Goal: Information Seeking & Learning: Learn about a topic

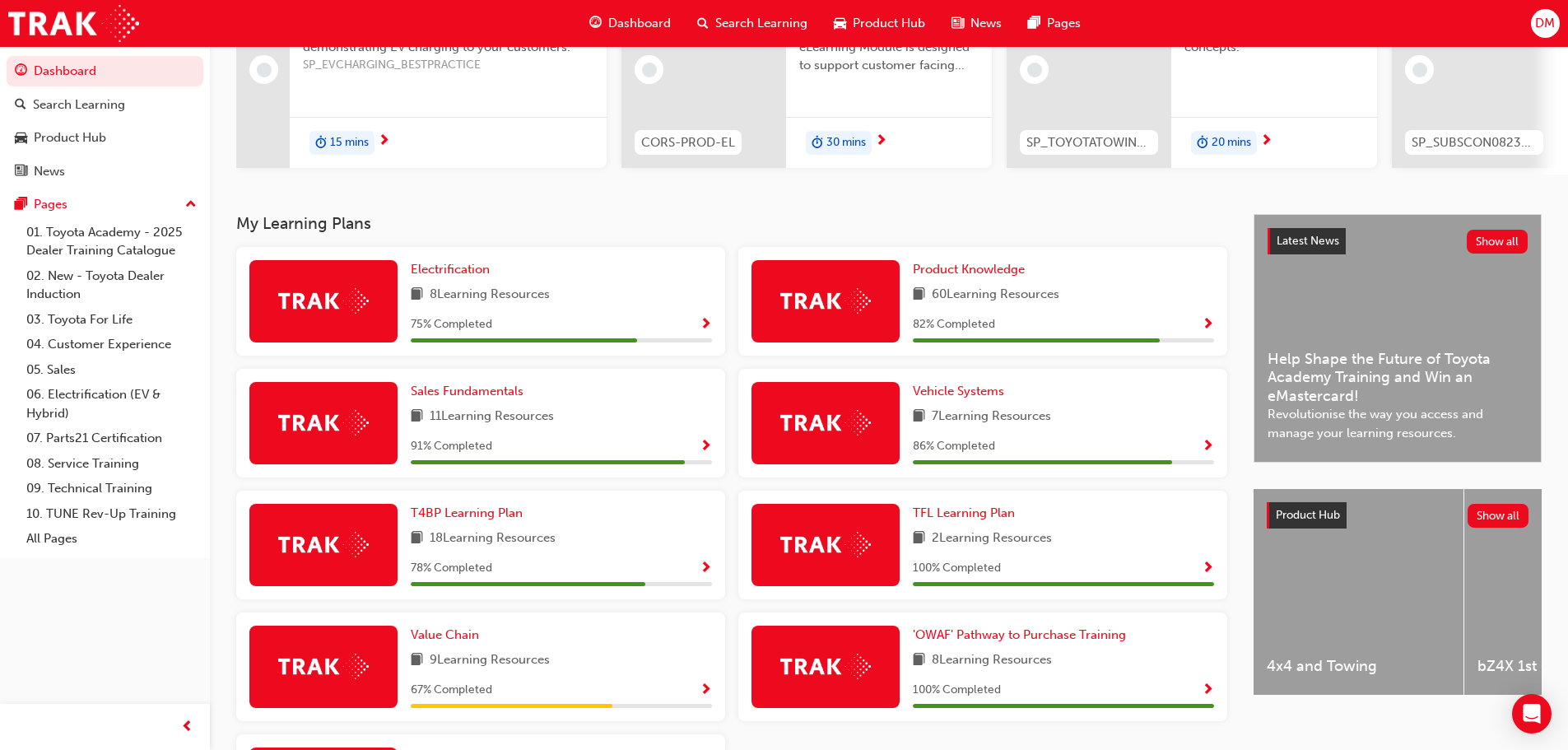
scroll to position [206, 0]
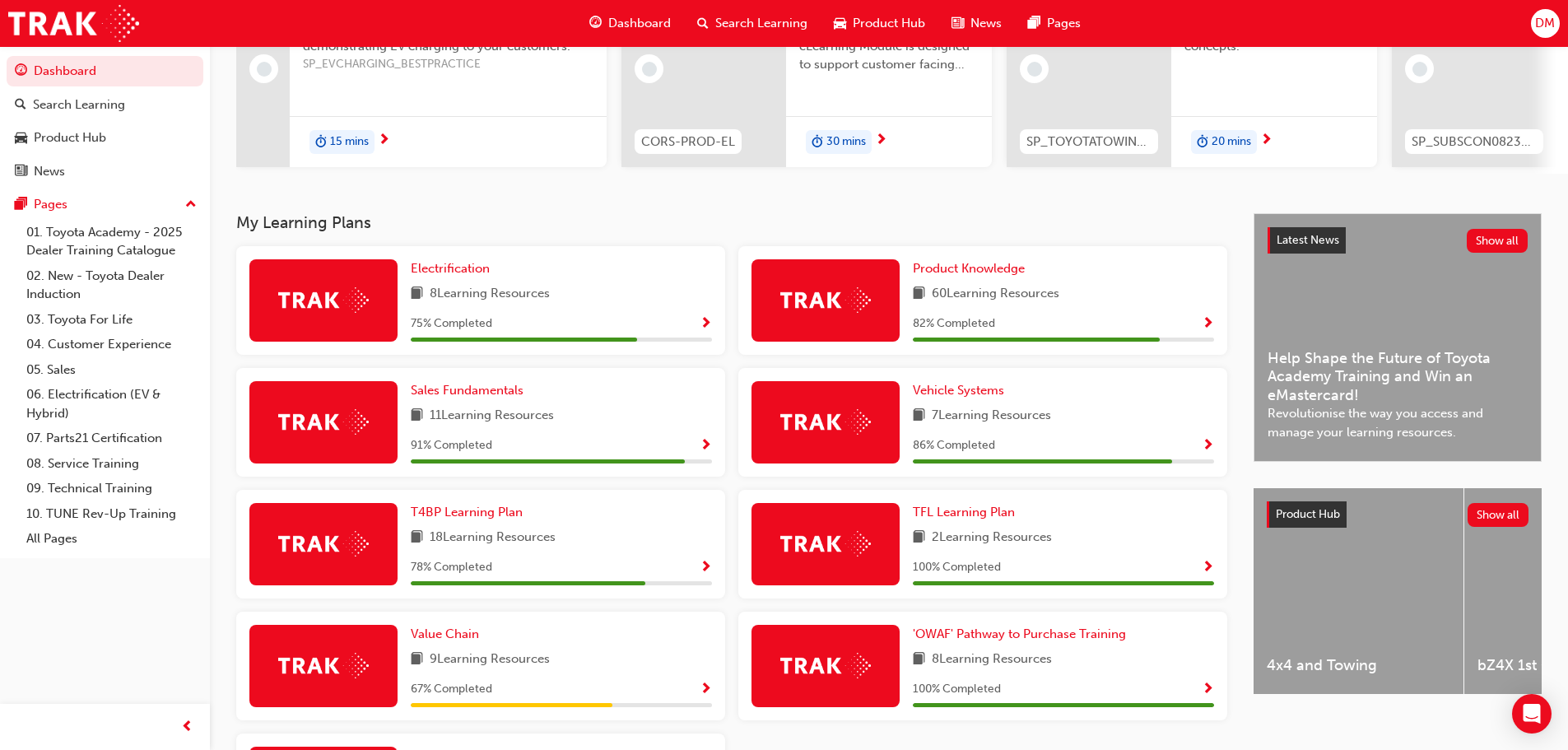
click at [1206, 331] on span "Show Progress" at bounding box center [1207, 324] width 12 height 15
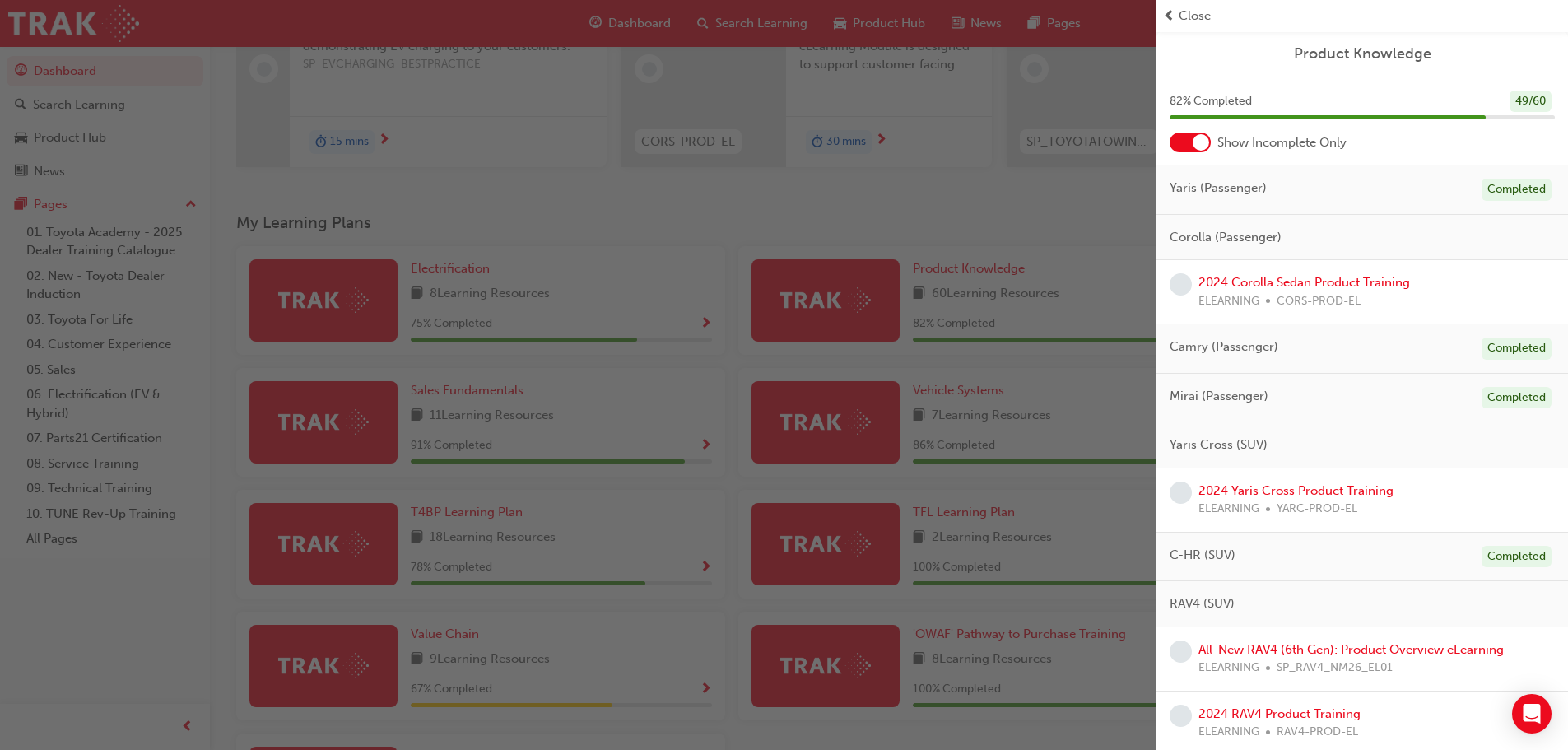
click at [765, 210] on div "button" at bounding box center [578, 375] width 1156 height 750
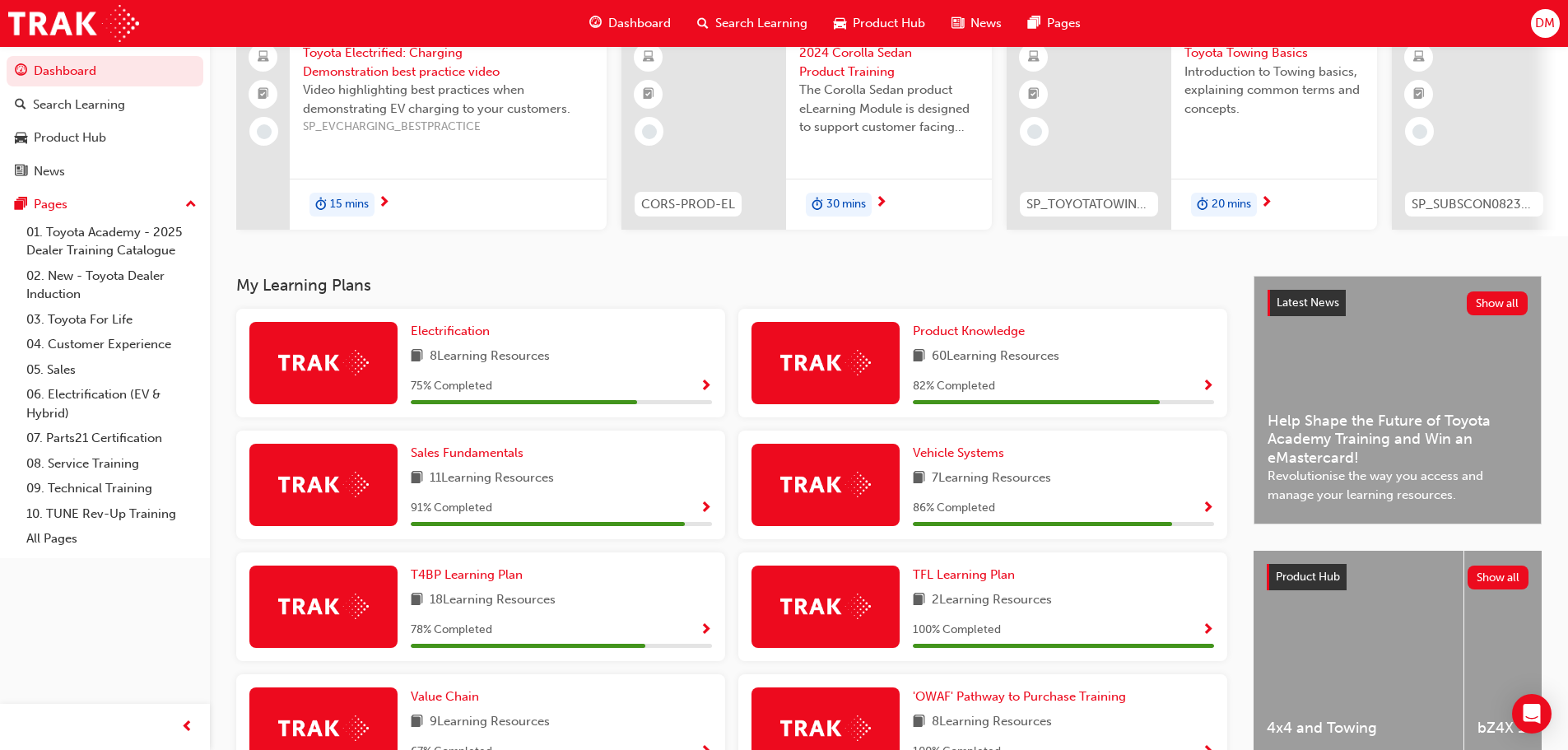
scroll to position [0, 0]
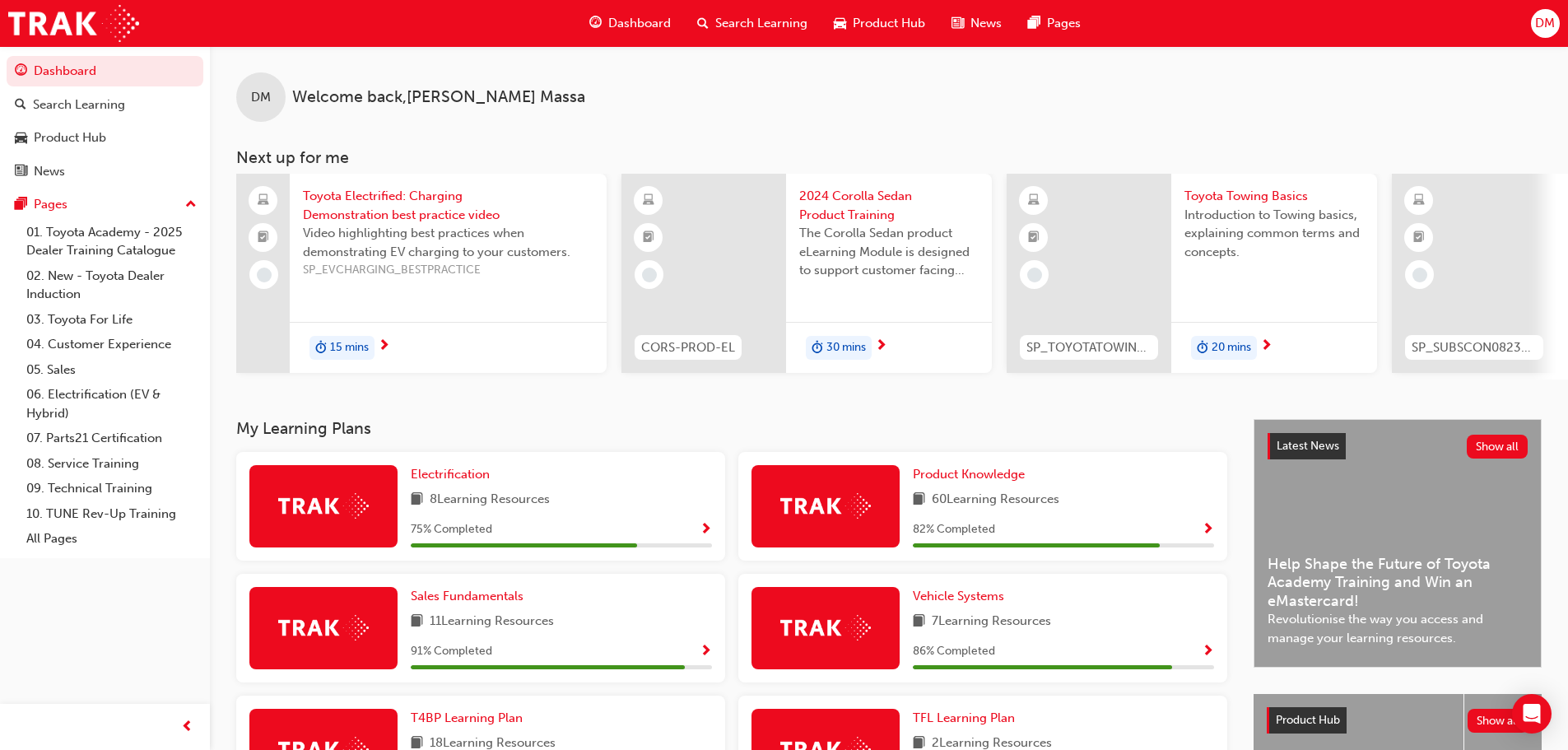
click at [713, 25] on div "Search Learning" at bounding box center [752, 23] width 136 height 34
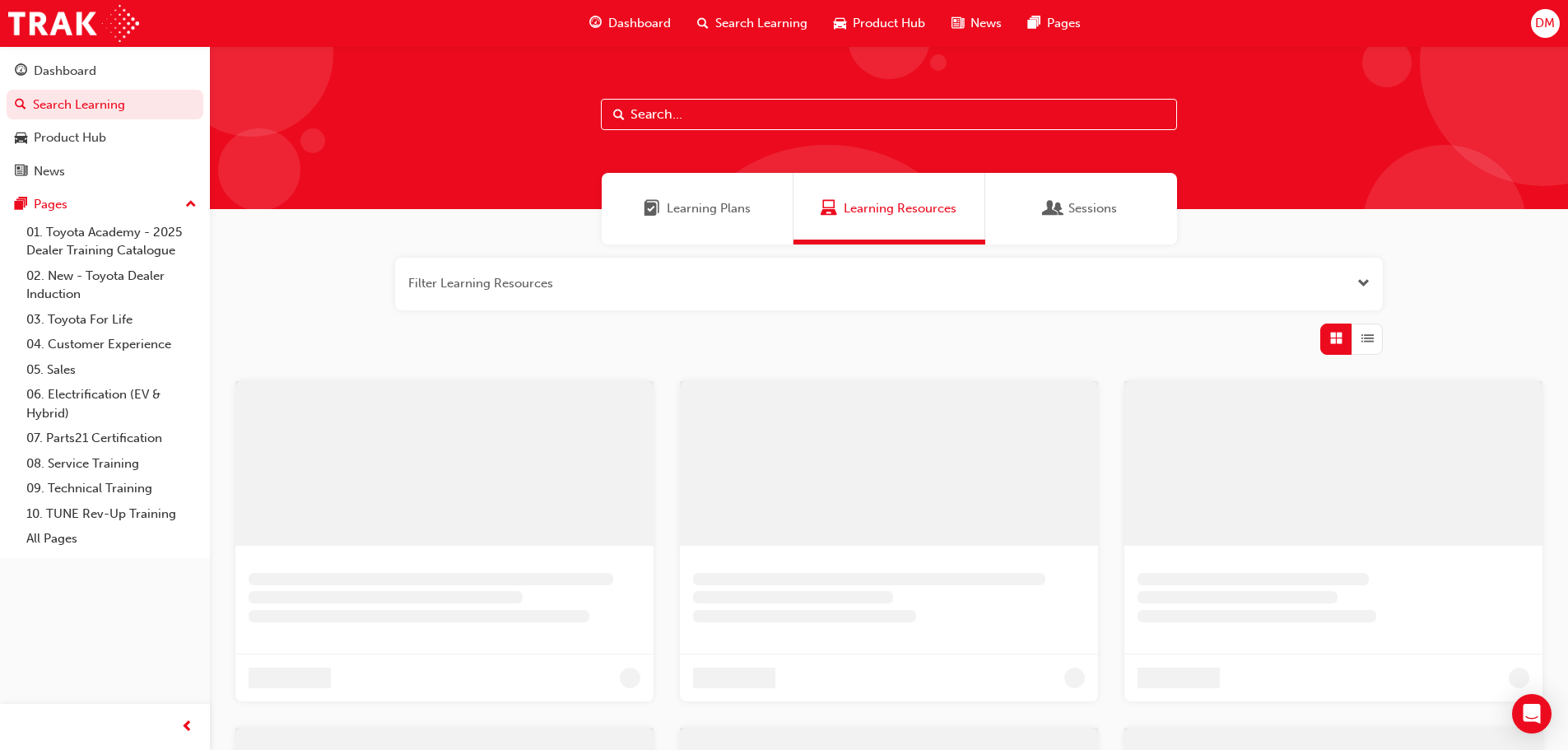
click at [662, 117] on input "text" at bounding box center [888, 114] width 576 height 31
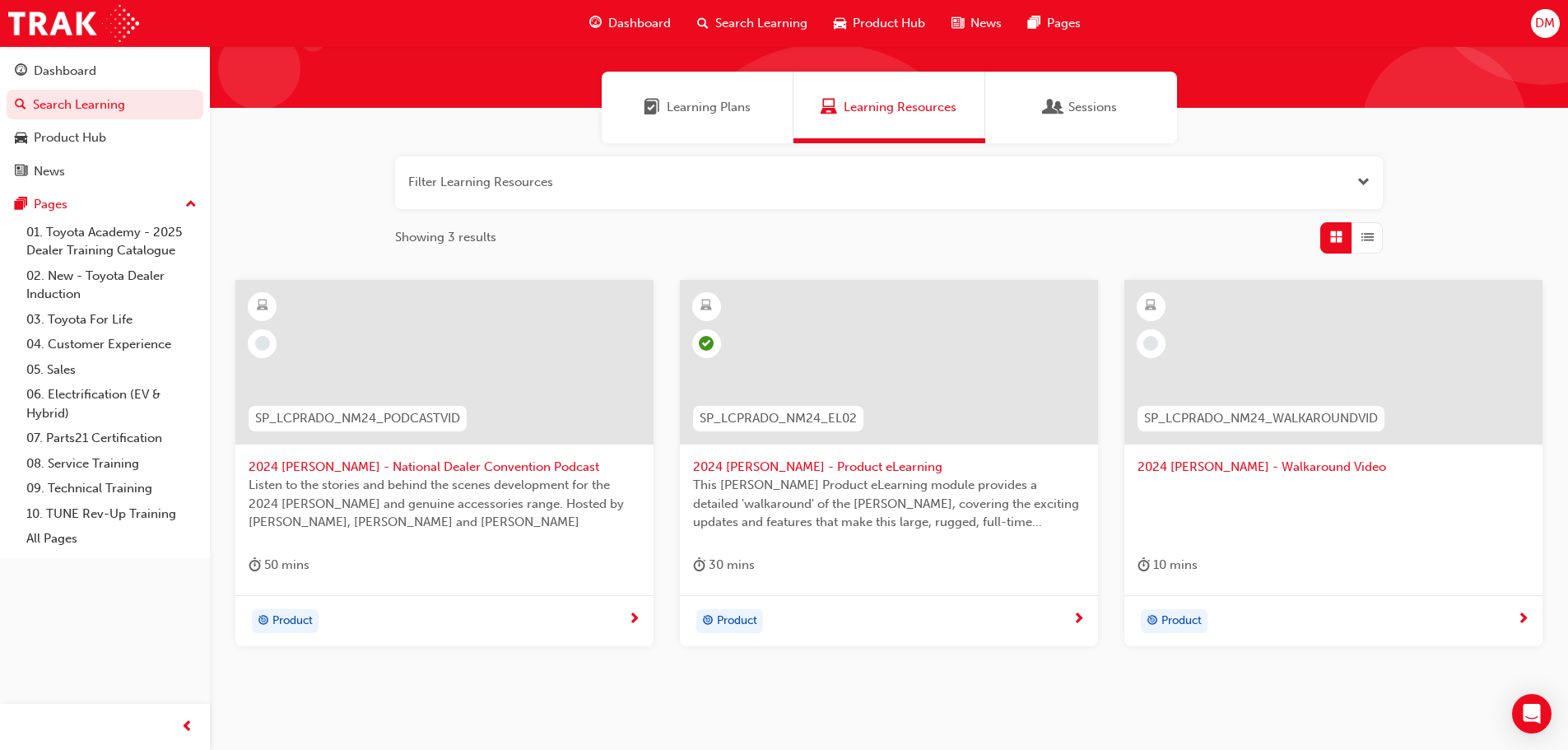
scroll to position [103, 0]
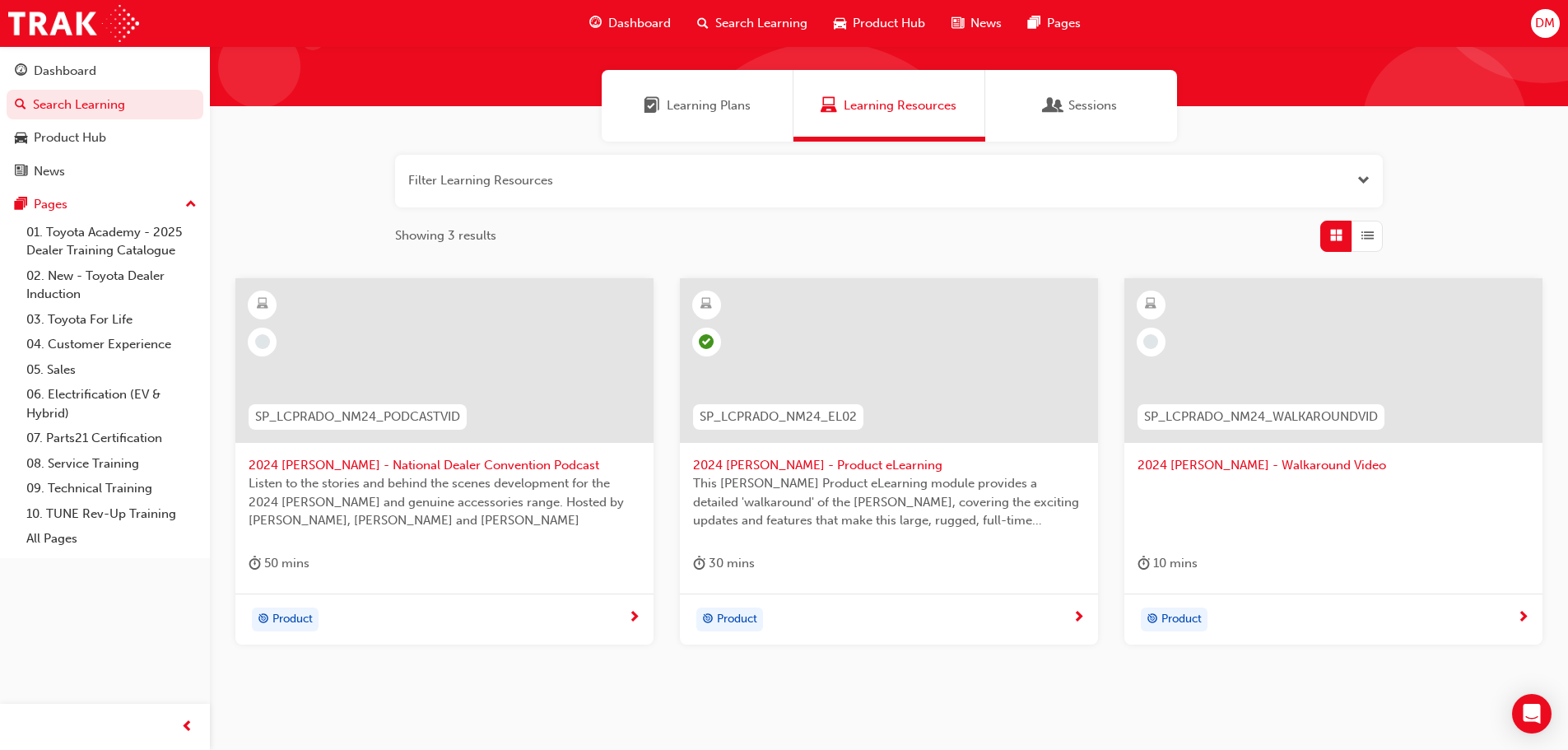
type input "2024 [PERSON_NAME]"
click at [843, 464] on span "2024 [PERSON_NAME] - Product eLearning" at bounding box center [889, 465] width 392 height 19
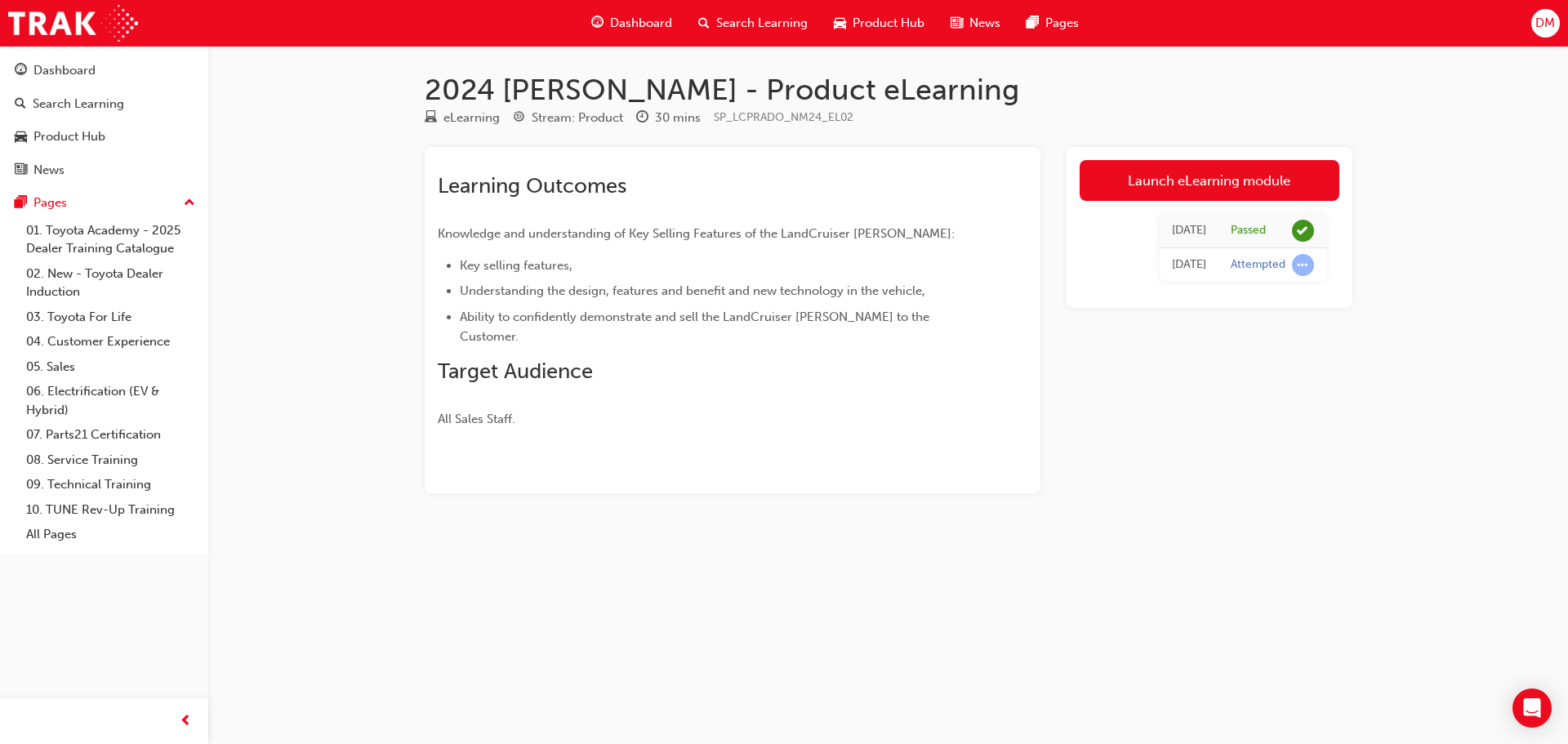
click at [739, 24] on span "Search Learning" at bounding box center [761, 23] width 92 height 19
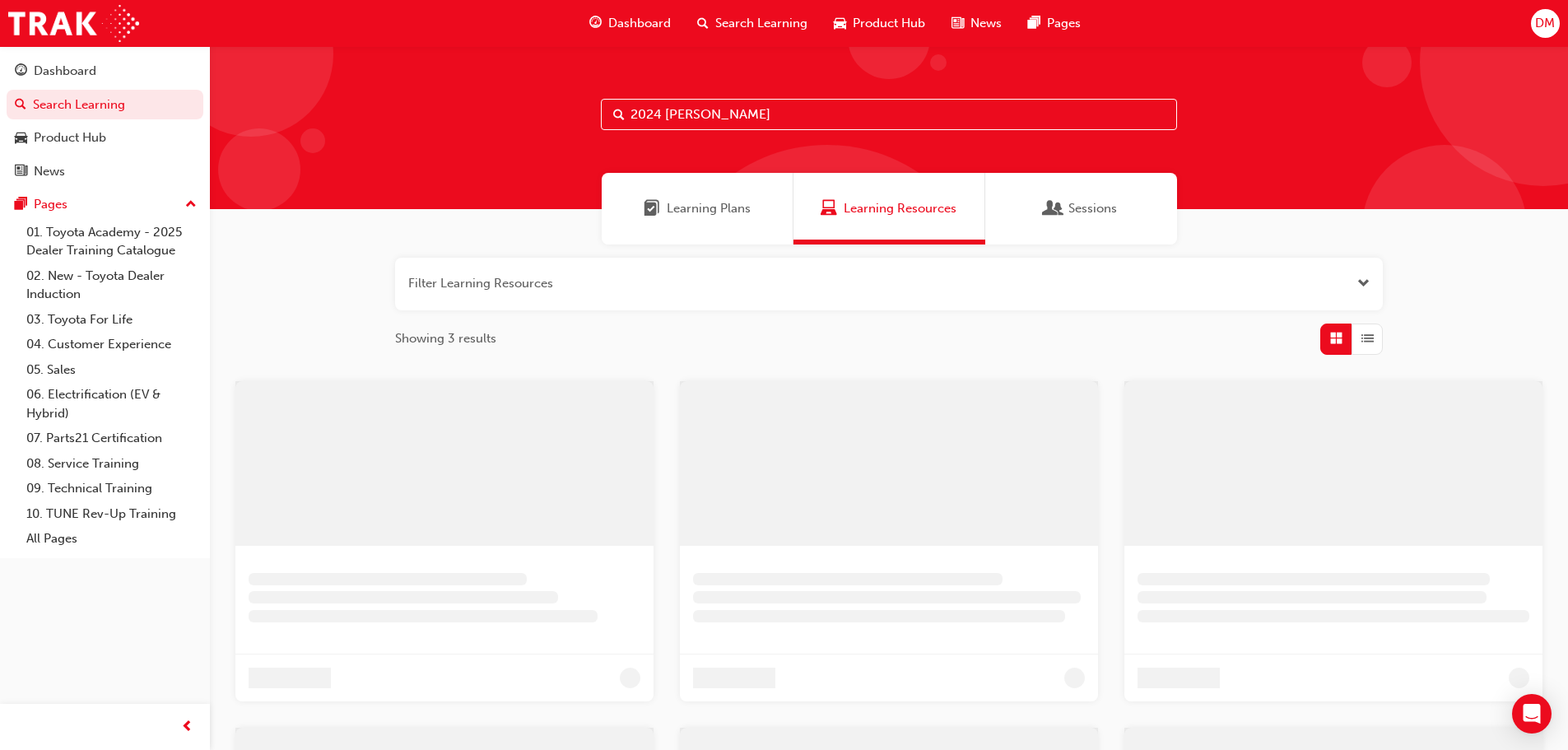
click at [656, 115] on input "2024 [PERSON_NAME]" at bounding box center [888, 114] width 576 height 31
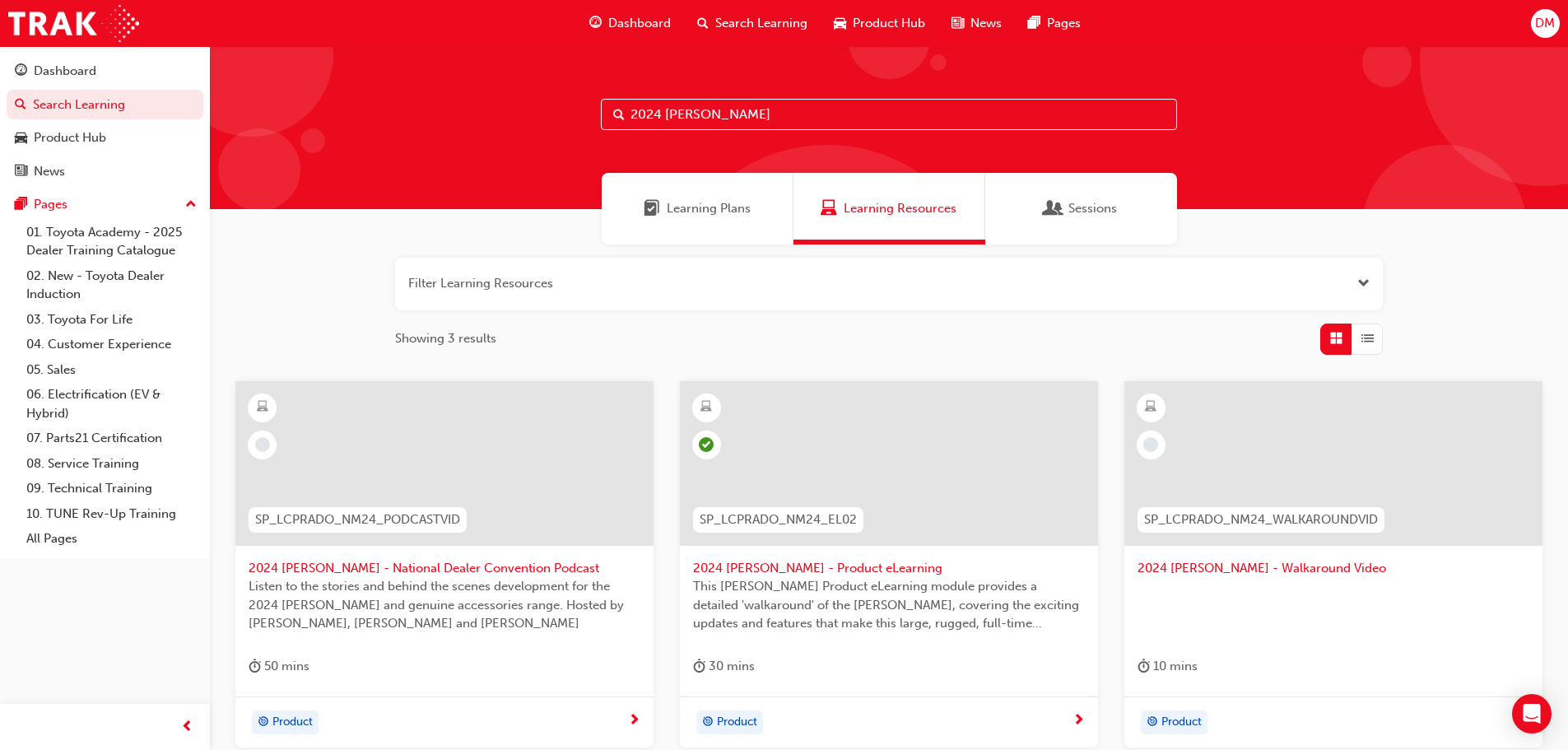
drag, startPoint x: 705, startPoint y: 115, endPoint x: 394, endPoint y: 126, distance: 311.2
click at [394, 126] on div "2024 [PERSON_NAME]" at bounding box center [888, 127] width 1357 height 163
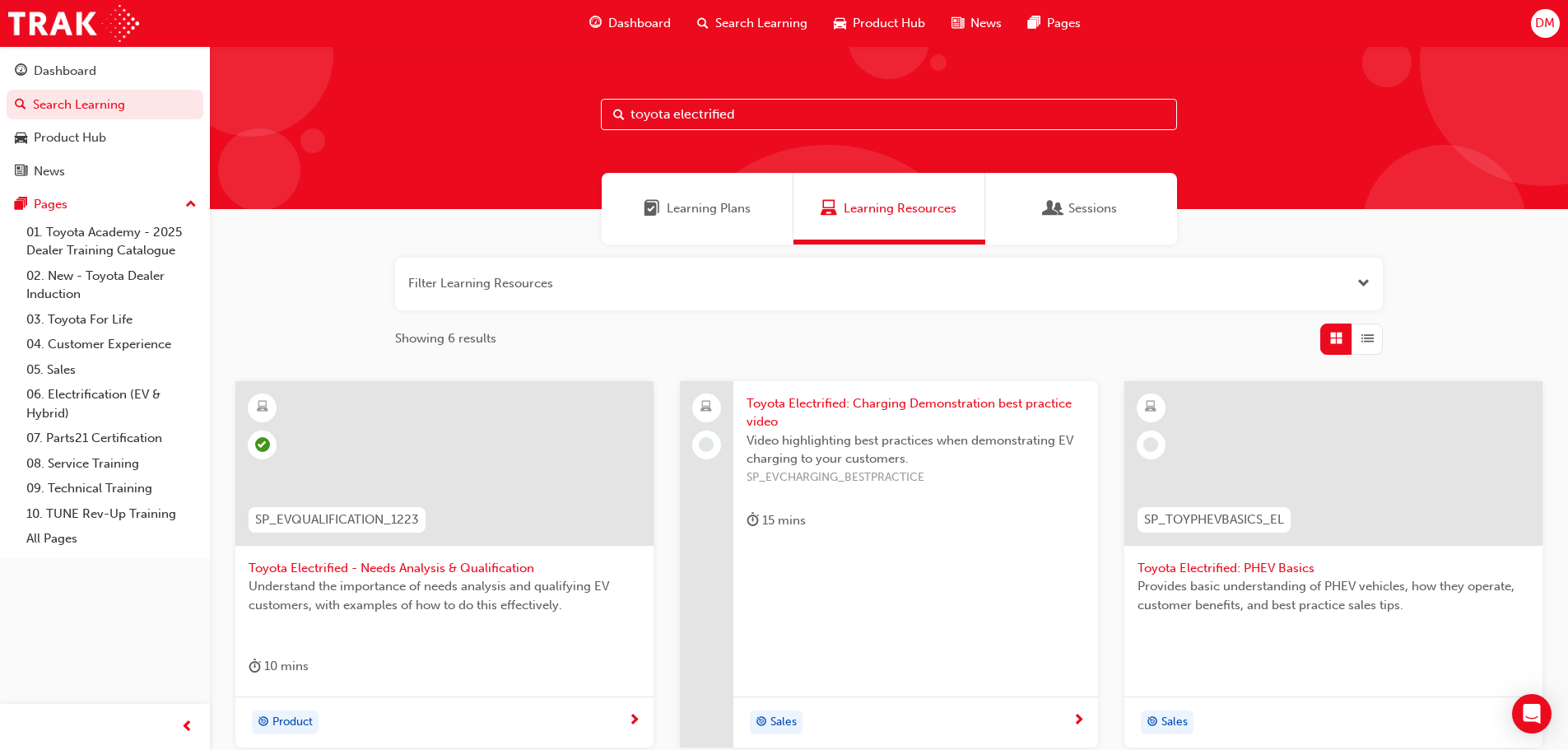
type input "toyota electrified"
click at [1164, 566] on span "Toyota Electrified: PHEV Basics" at bounding box center [1334, 568] width 392 height 19
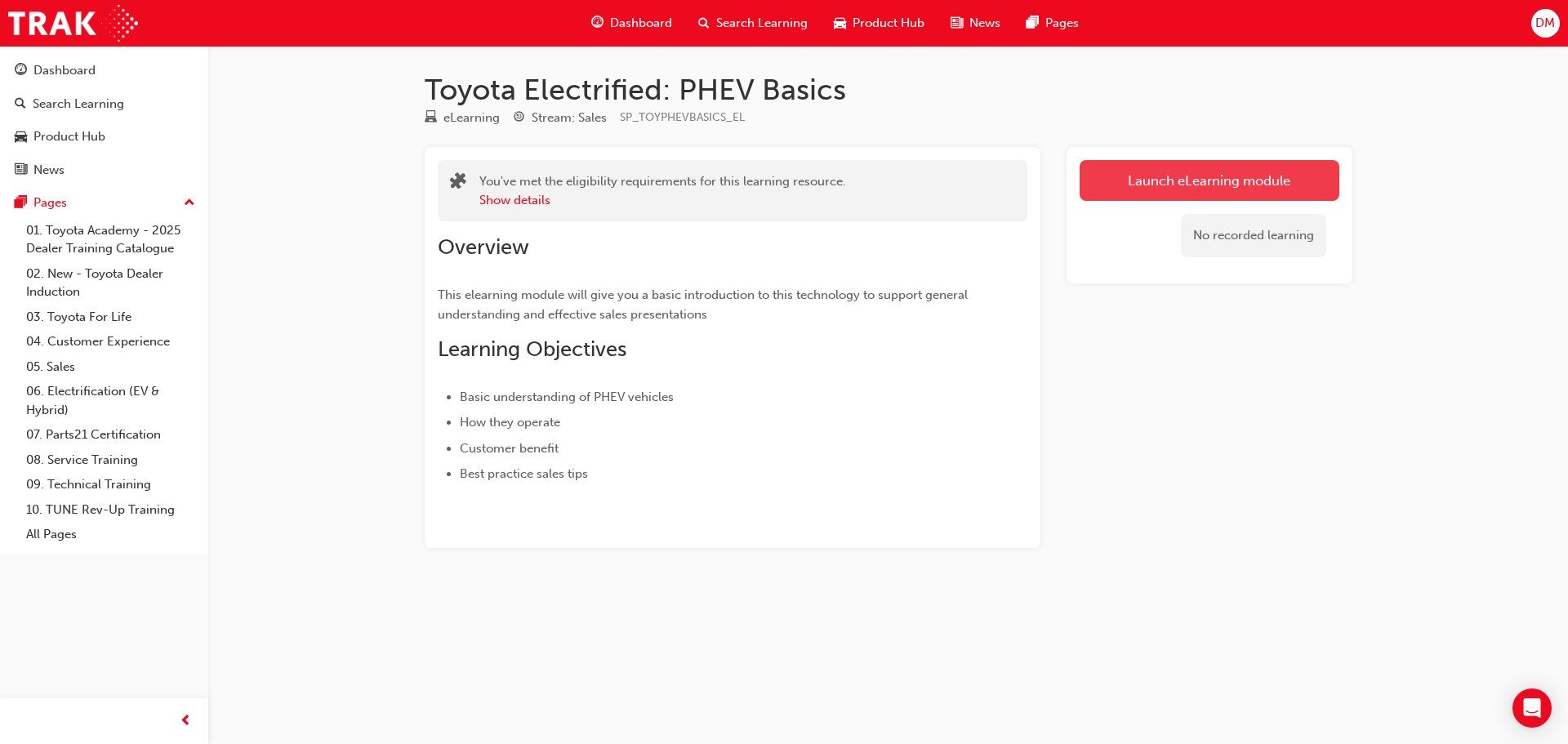
click at [1198, 177] on link "Launch eLearning module" at bounding box center [1210, 180] width 260 height 41
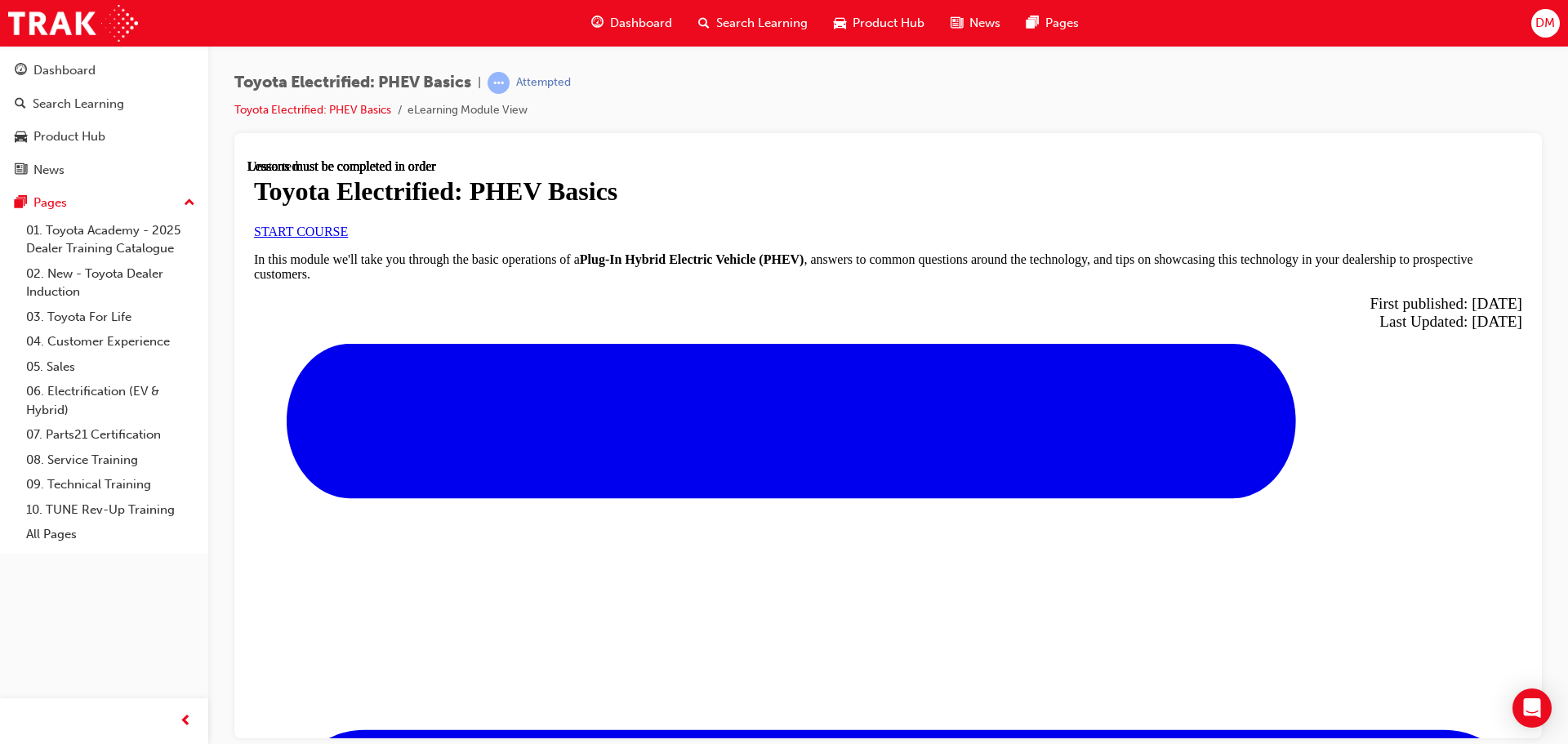
click at [348, 238] on span "START COURSE" at bounding box center [301, 230] width 94 height 14
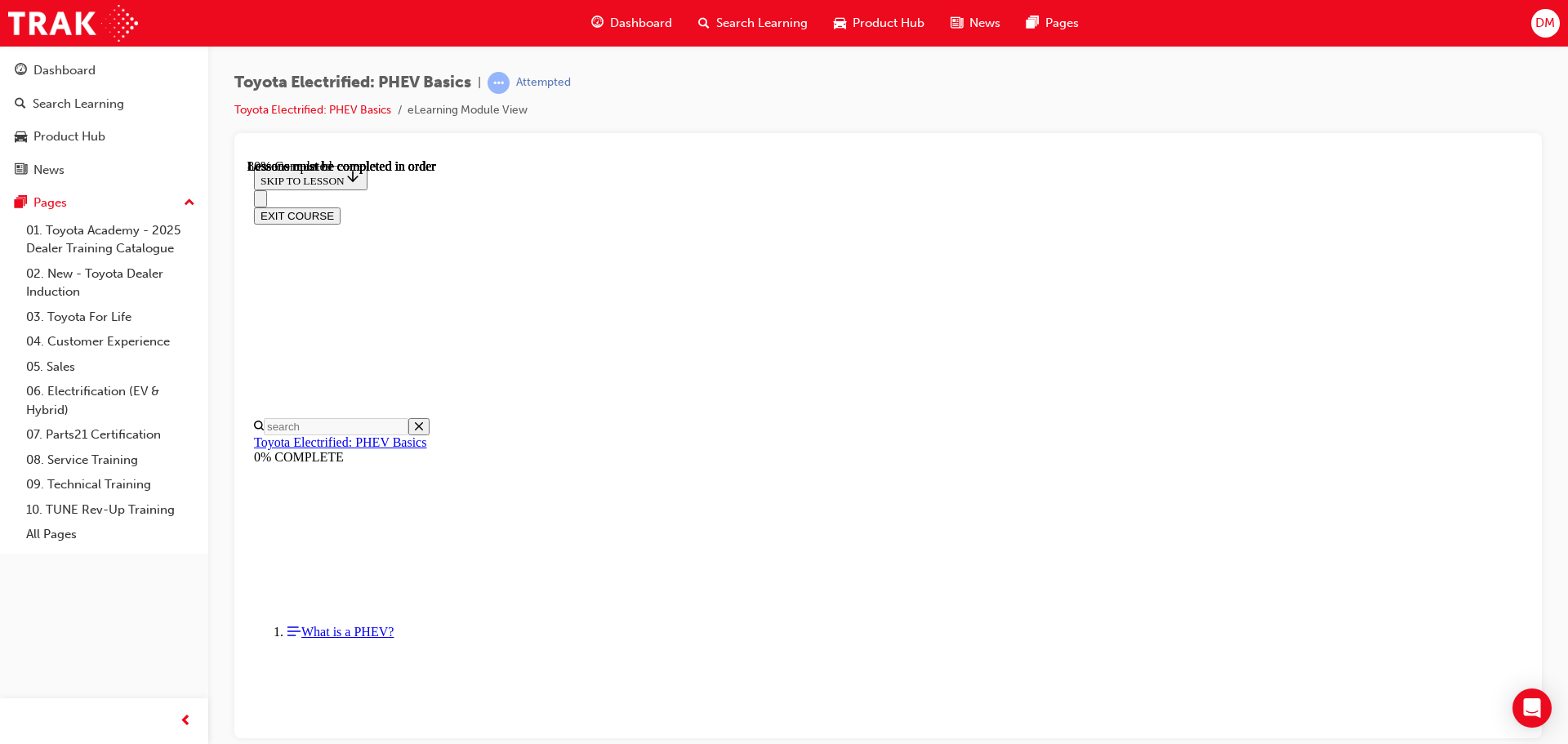
scroll to position [1153, 0]
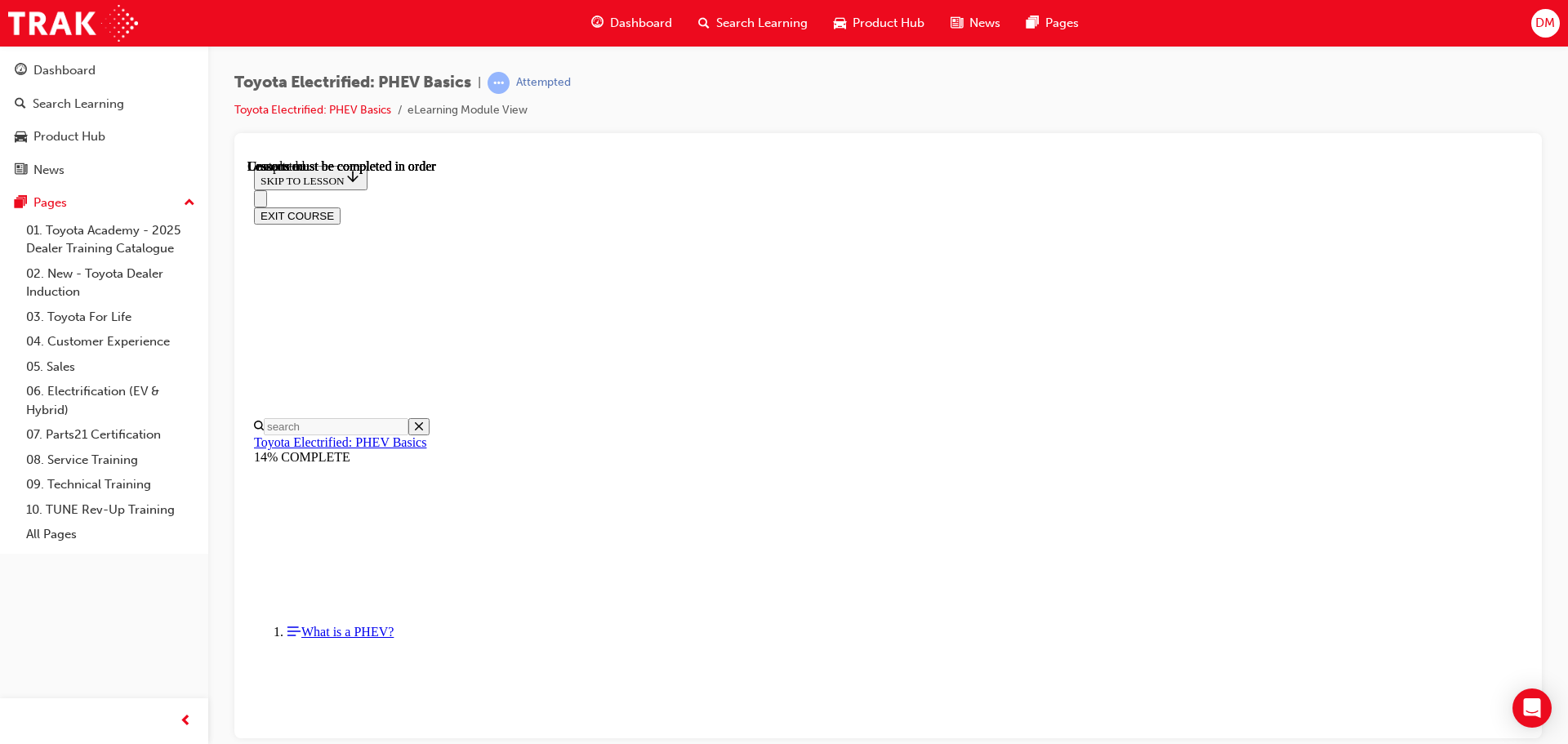
scroll to position [2207, 0]
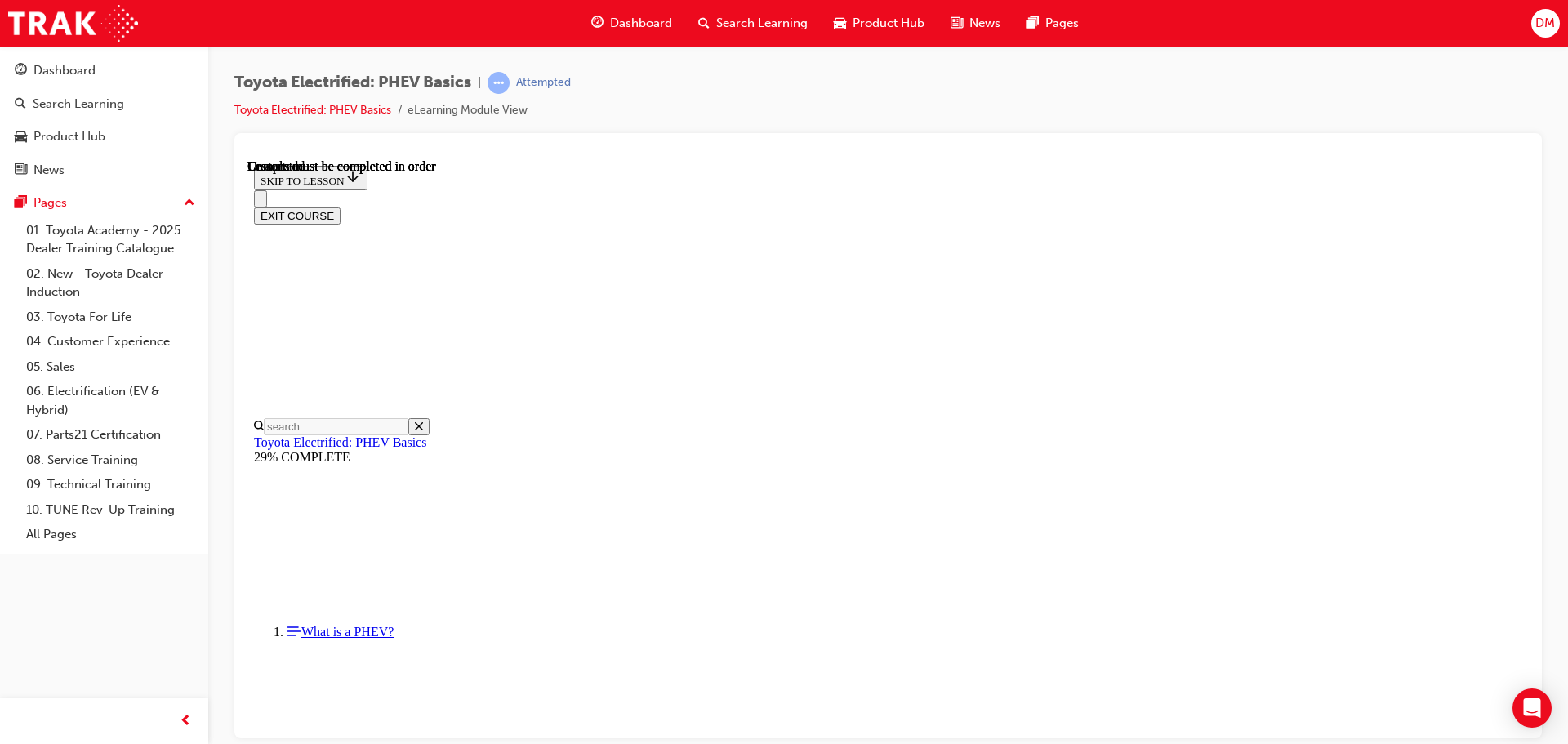
scroll to position [477, 0]
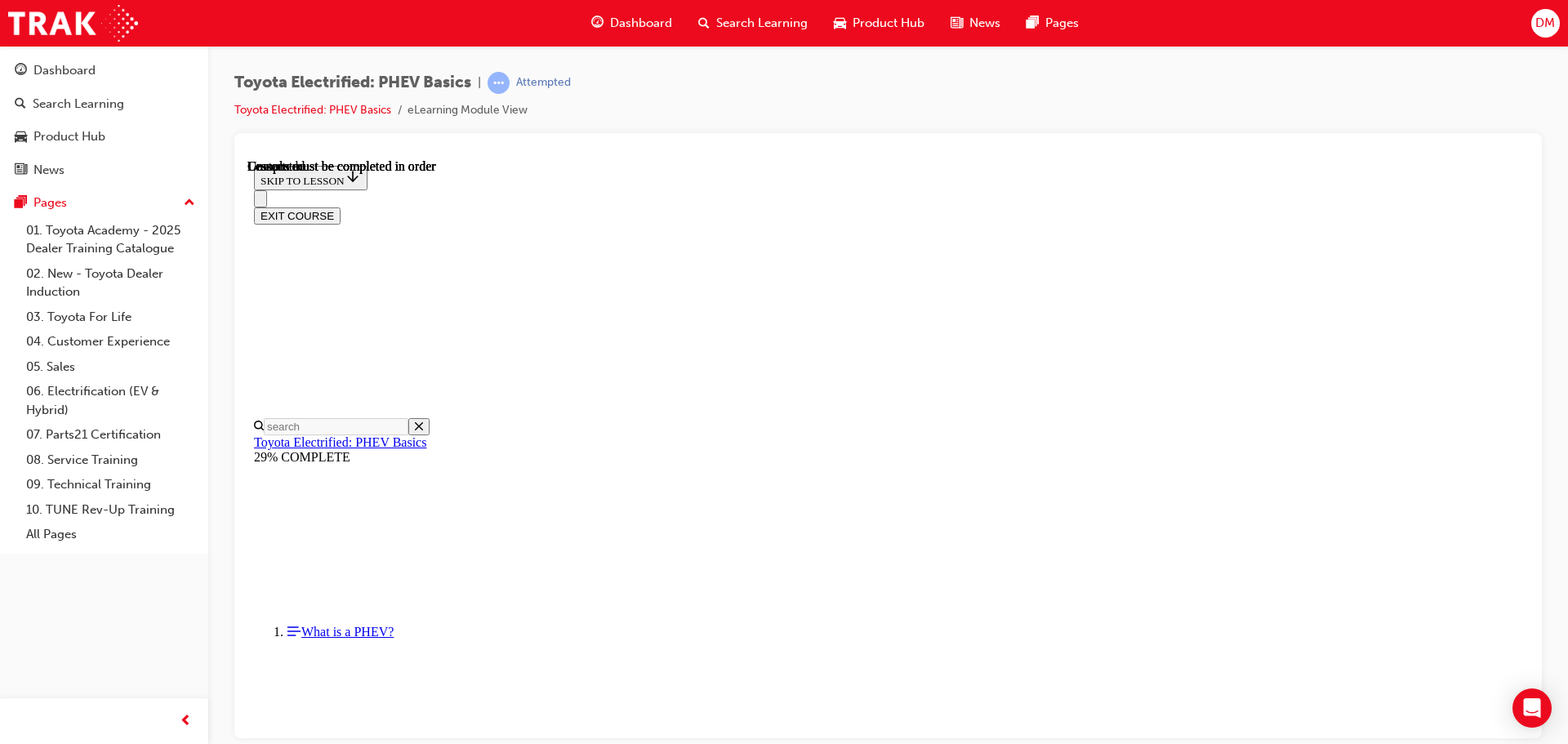
scroll to position [400, 0]
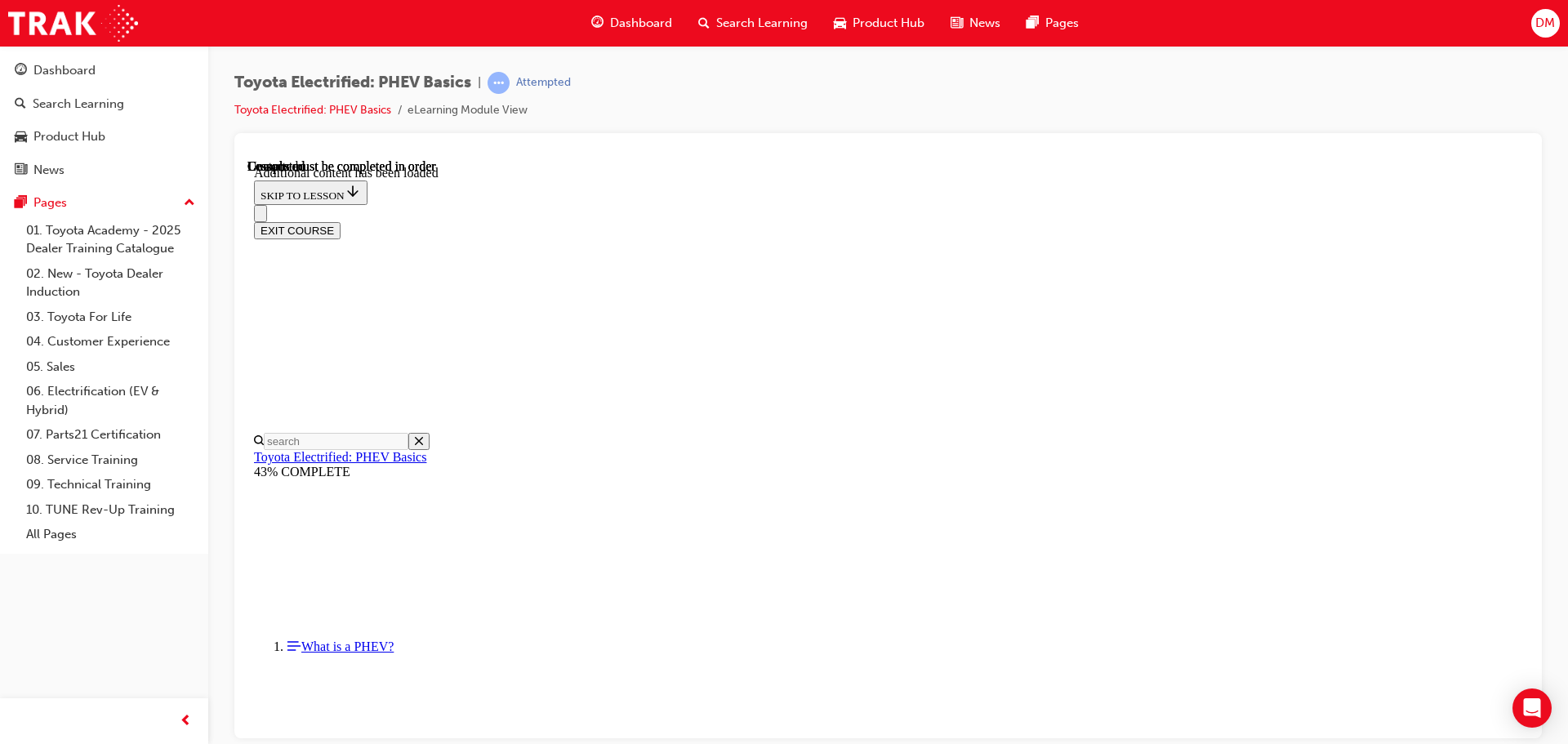
scroll to position [350, 0]
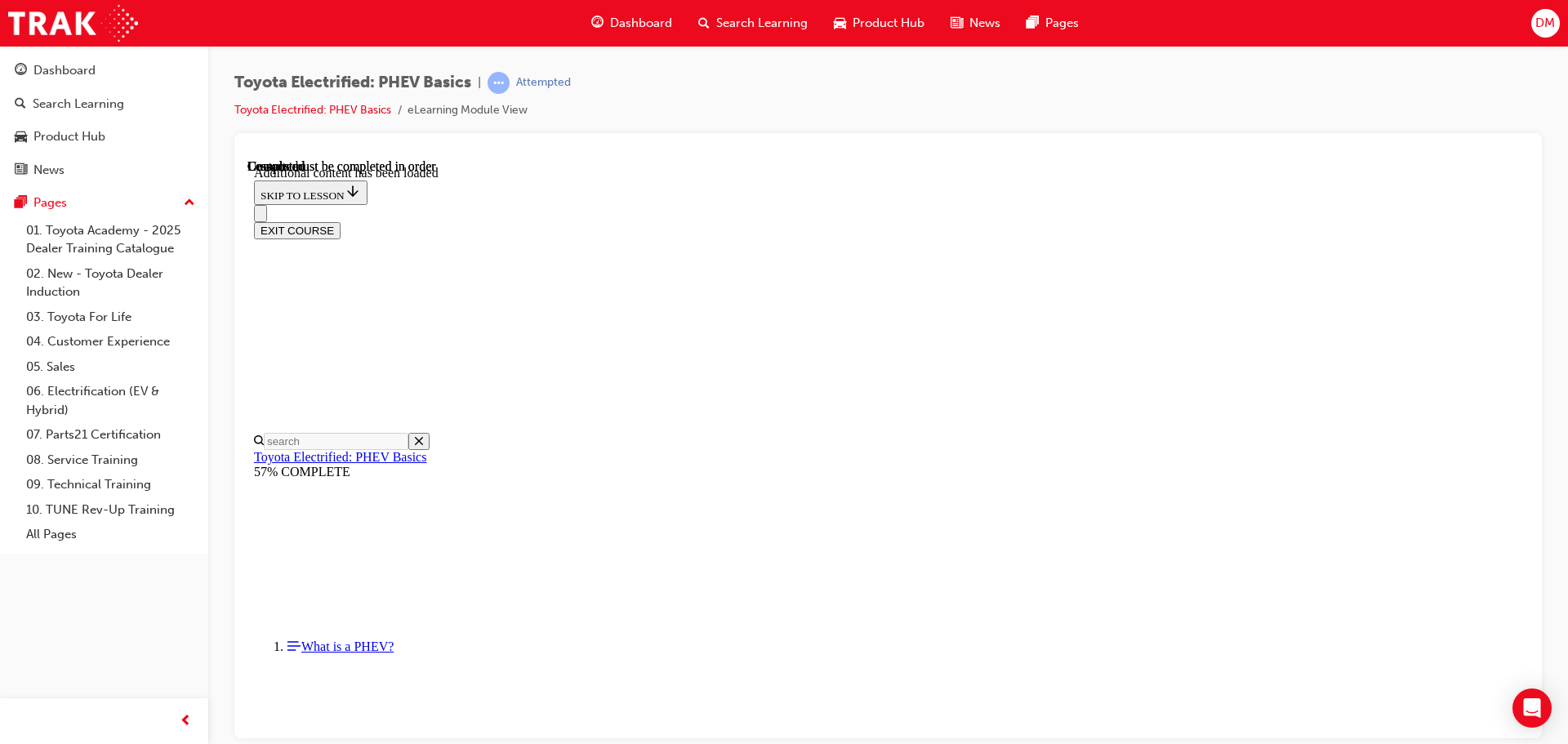
scroll to position [1439, 0]
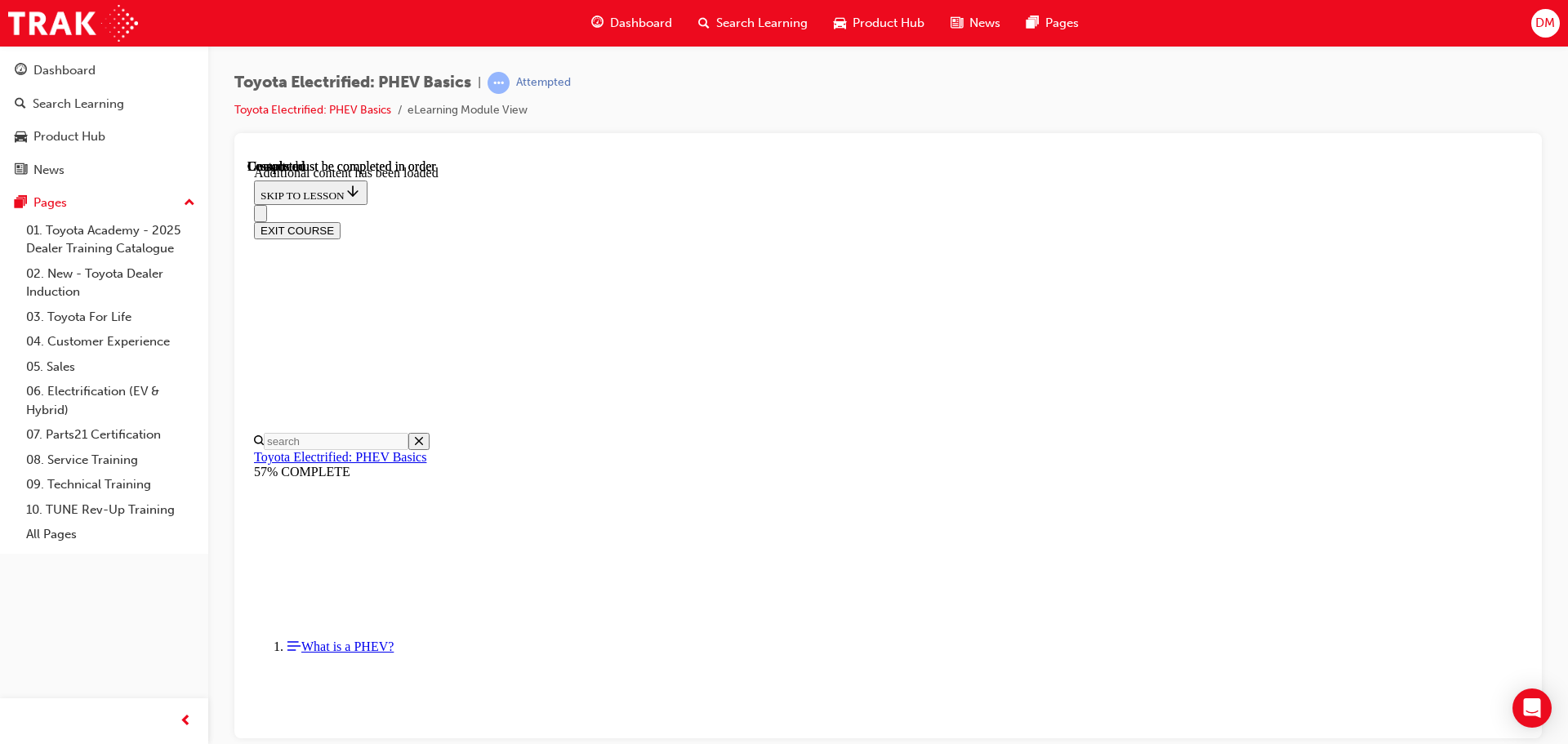
scroll to position [2521, 0]
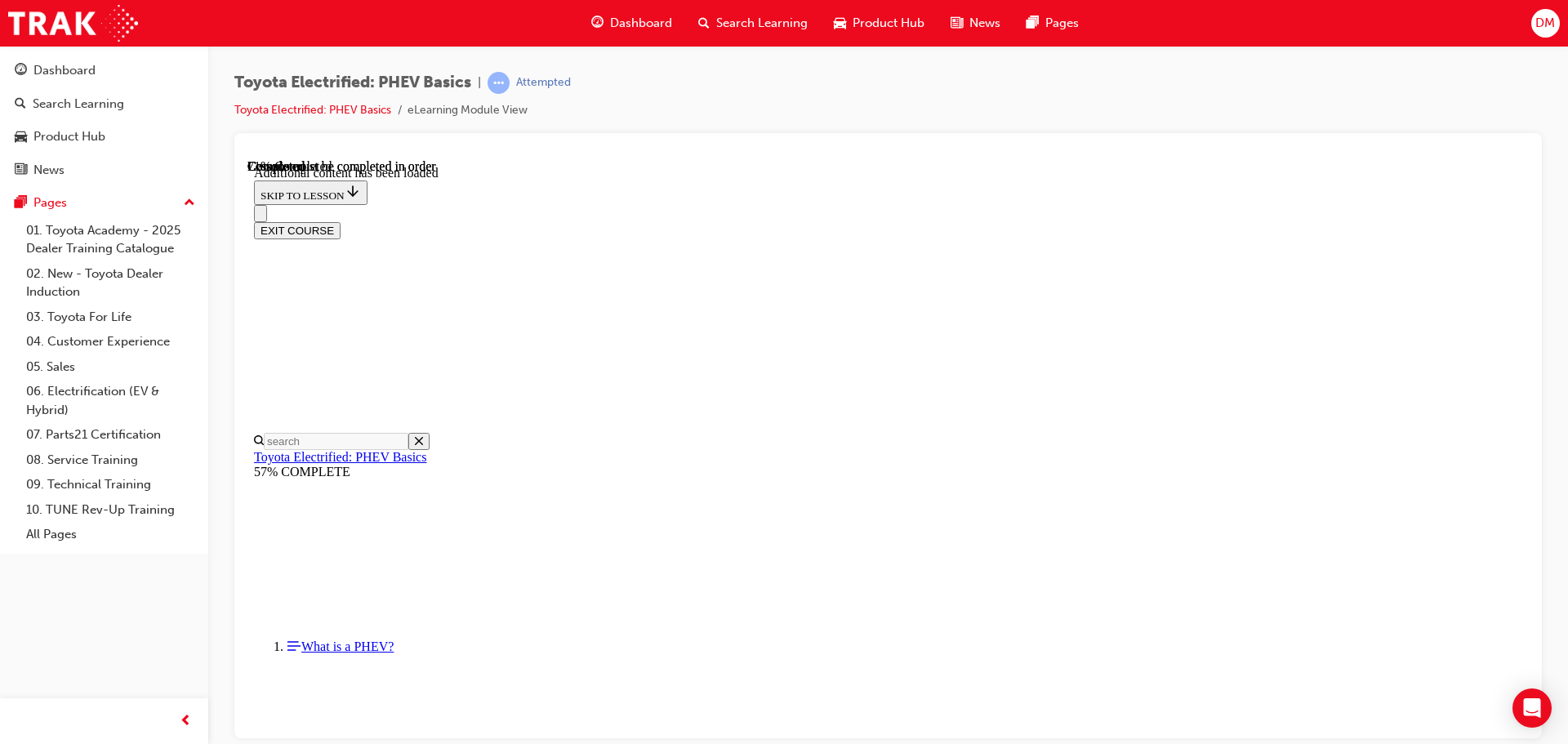
scroll to position [740, 0]
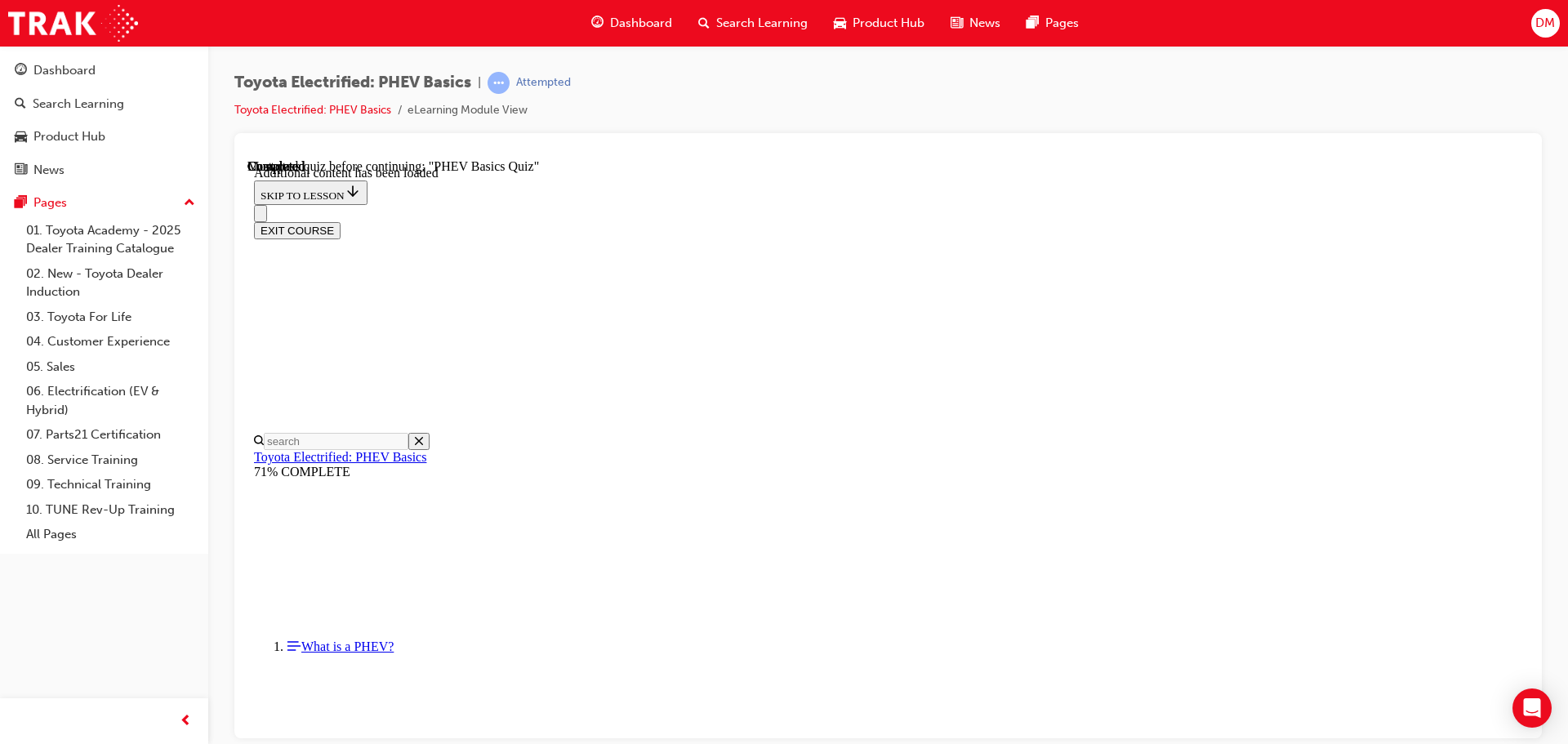
radio input "true"
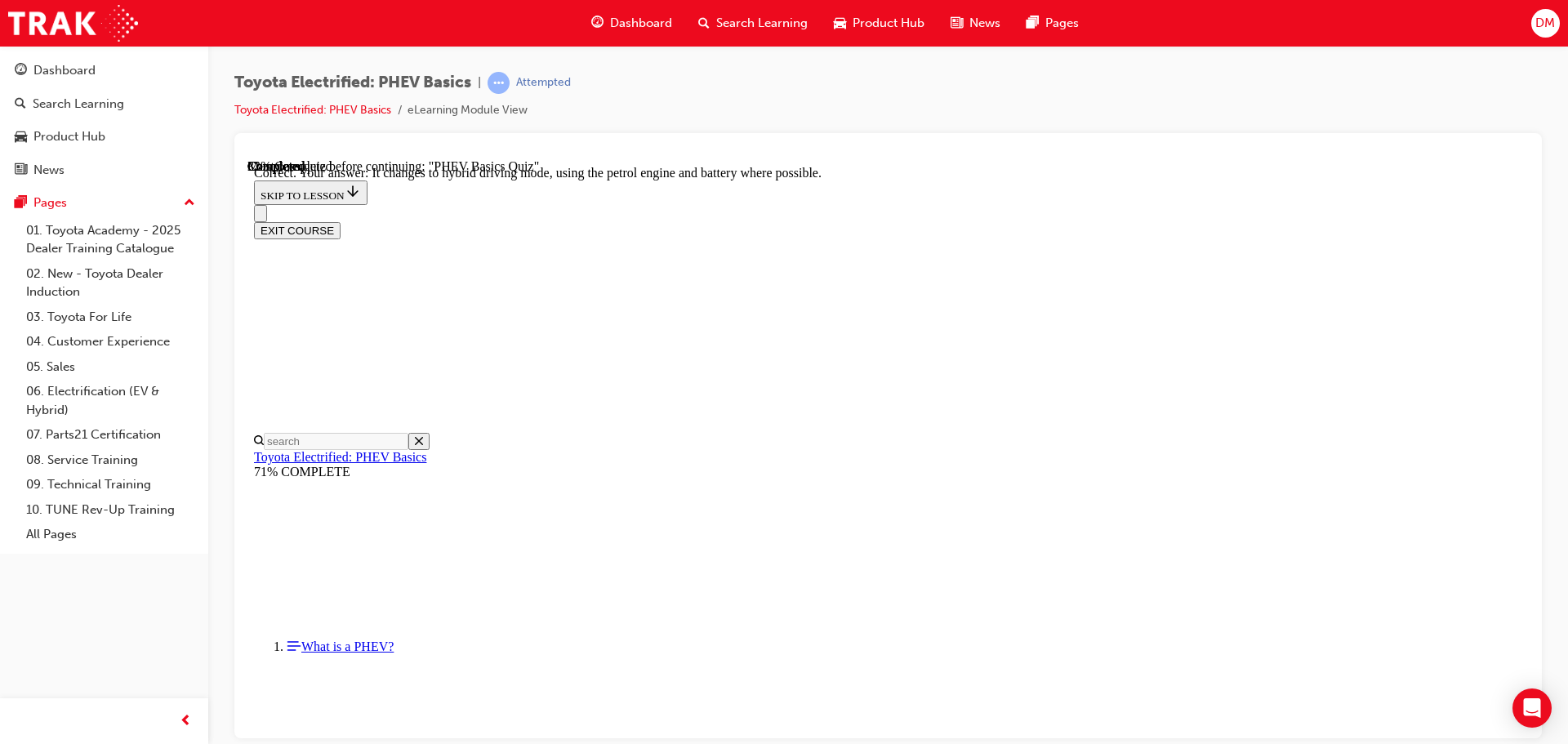
radio input "true"
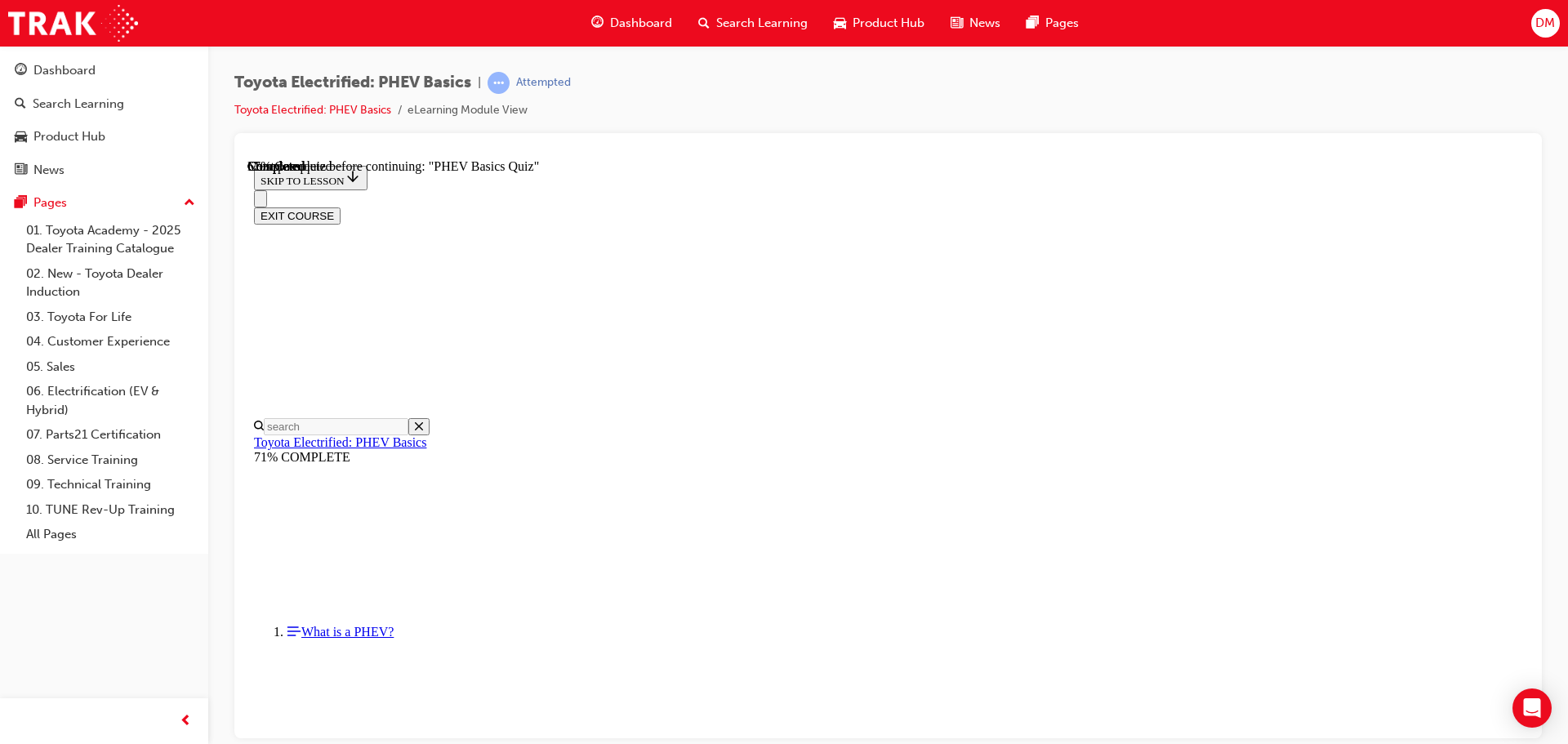
scroll to position [174, 0]
radio input "true"
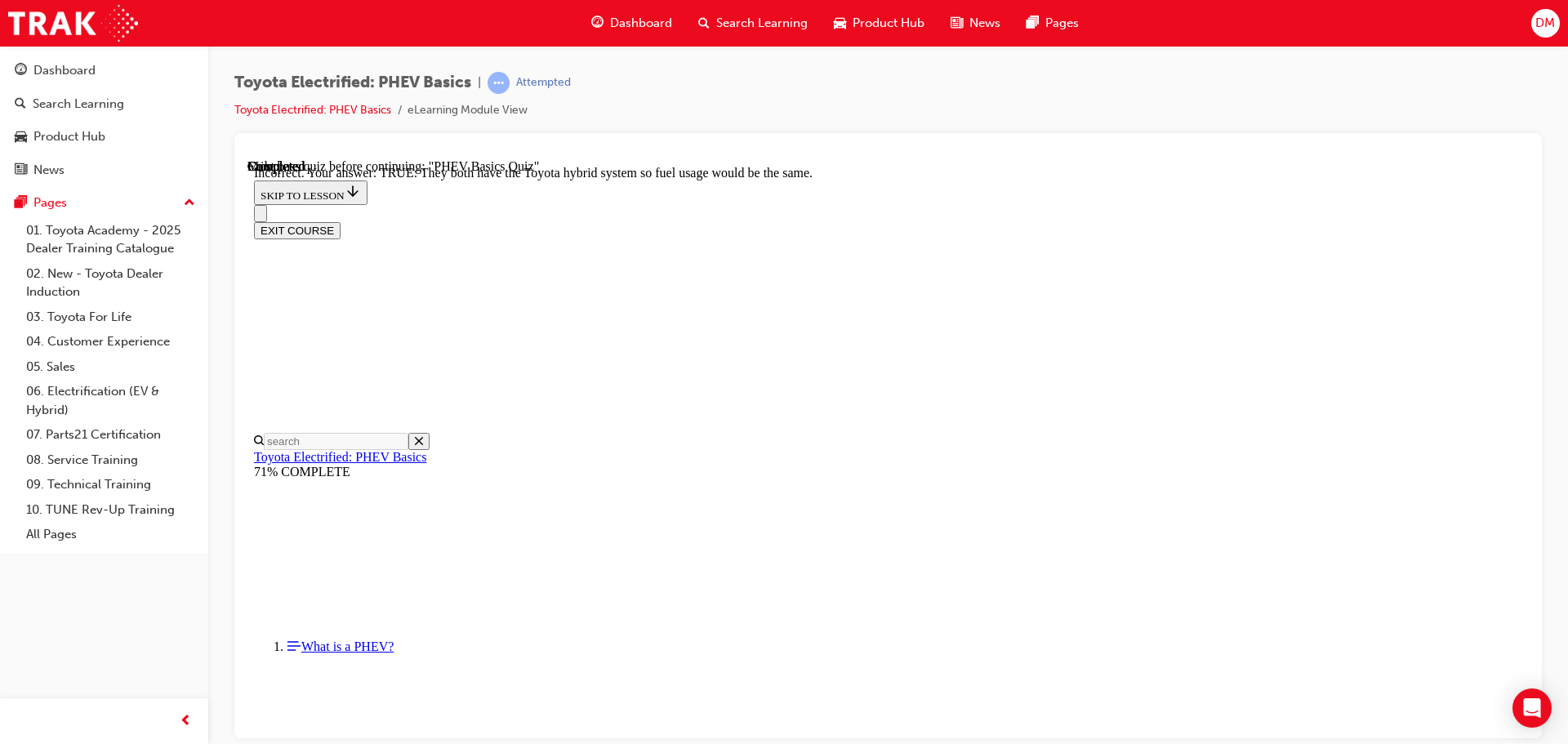
scroll to position [287, 0]
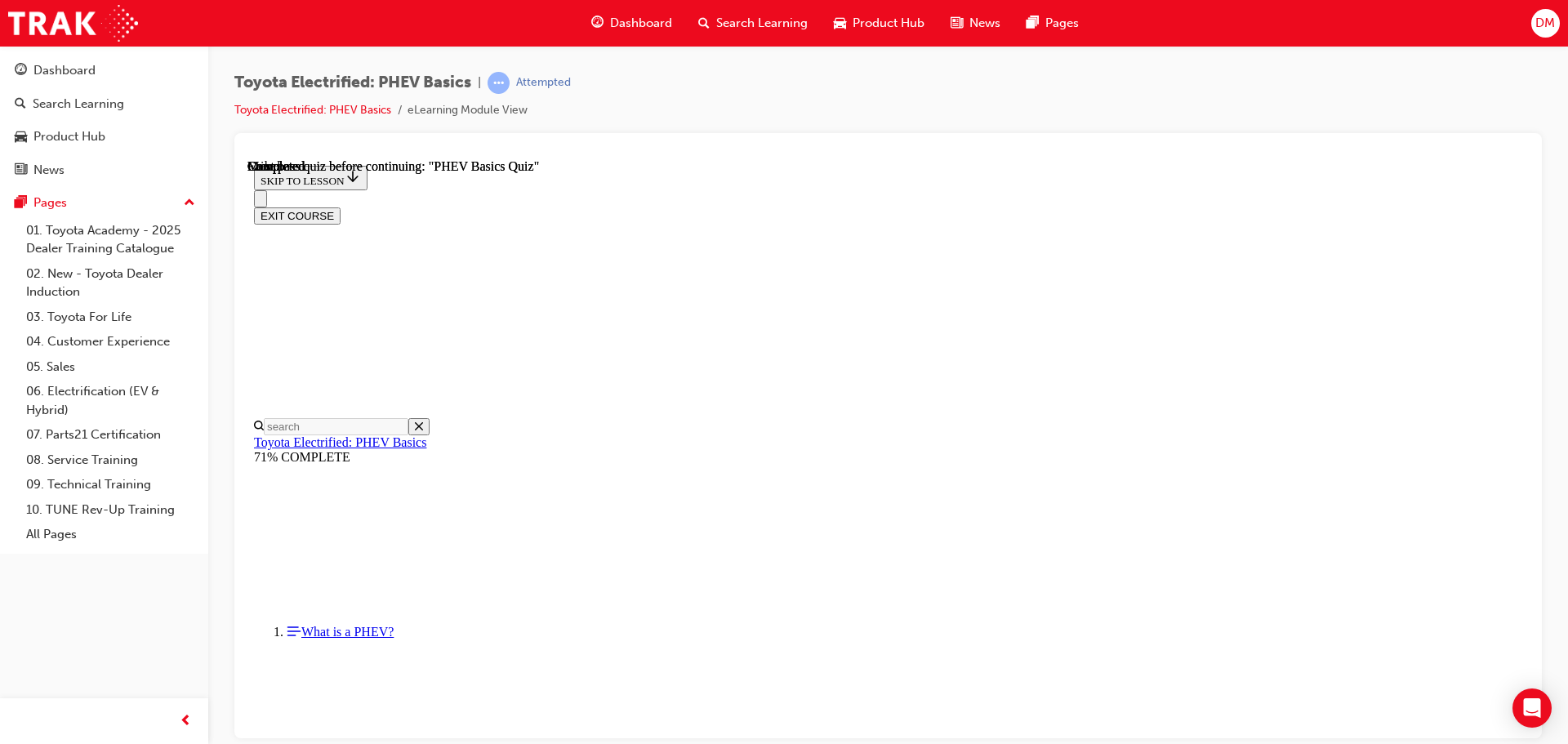
scroll to position [308, 0]
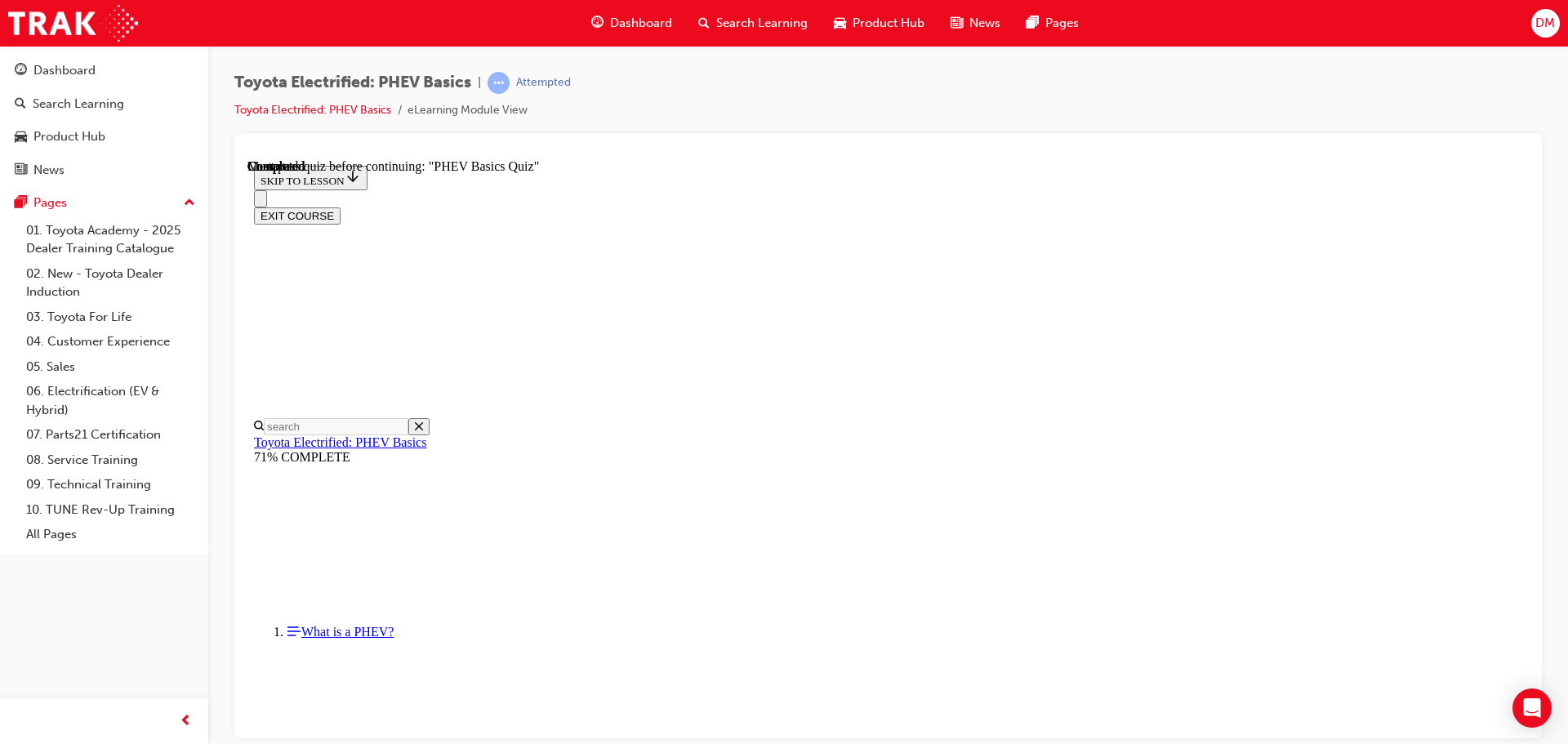
radio input "true"
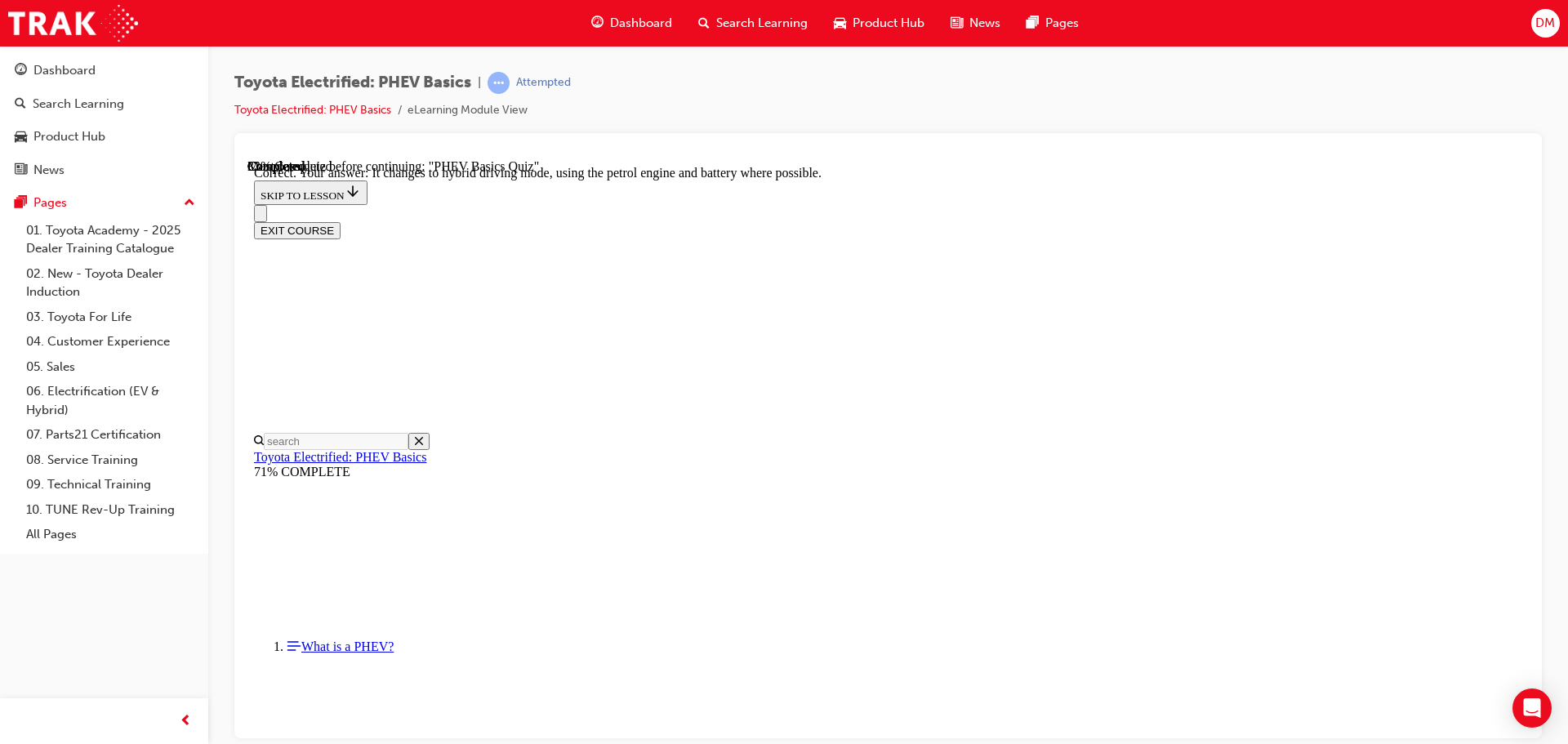
scroll to position [182, 0]
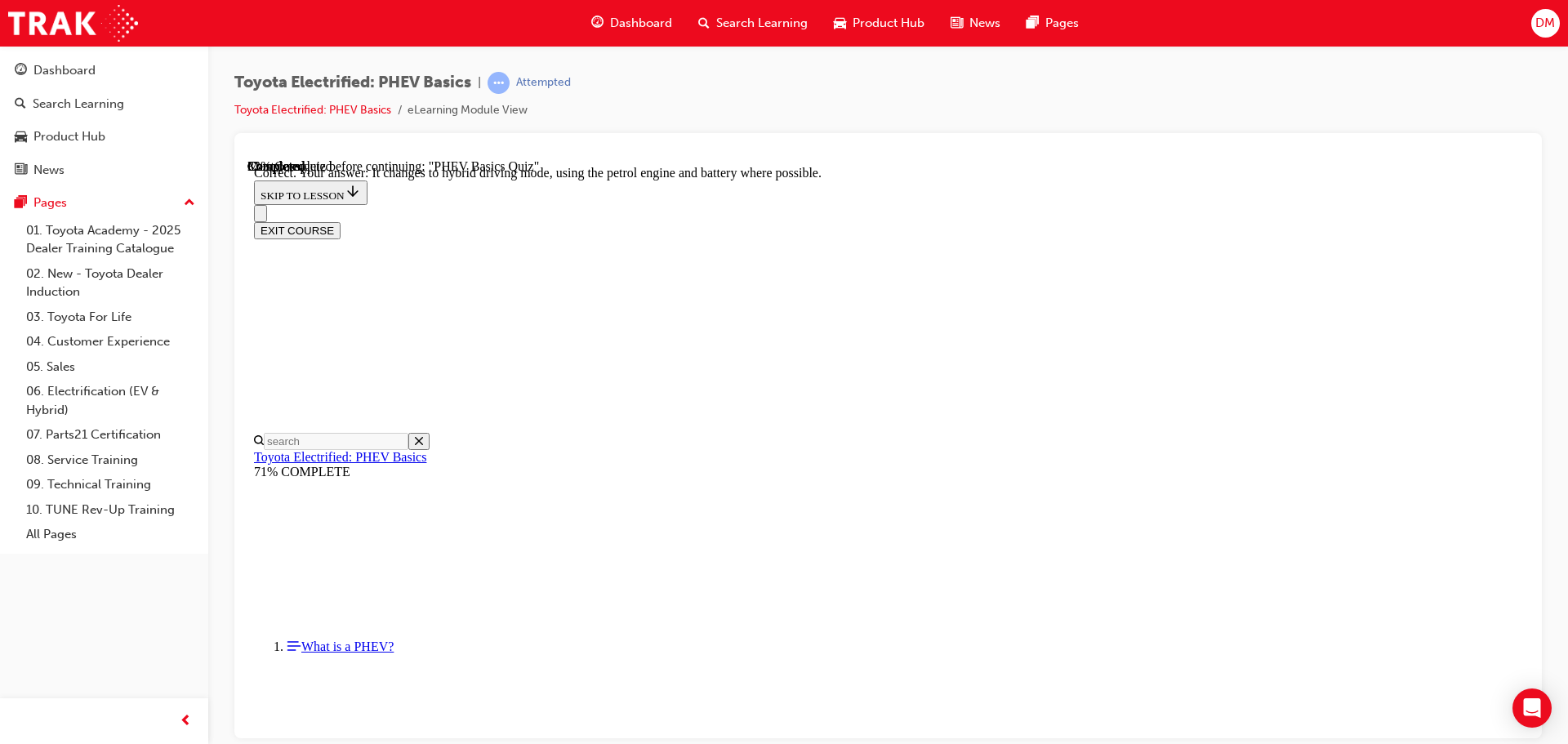
radio input "true"
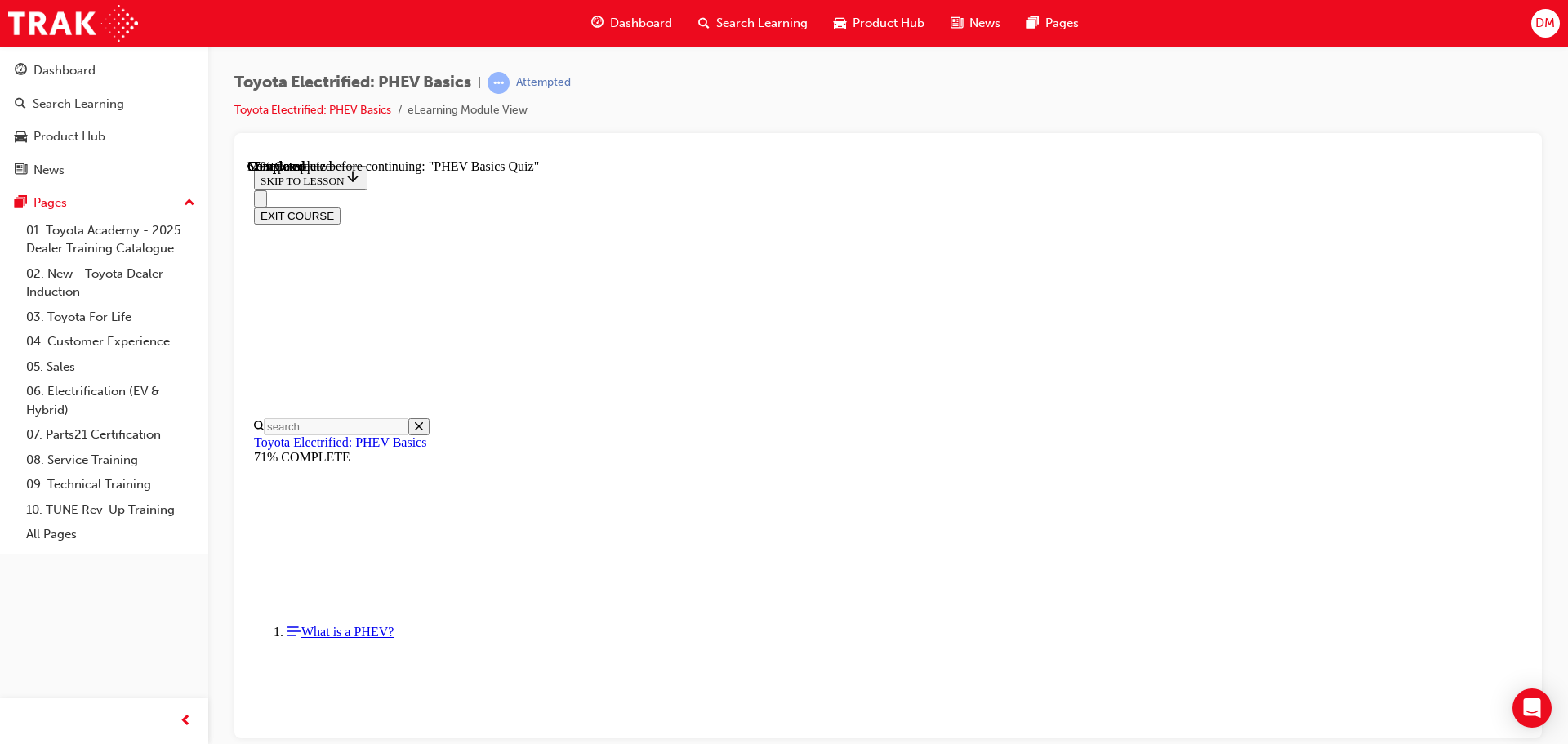
radio input "true"
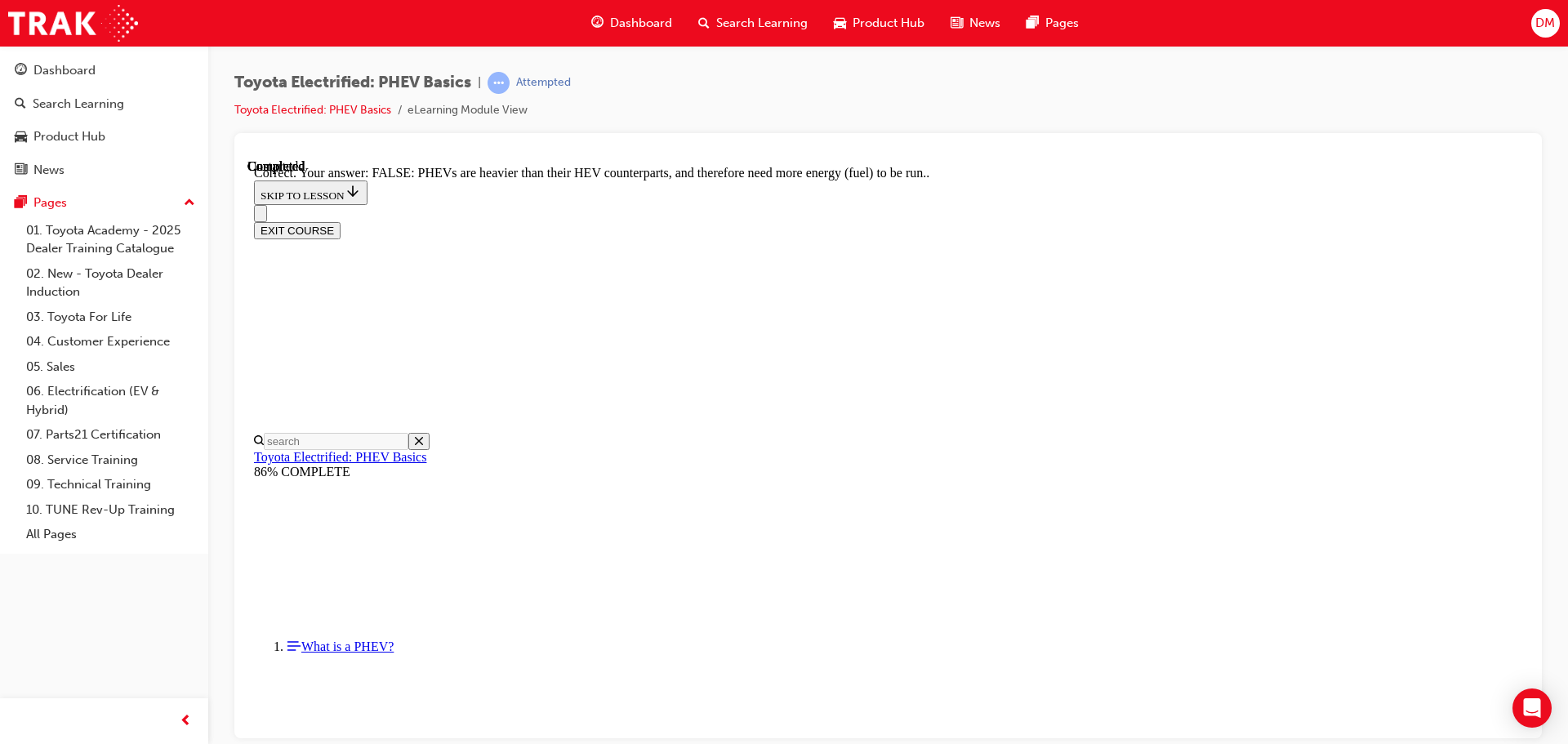
scroll to position [287, 0]
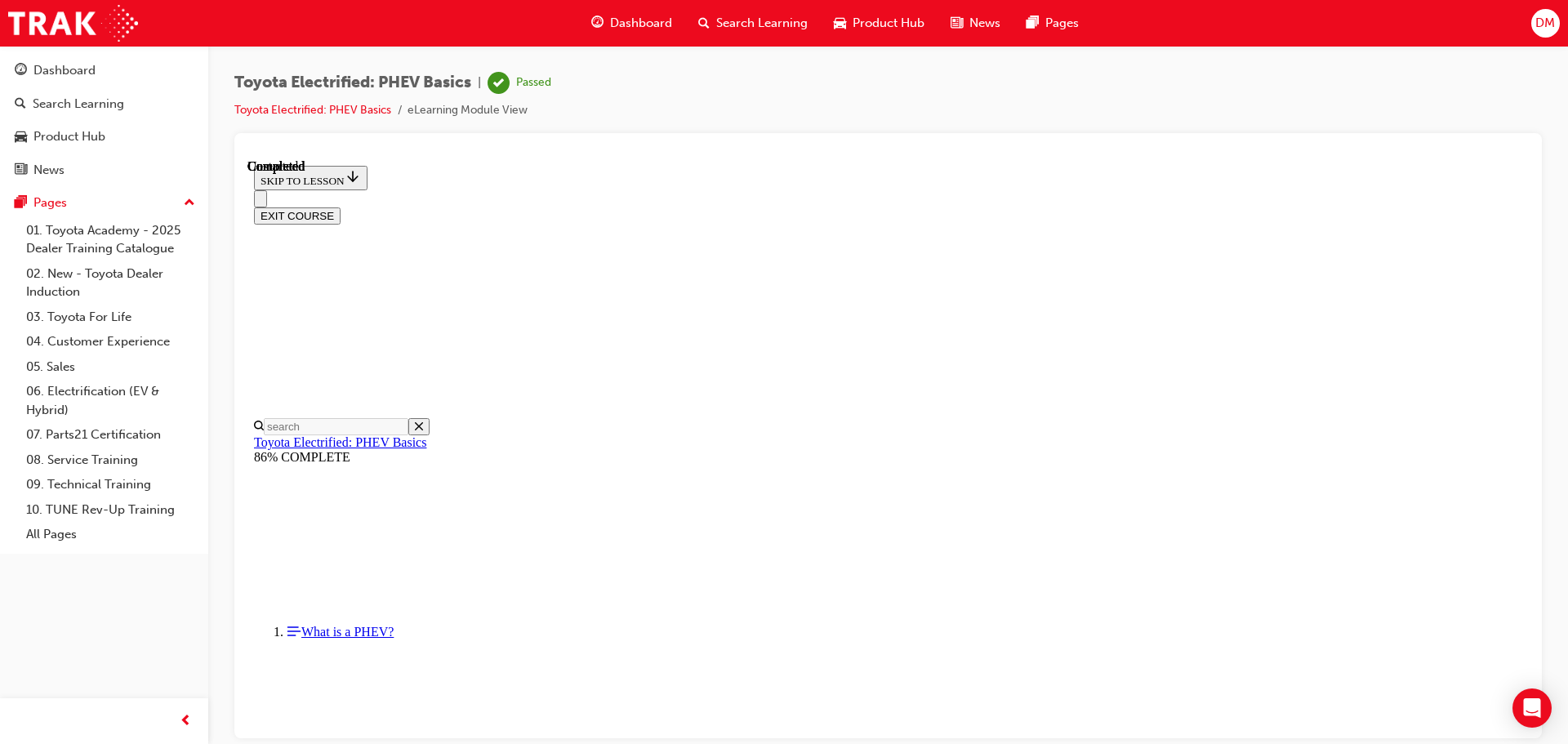
scroll to position [308, 0]
click at [341, 206] on button "EXIT COURSE" at bounding box center [297, 214] width 86 height 17
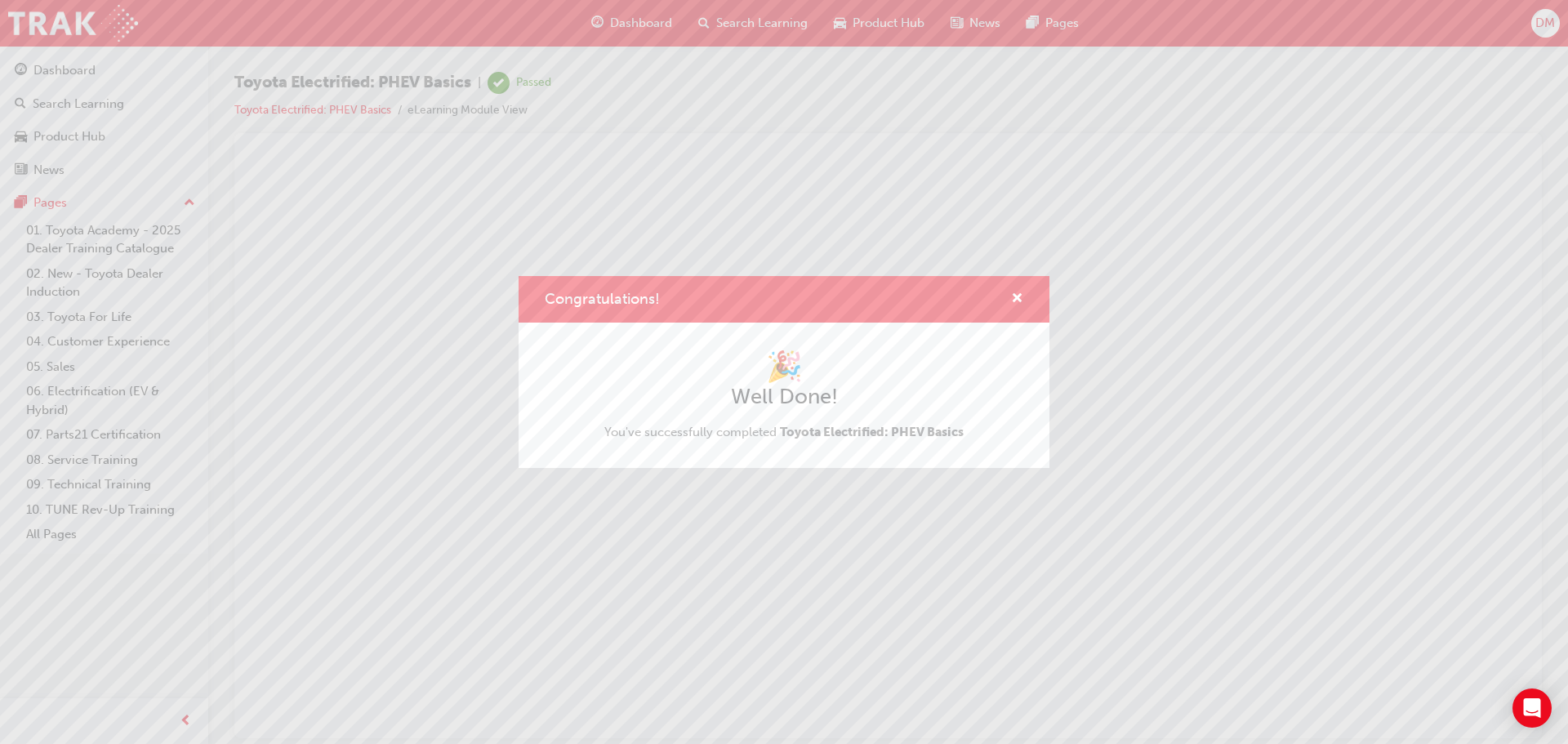
scroll to position [0, 0]
click at [1006, 291] on div "Congratulations!" at bounding box center [1011, 299] width 25 height 20
click at [1012, 294] on span "cross-icon" at bounding box center [1017, 300] width 12 height 15
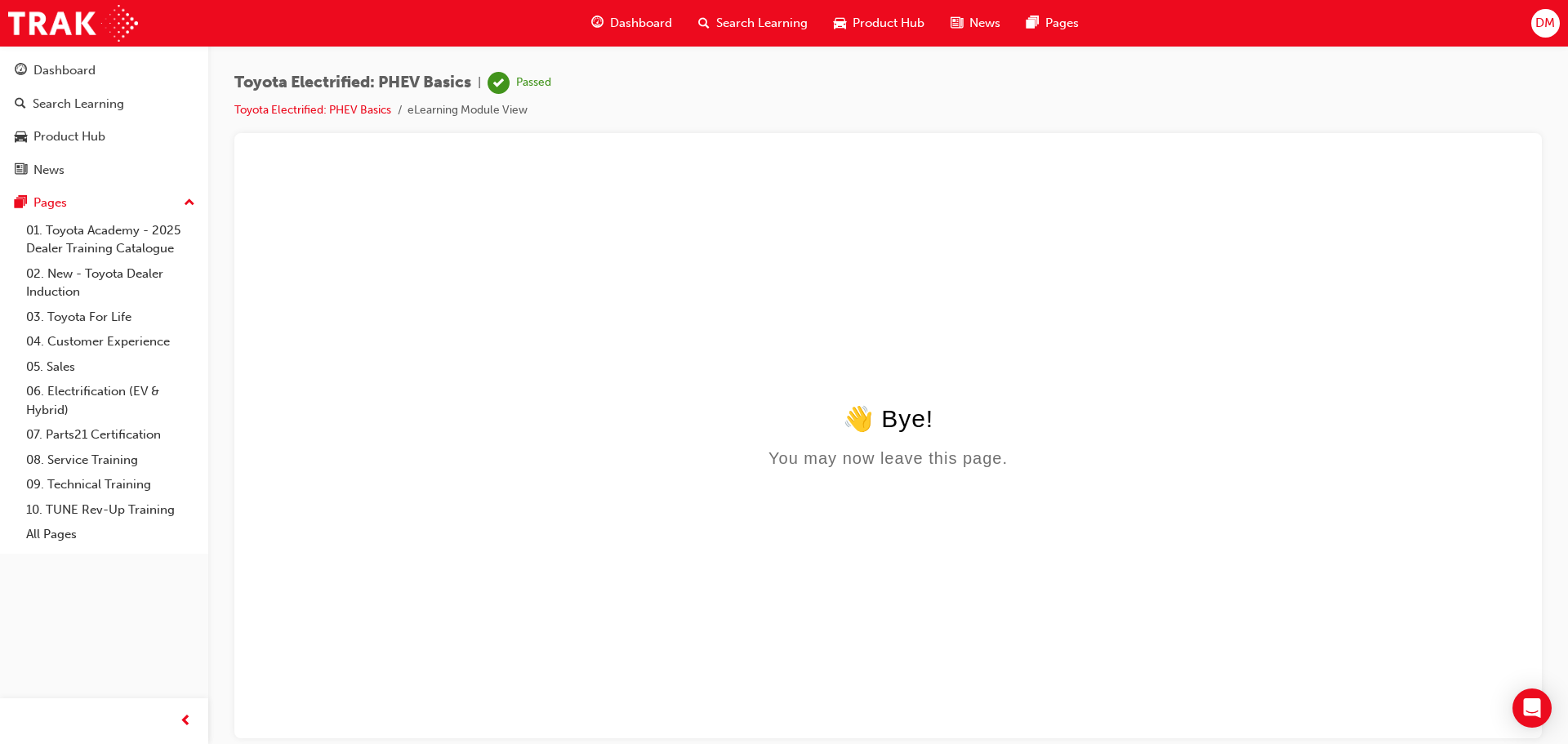
click at [765, 22] on span "Search Learning" at bounding box center [761, 23] width 92 height 19
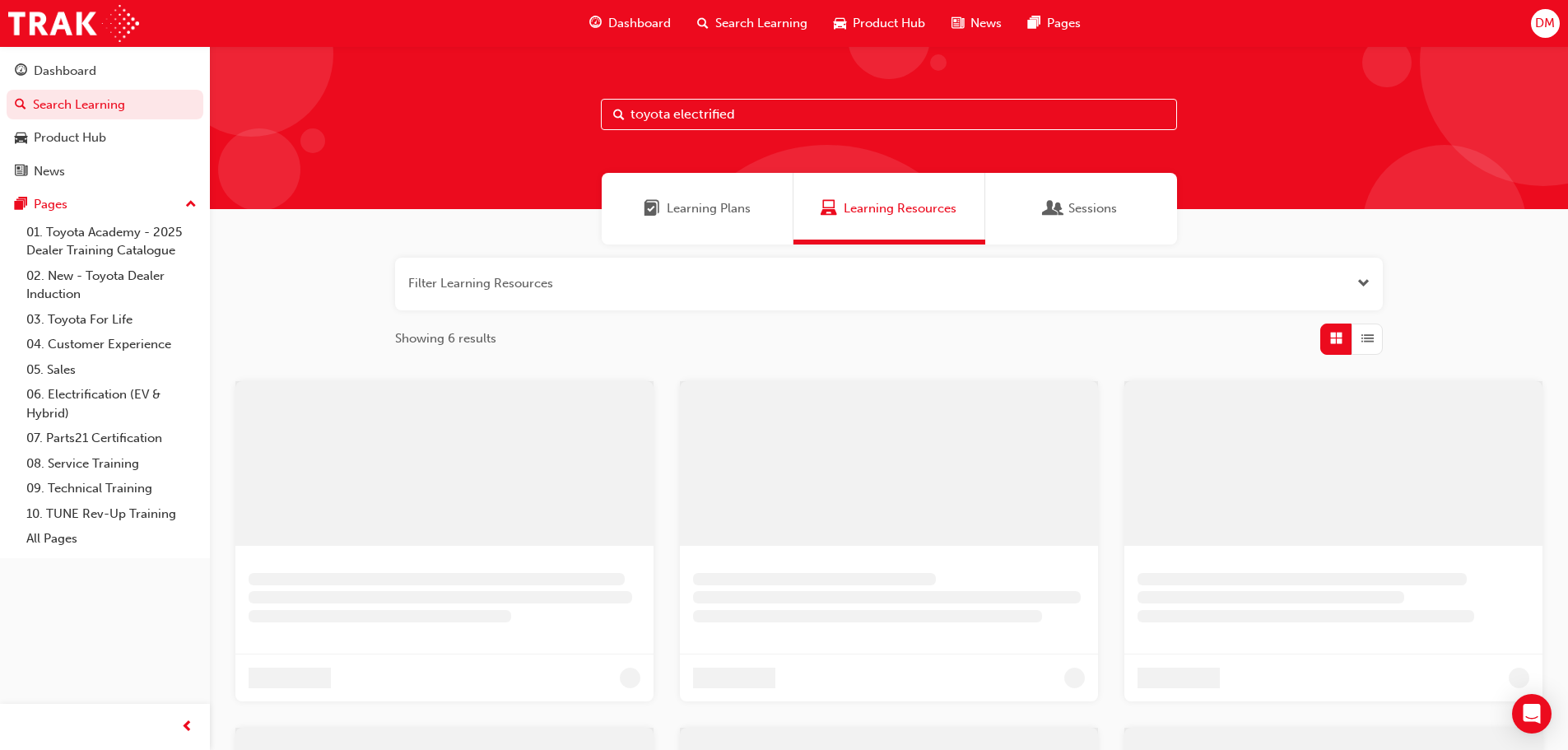
click at [725, 108] on input "toyota electrified" at bounding box center [888, 114] width 576 height 31
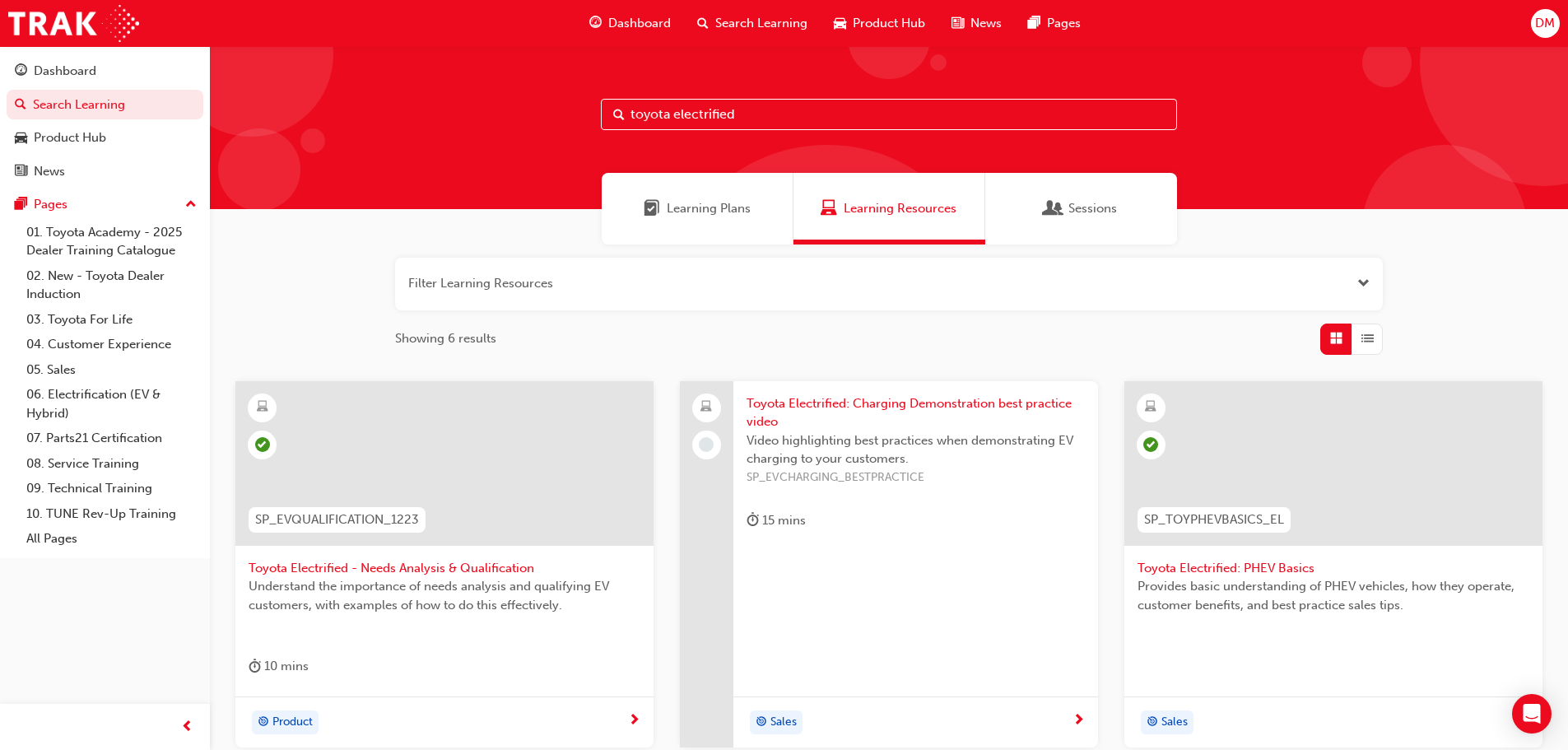
drag, startPoint x: 760, startPoint y: 126, endPoint x: 675, endPoint y: 135, distance: 85.5
click at [675, 135] on div "toyota electrified" at bounding box center [888, 127] width 1357 height 163
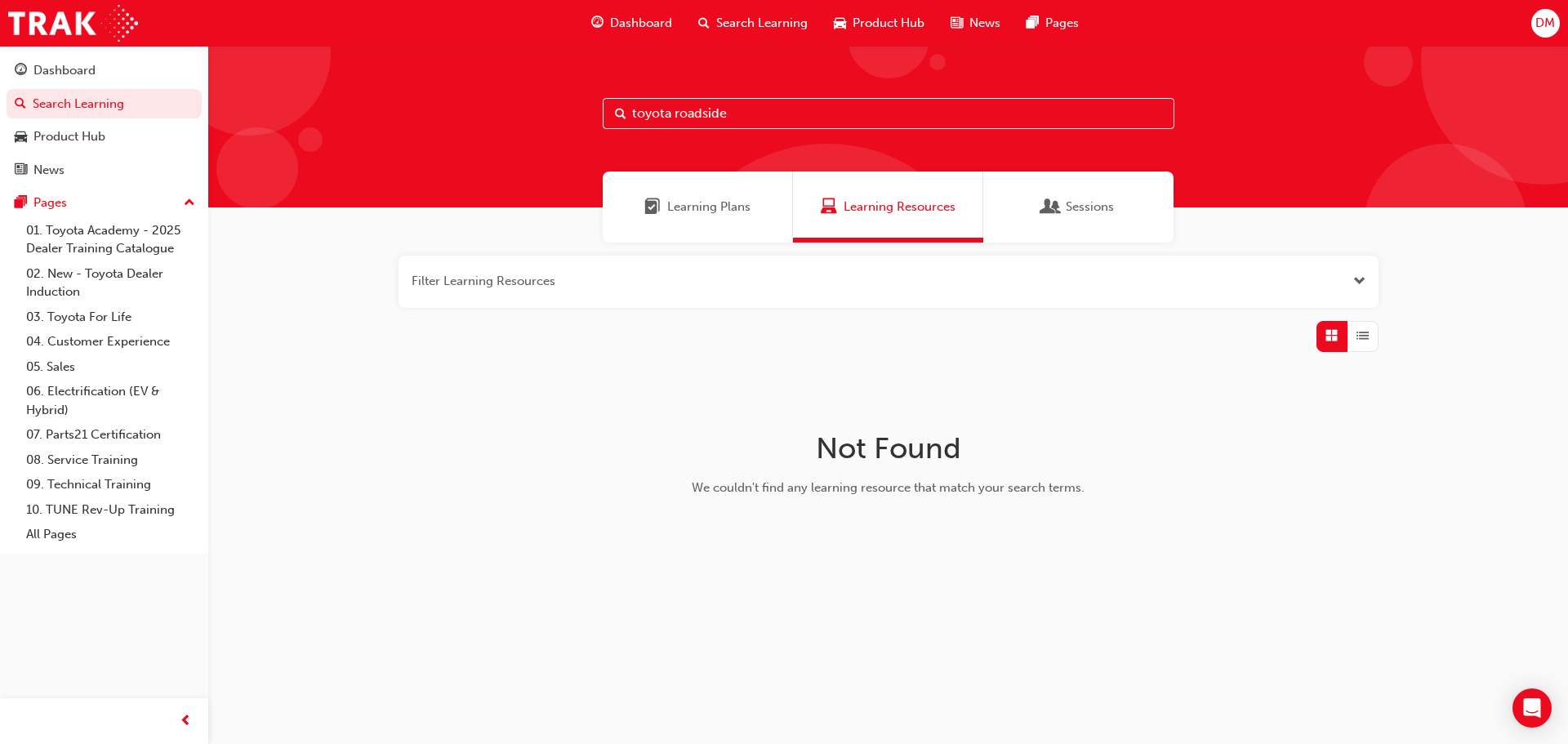
drag, startPoint x: 759, startPoint y: 114, endPoint x: 739, endPoint y: 120, distance: 20.9
click at [739, 120] on input "toyota roadside" at bounding box center [888, 114] width 571 height 31
type input "toyota roadside assist"
click at [565, 279] on button "button" at bounding box center [888, 282] width 980 height 53
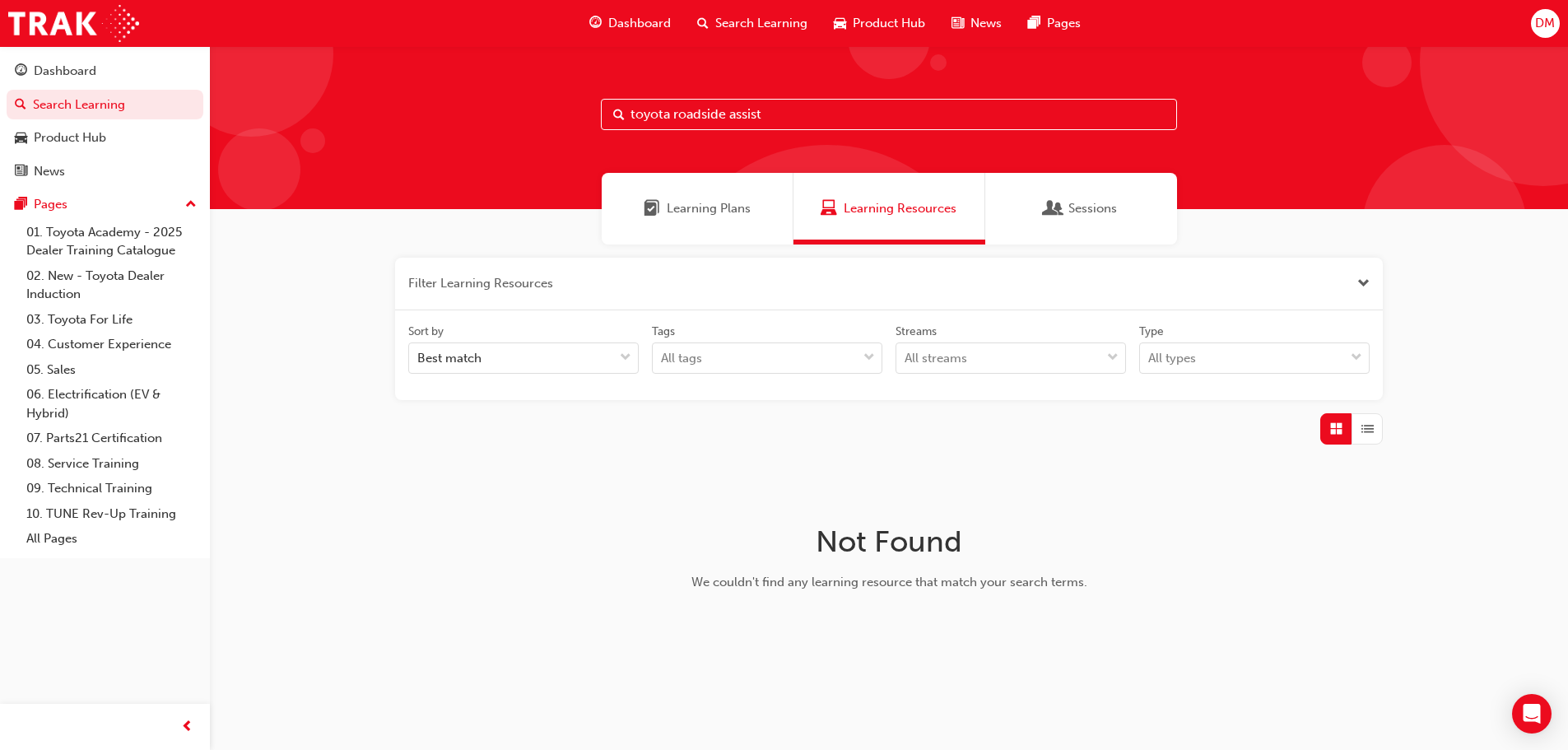
click at [735, 125] on input "toyota roadside assist" at bounding box center [888, 114] width 576 height 31
drag, startPoint x: 809, startPoint y: 125, endPoint x: 328, endPoint y: 126, distance: 481.0
click at [328, 126] on div "toyota roadside assist" at bounding box center [888, 127] width 1357 height 163
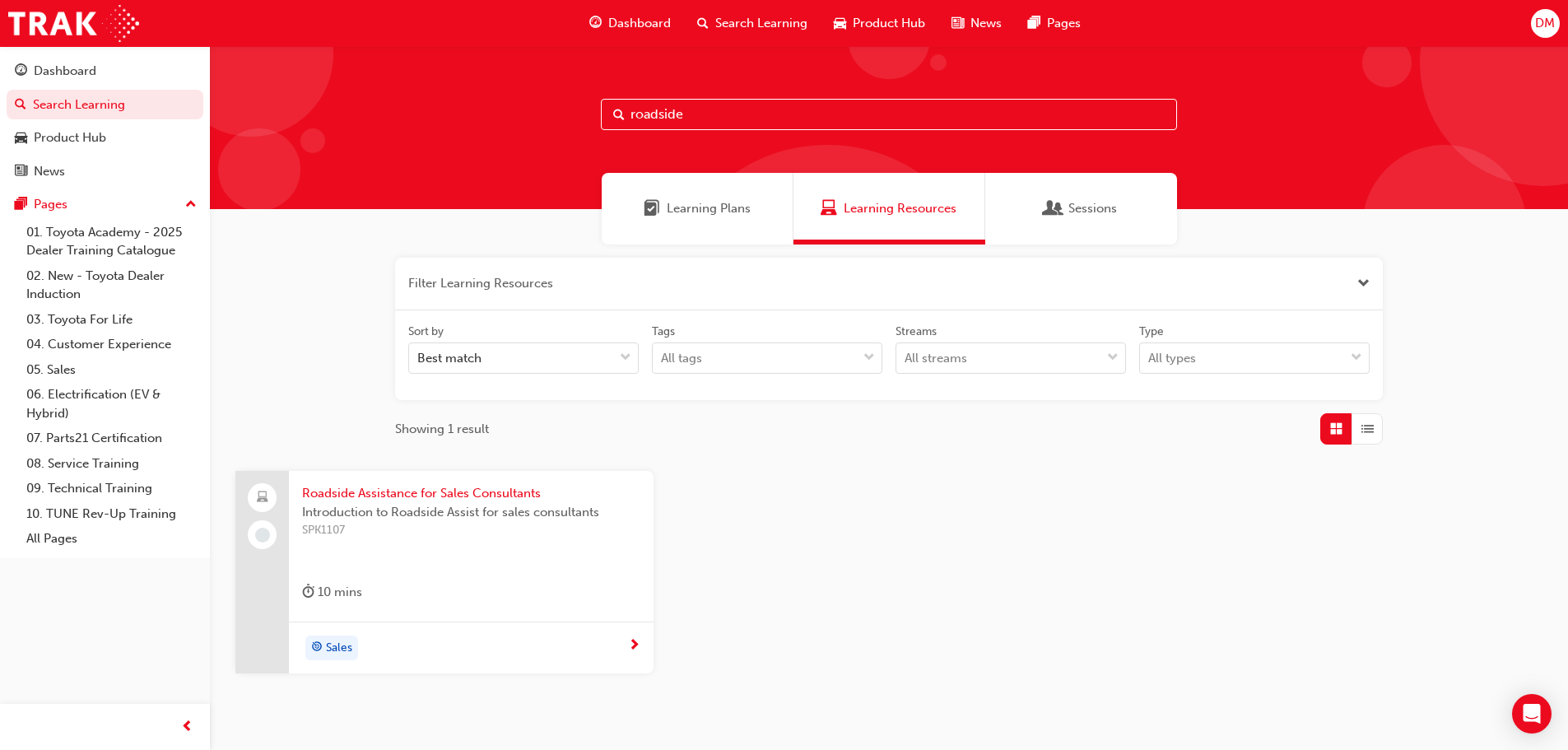
type input "roadside"
click at [387, 493] on span "Roadside Assistance for Sales Consultants" at bounding box center [471, 494] width 339 height 19
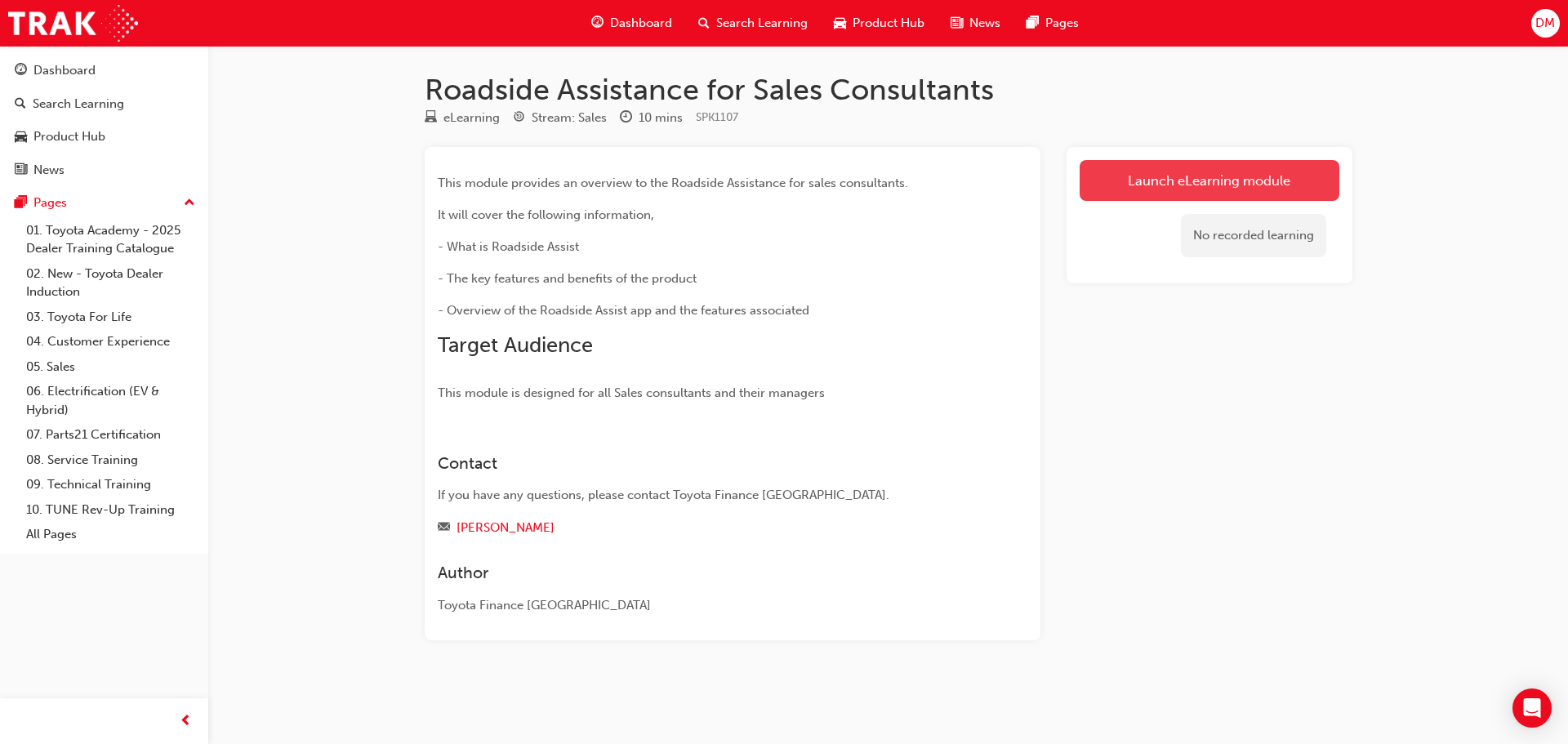
click at [1184, 181] on link "Launch eLearning module" at bounding box center [1210, 180] width 260 height 41
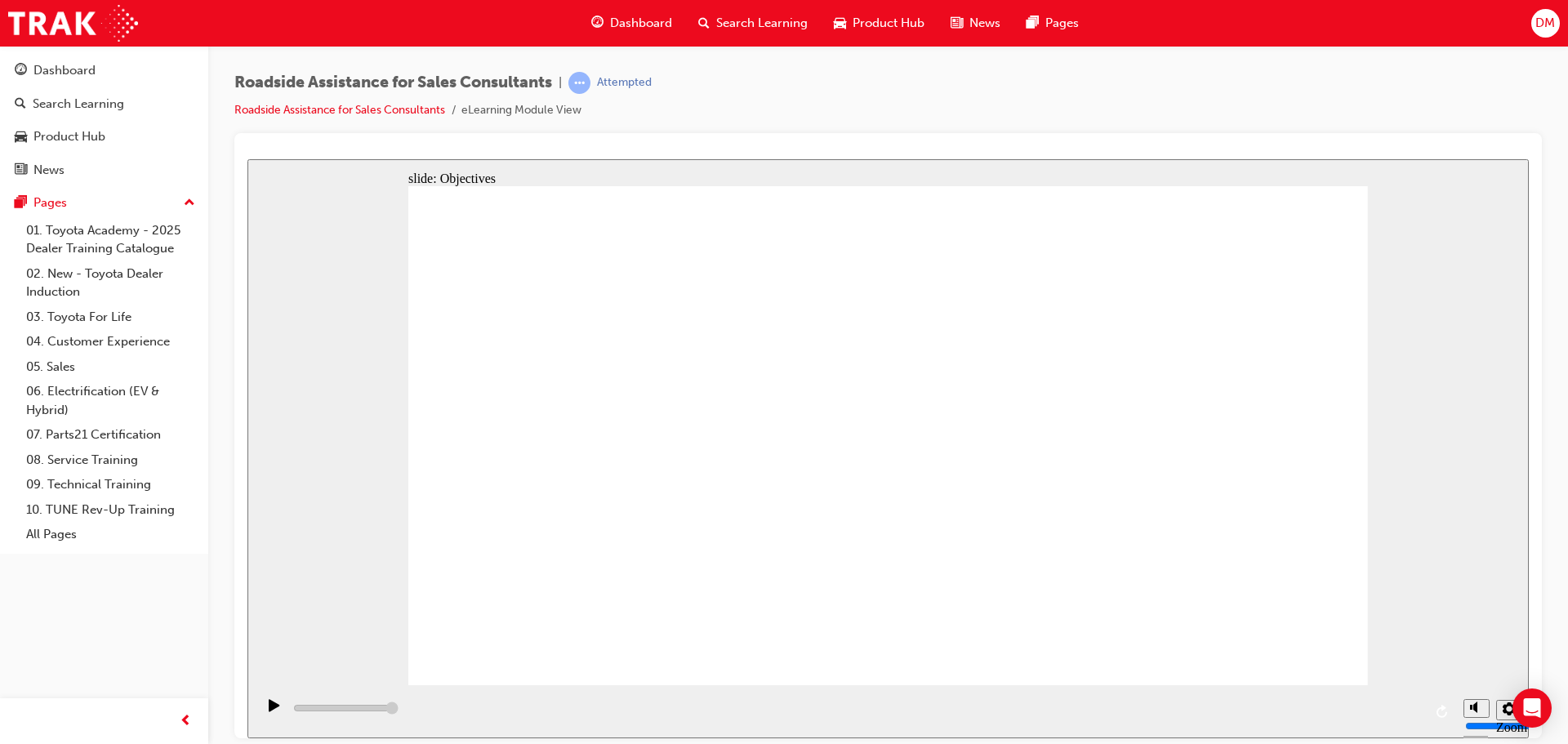
type input "23000"
checkbox input "true"
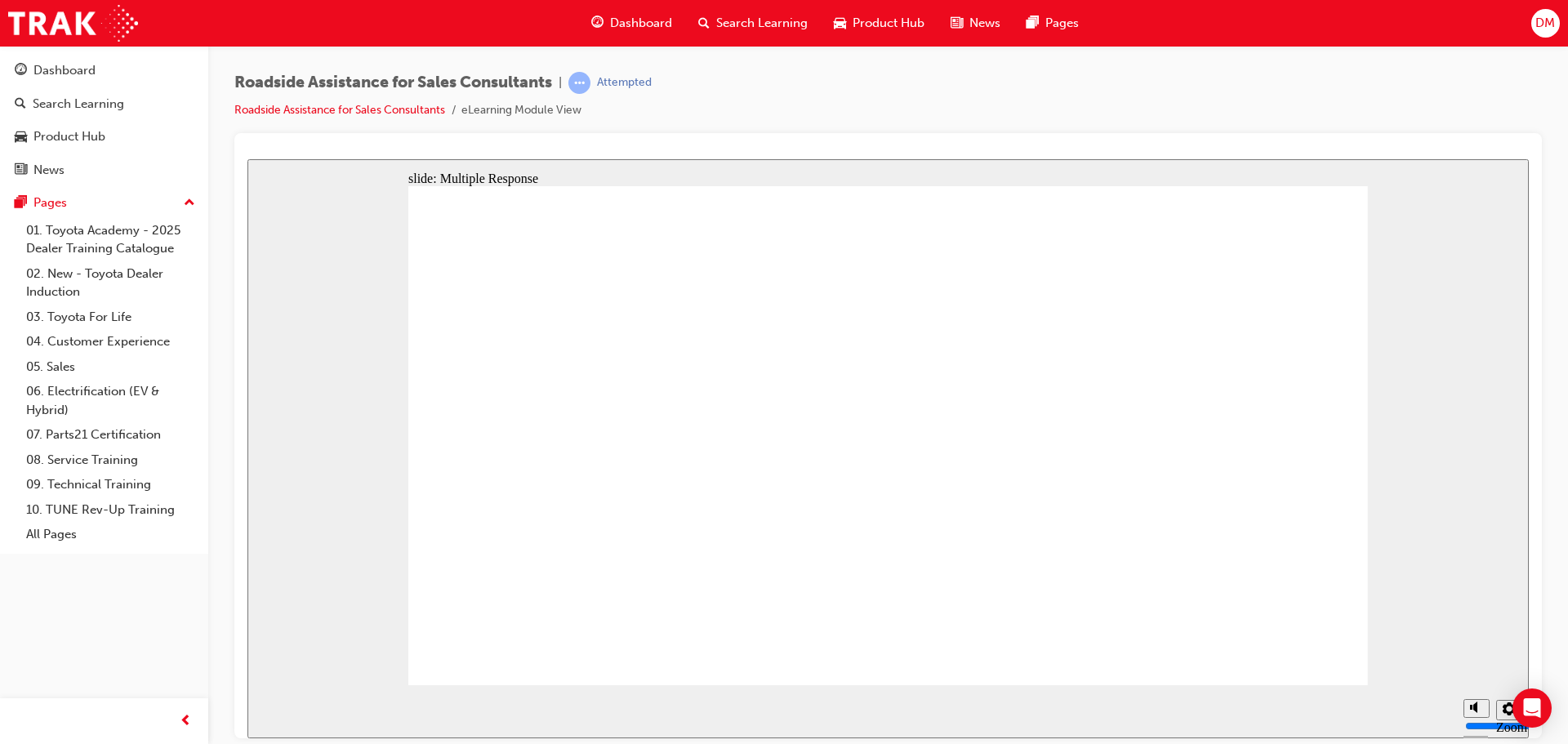
checkbox input "true"
checkbox input "false"
checkbox input "true"
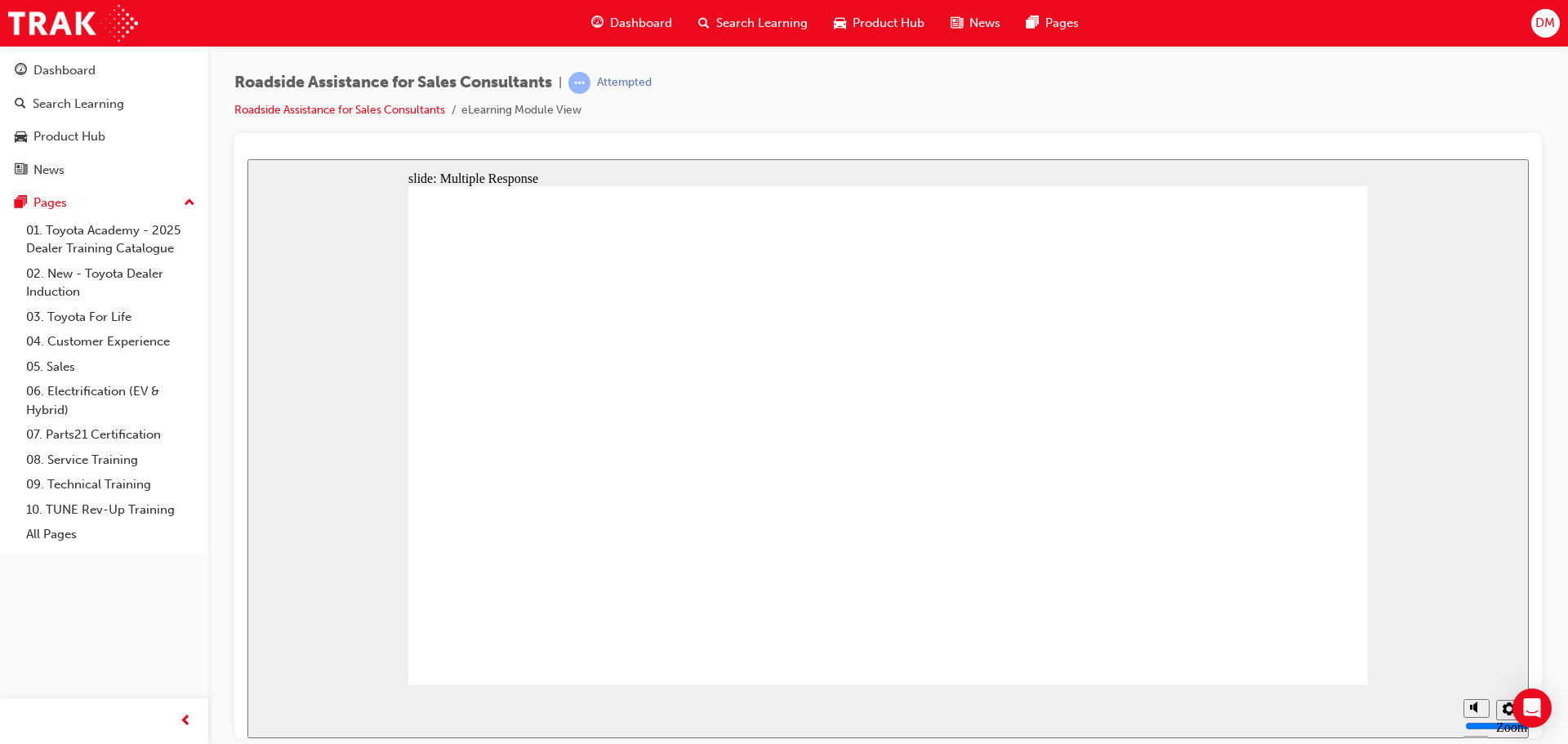
checkbox input "true"
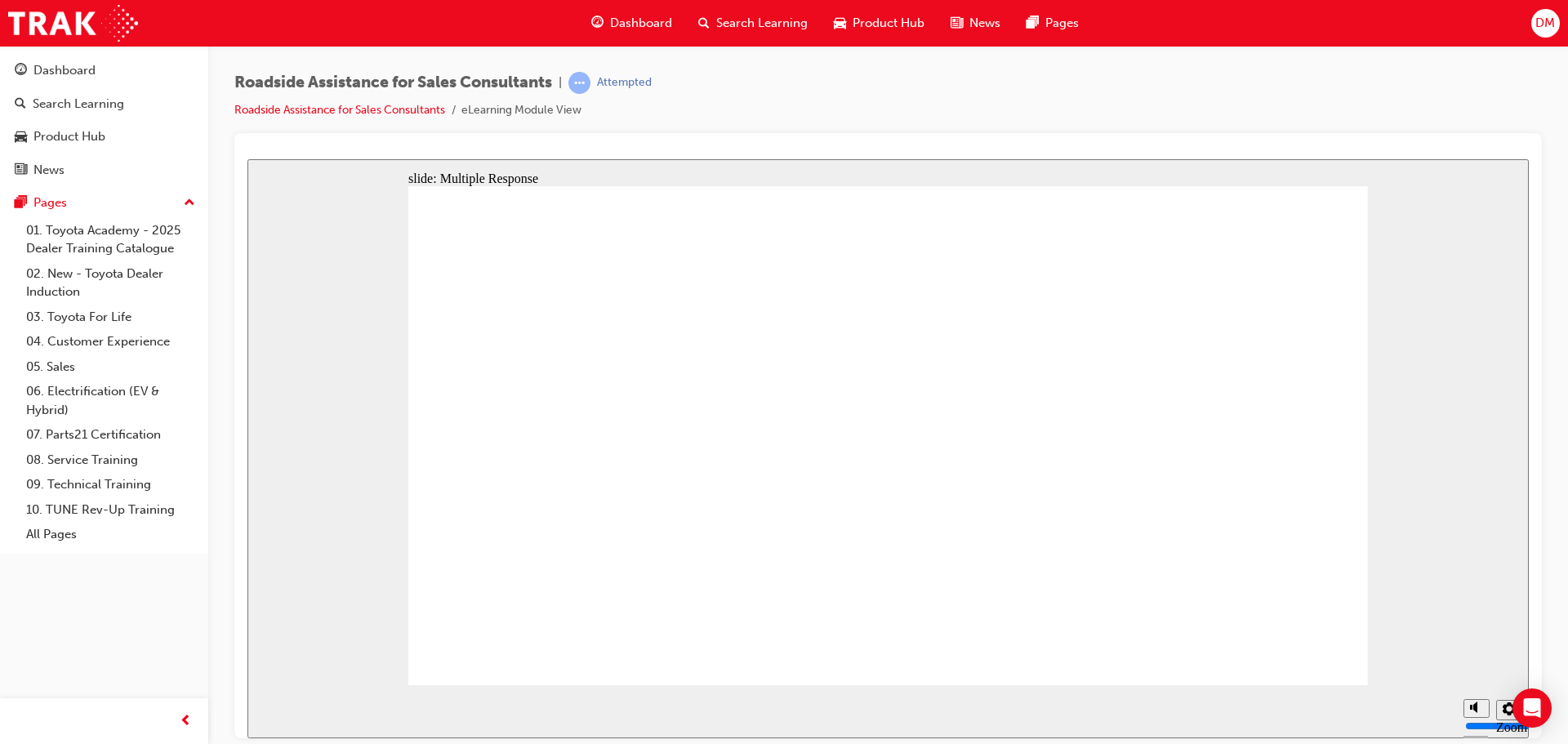
checkbox input "true"
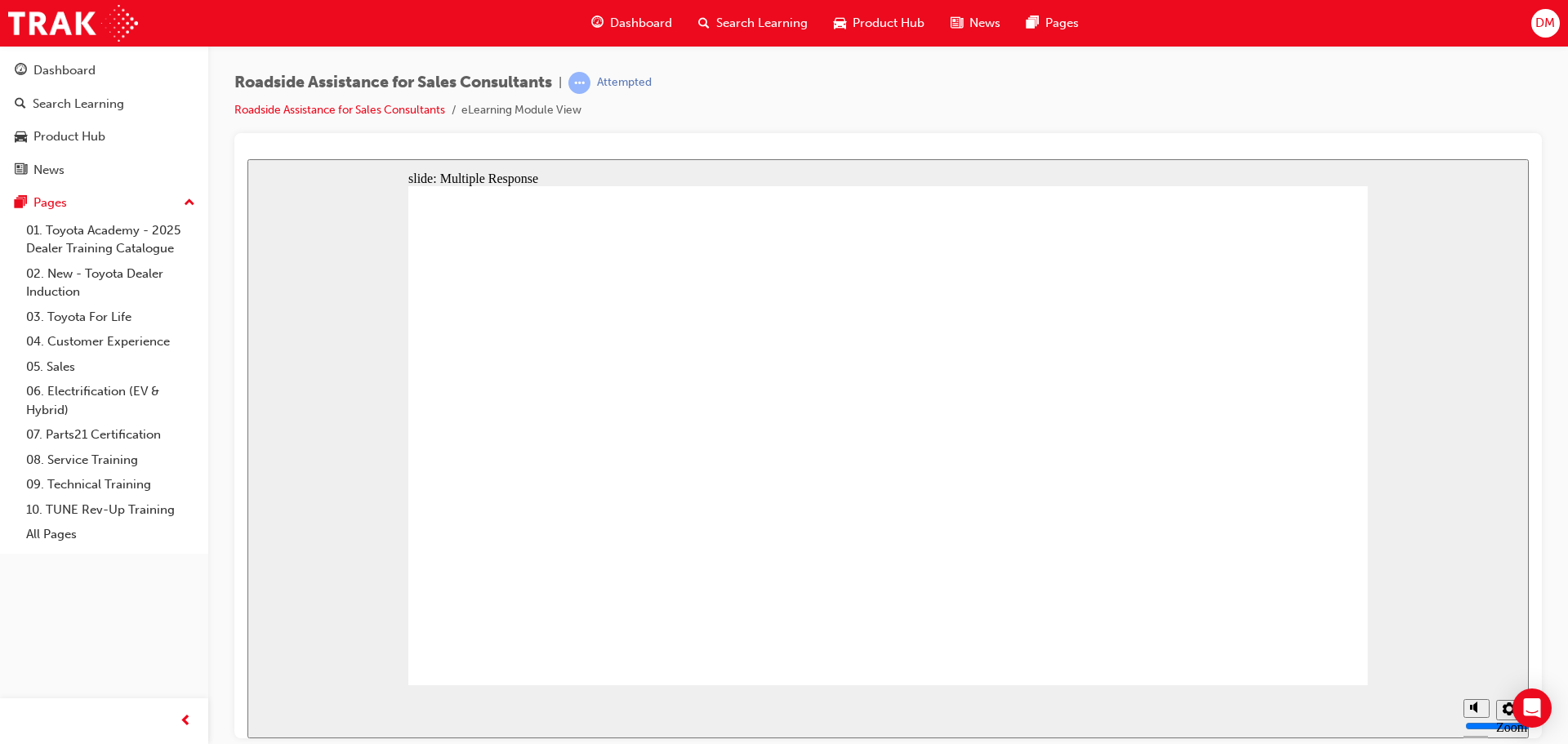
checkbox input "true"
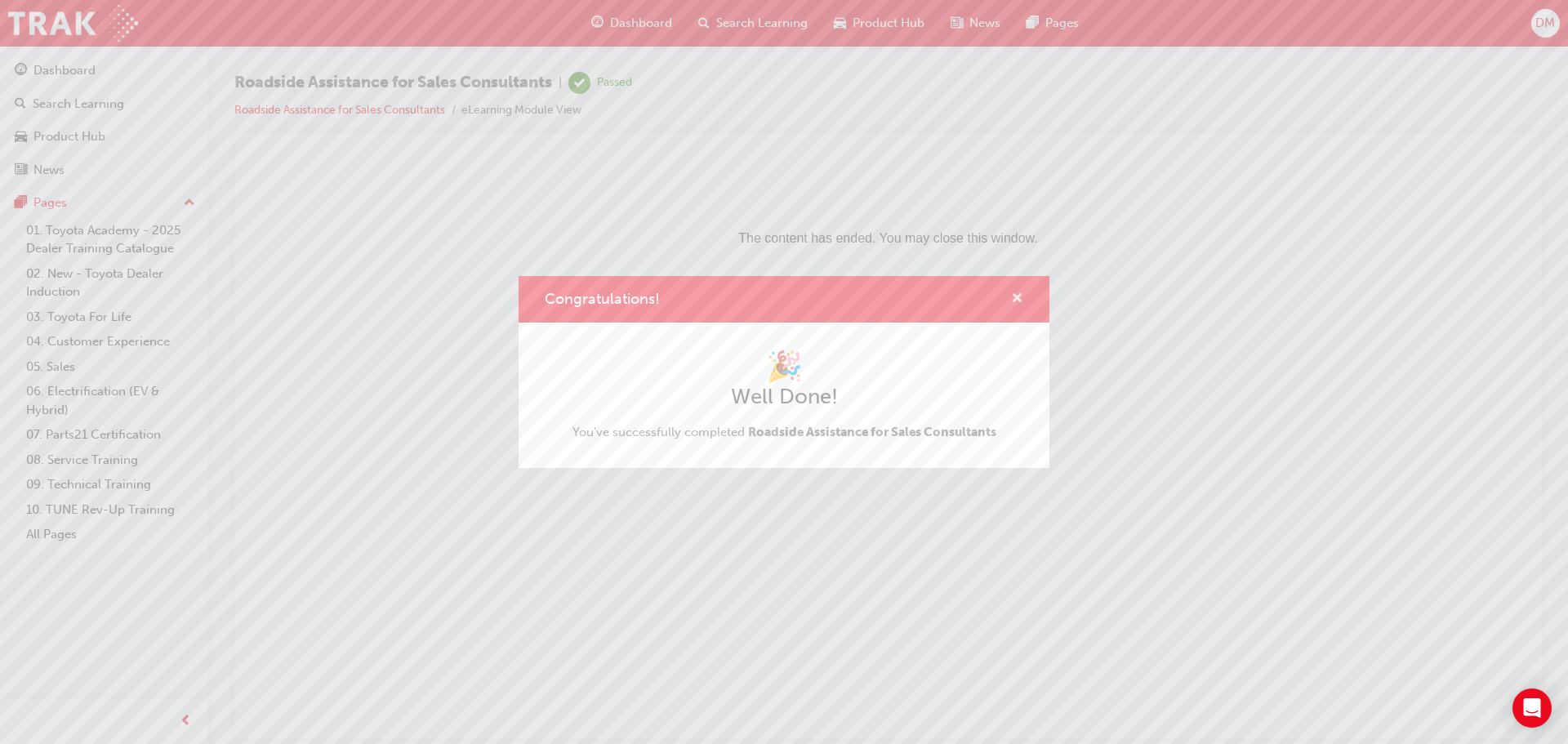
click at [1011, 299] on span "cross-icon" at bounding box center [1017, 300] width 12 height 15
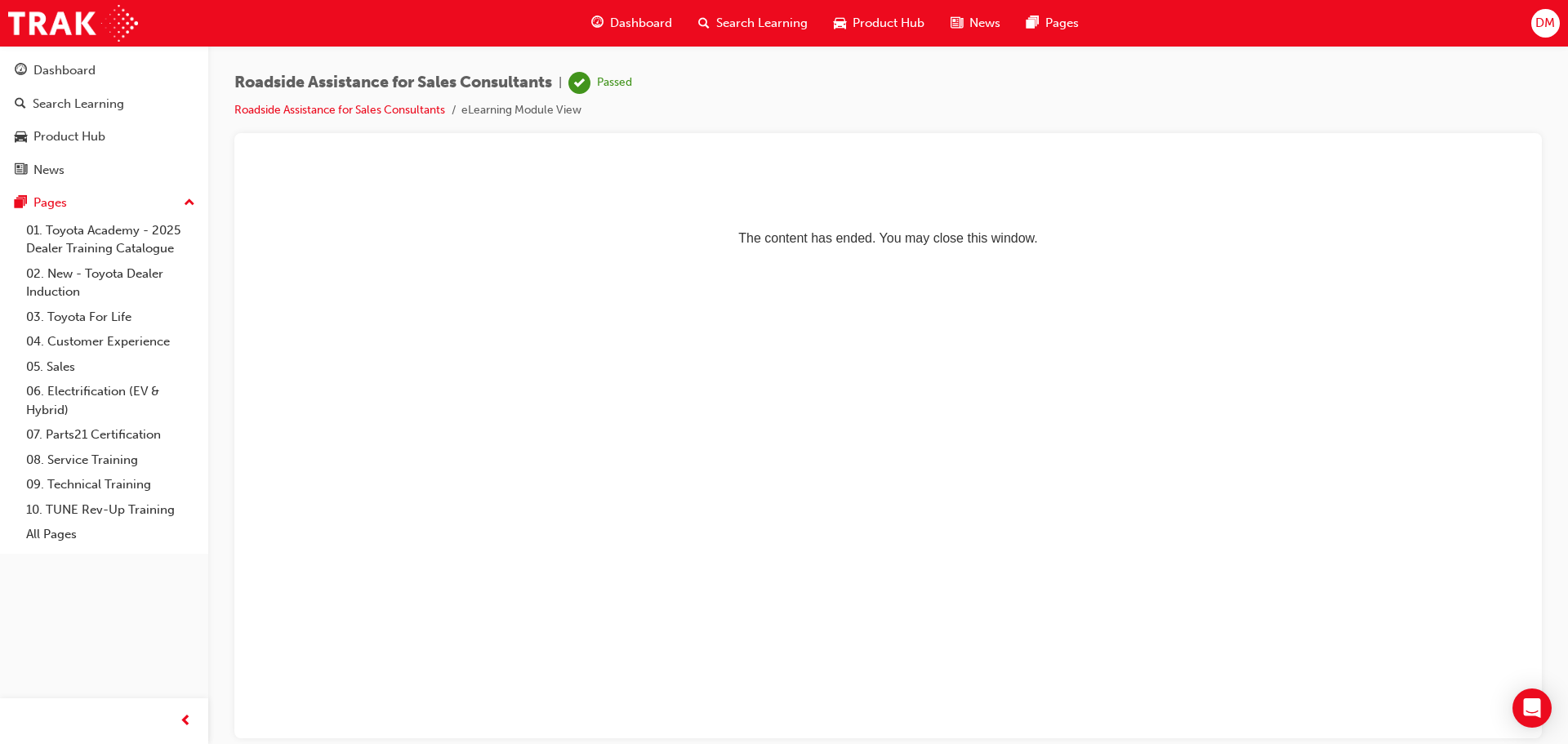
drag, startPoint x: 733, startPoint y: 26, endPoint x: 725, endPoint y: 41, distance: 17.0
click at [733, 26] on span "Search Learning" at bounding box center [761, 23] width 92 height 19
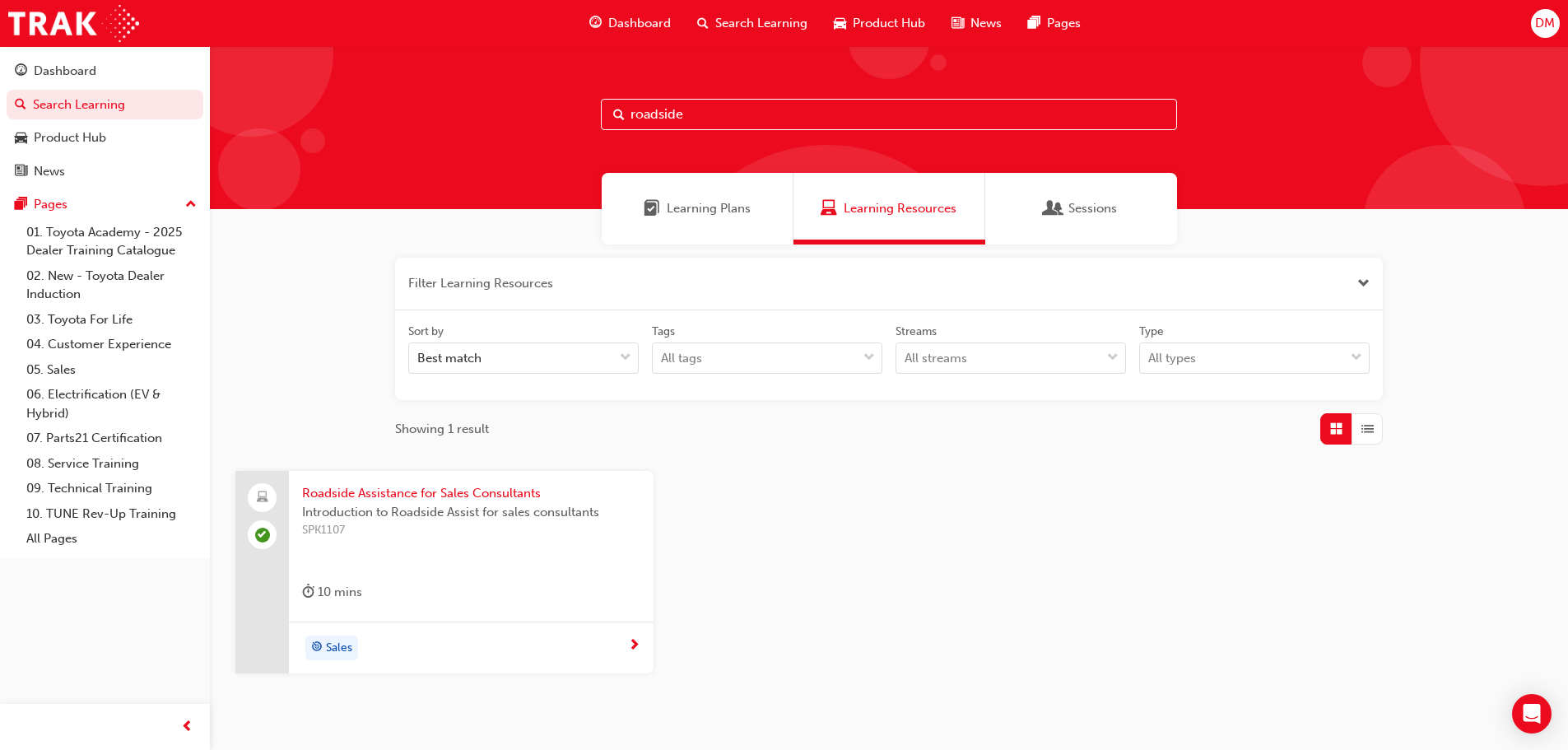
click at [710, 106] on input "roadside" at bounding box center [888, 114] width 576 height 31
drag, startPoint x: 646, startPoint y: 118, endPoint x: 438, endPoint y: 119, distance: 208.0
click at [438, 119] on div "roadside" at bounding box center [888, 127] width 1357 height 163
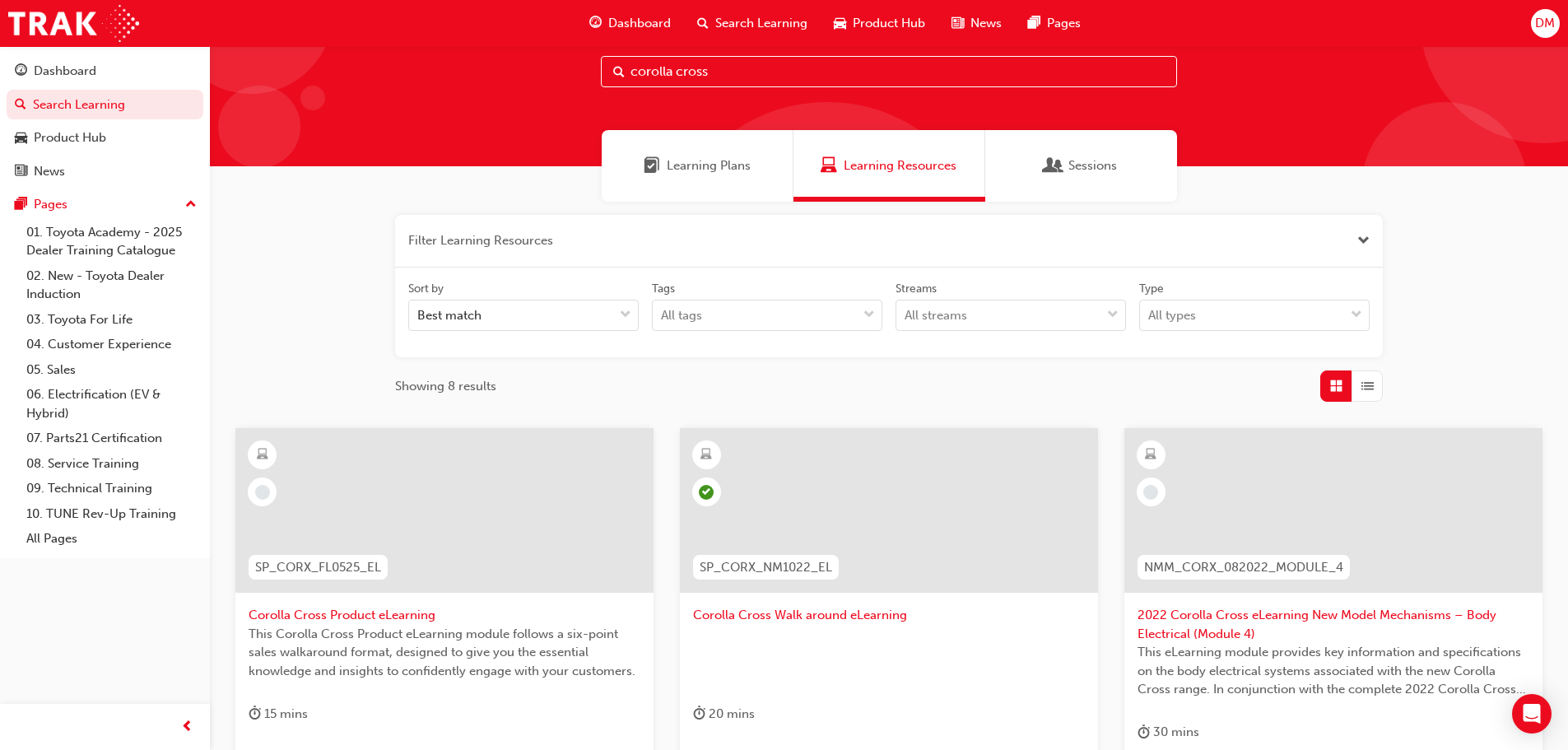
scroll to position [226, 0]
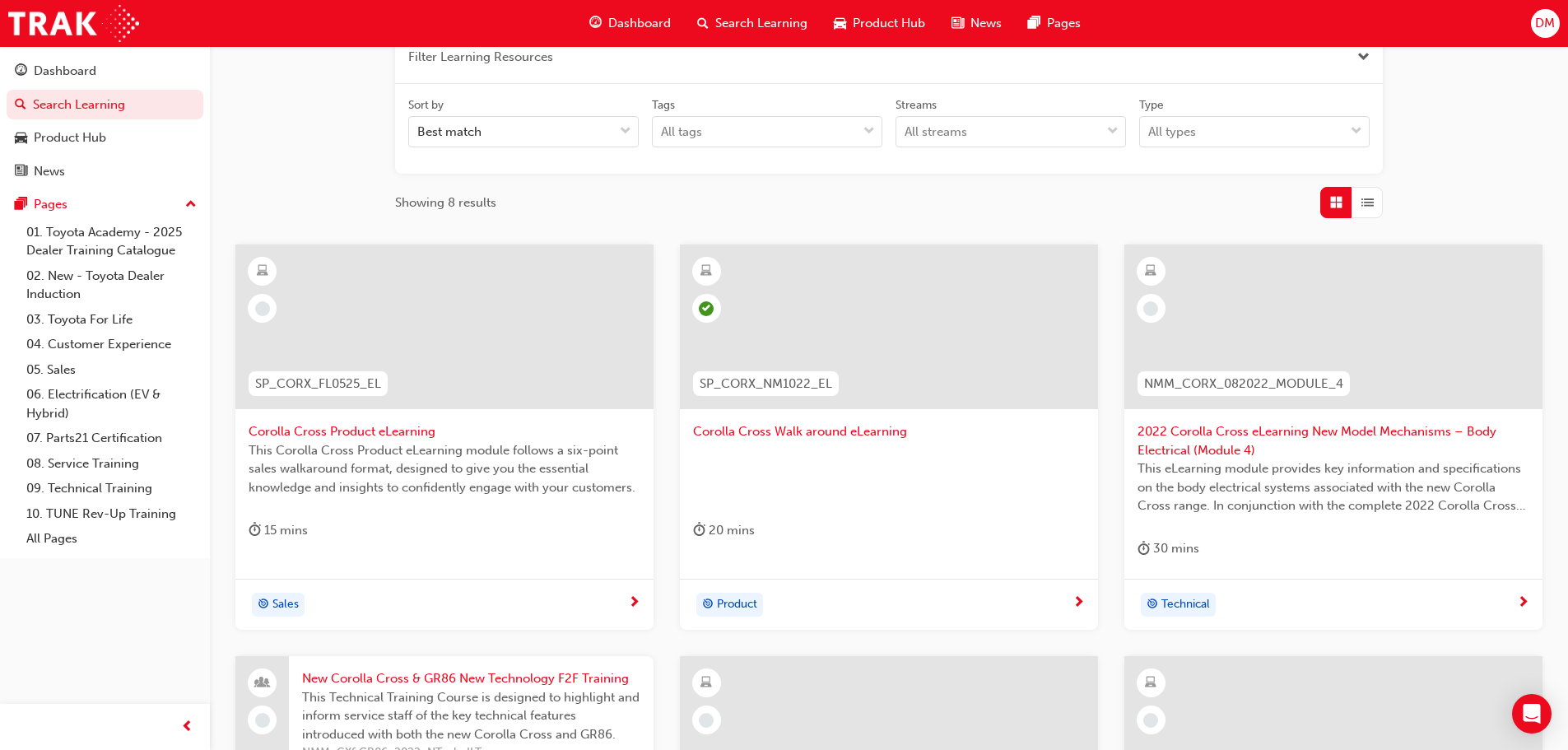
type input "corolla cross"
click at [372, 336] on div at bounding box center [444, 327] width 418 height 165
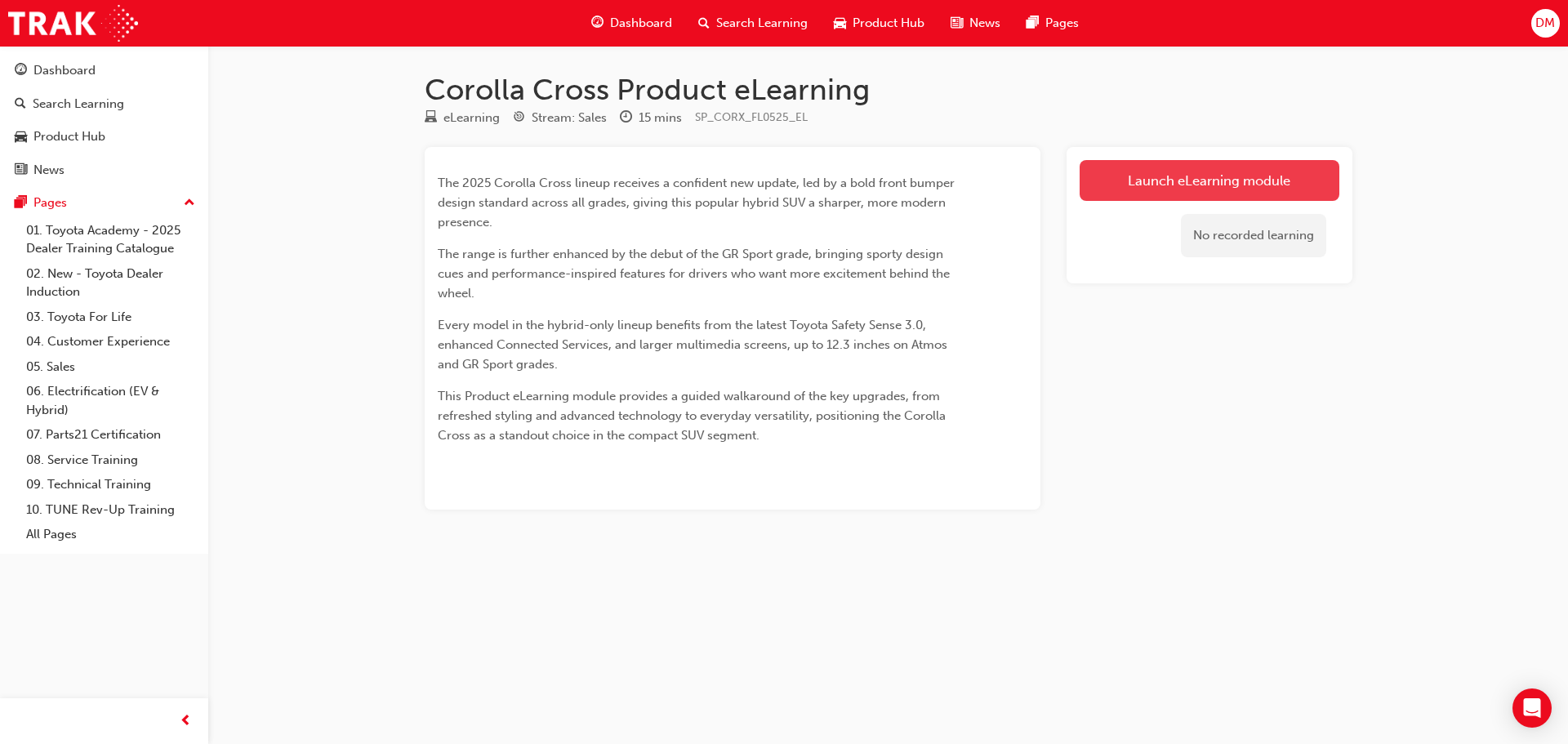
click at [1157, 176] on link "Launch eLearning module" at bounding box center [1210, 180] width 260 height 41
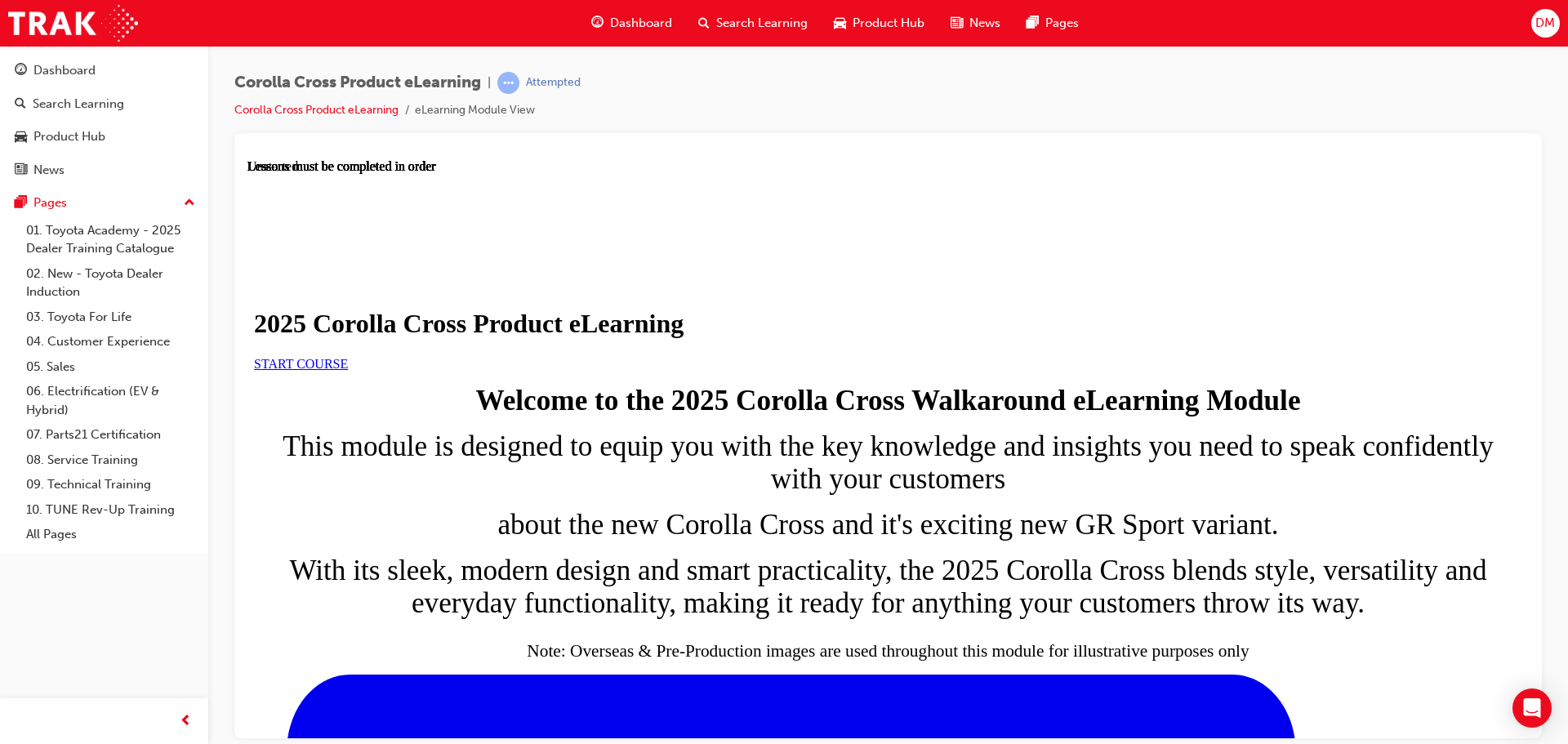
click at [348, 370] on span "START COURSE" at bounding box center [301, 362] width 94 height 14
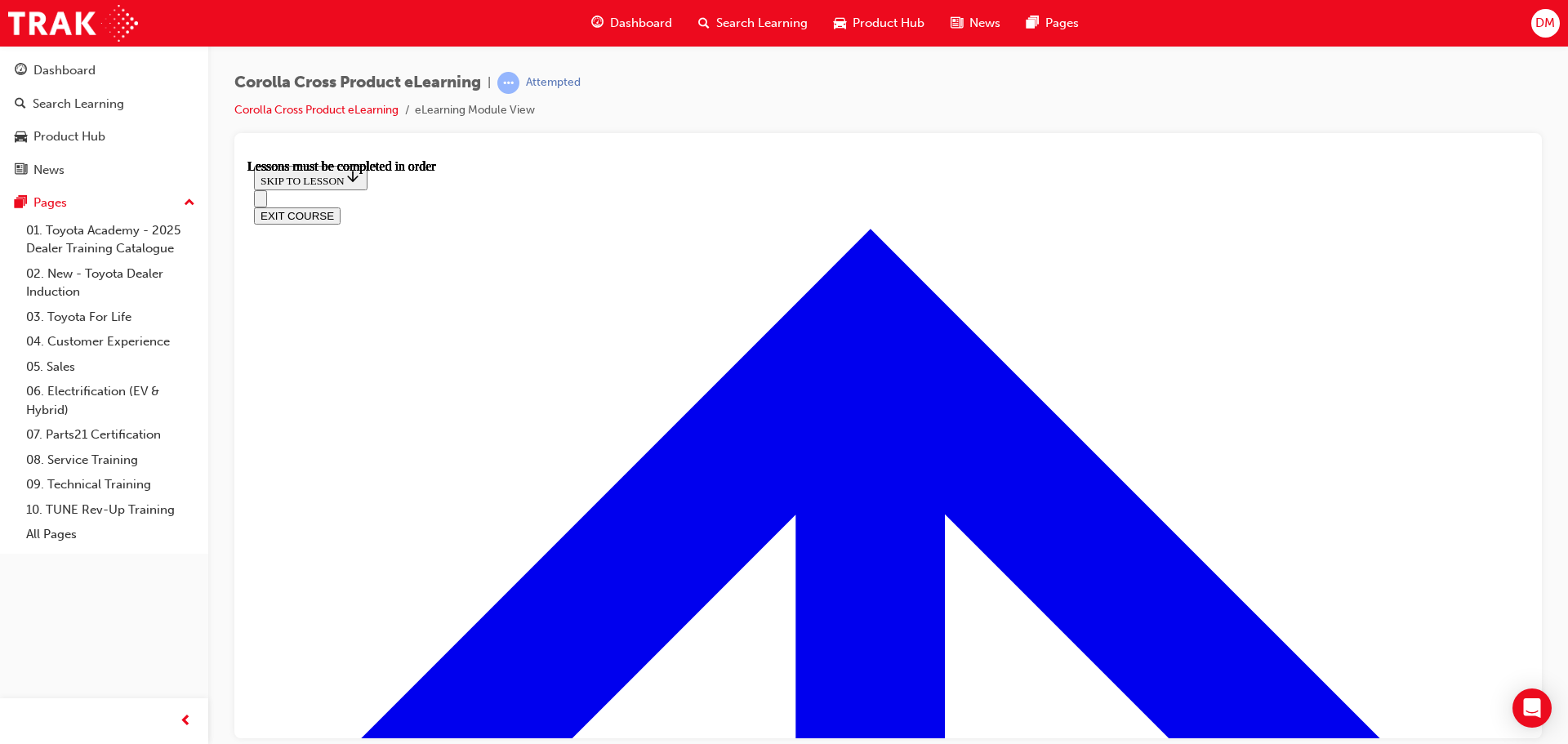
scroll to position [937, 0]
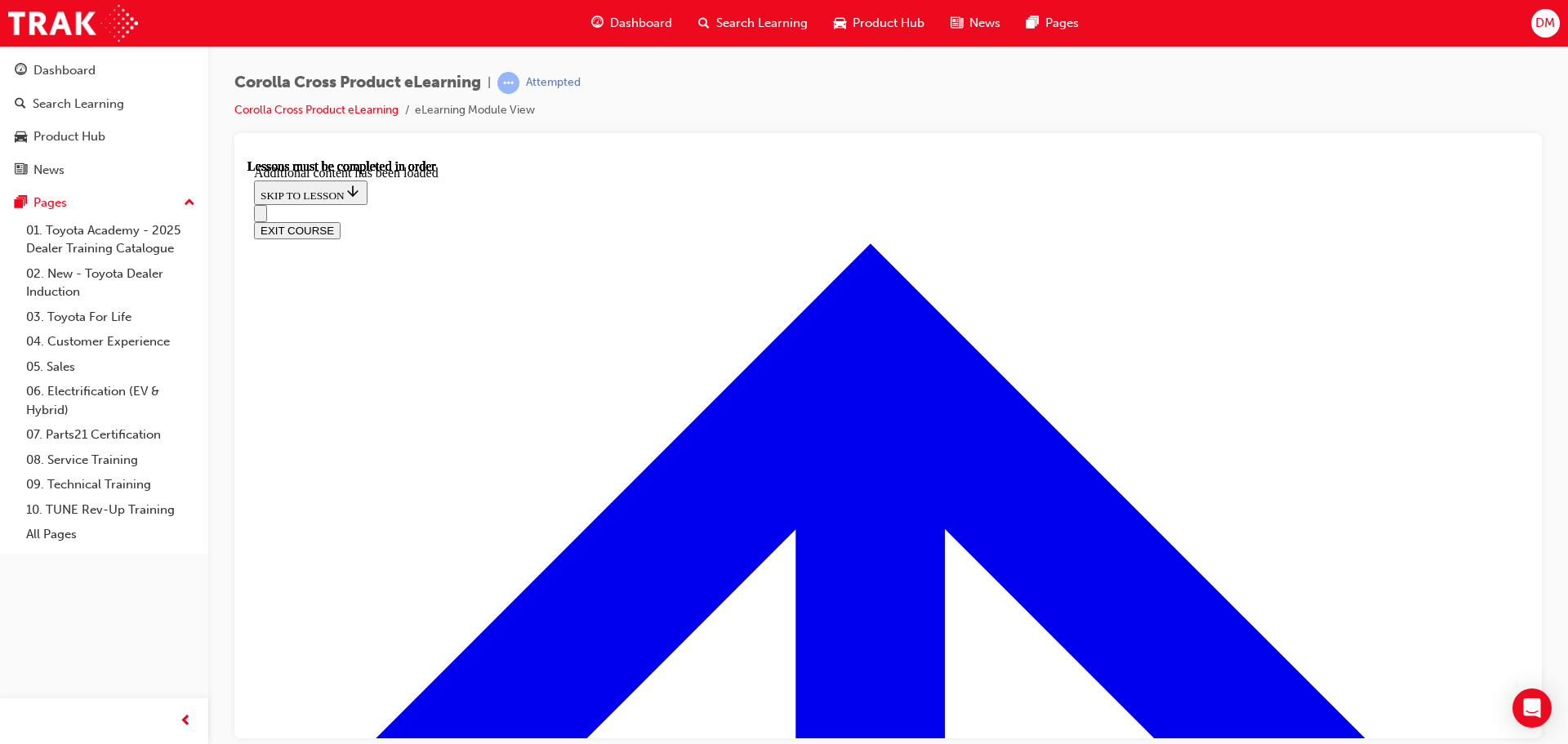
scroll to position [1462, 0]
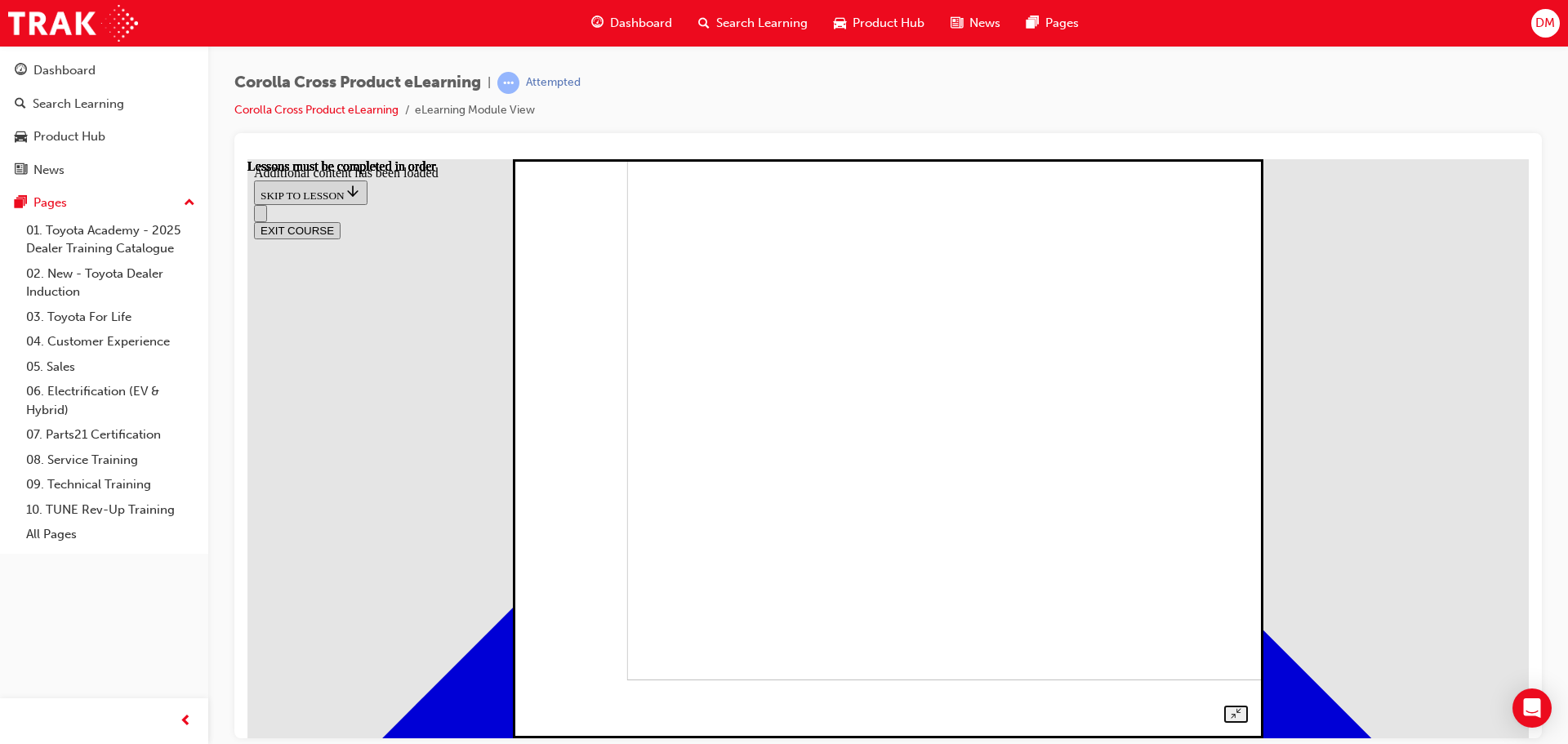
click at [1004, 451] on img at bounding box center [975, 390] width 696 height 579
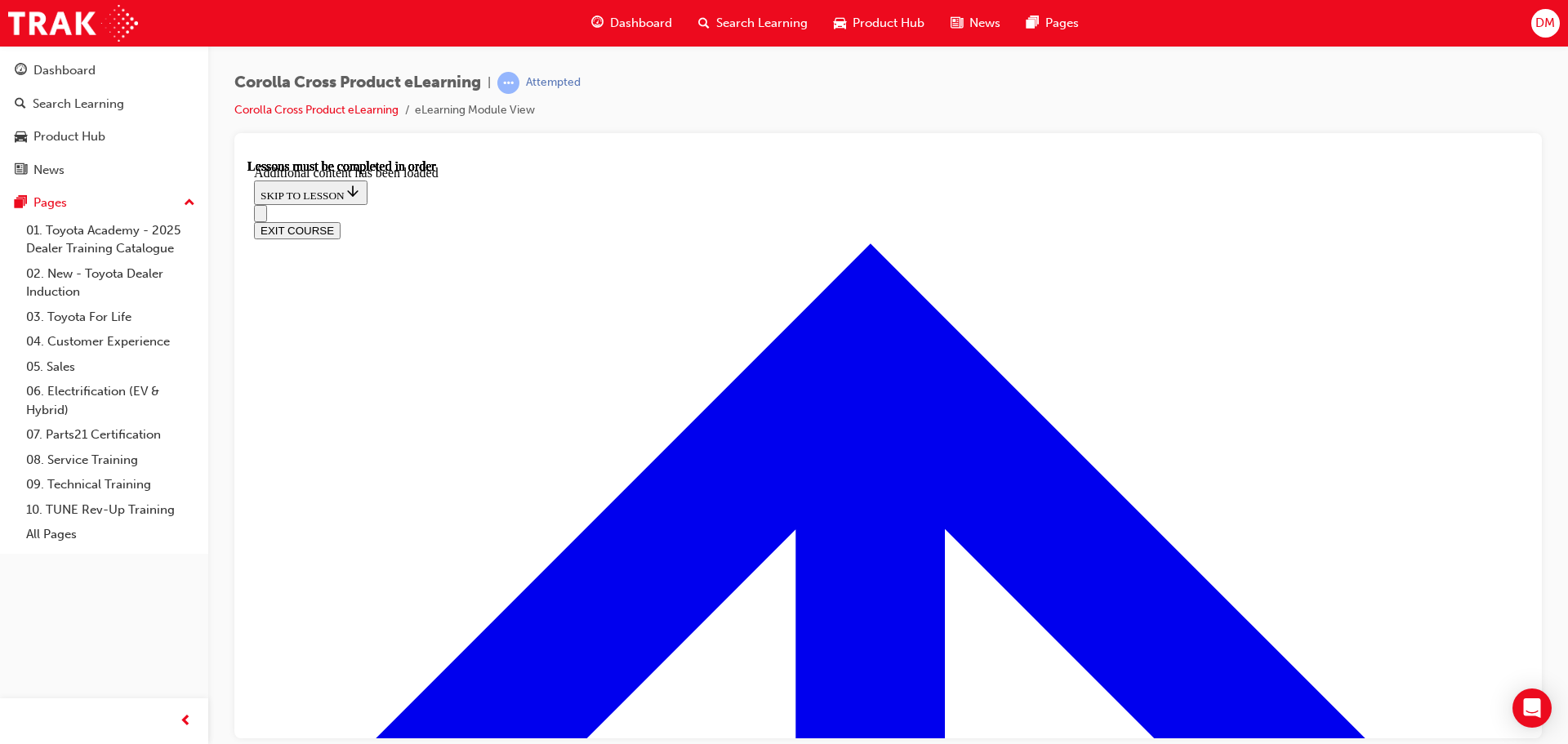
scroll to position [2401, 0]
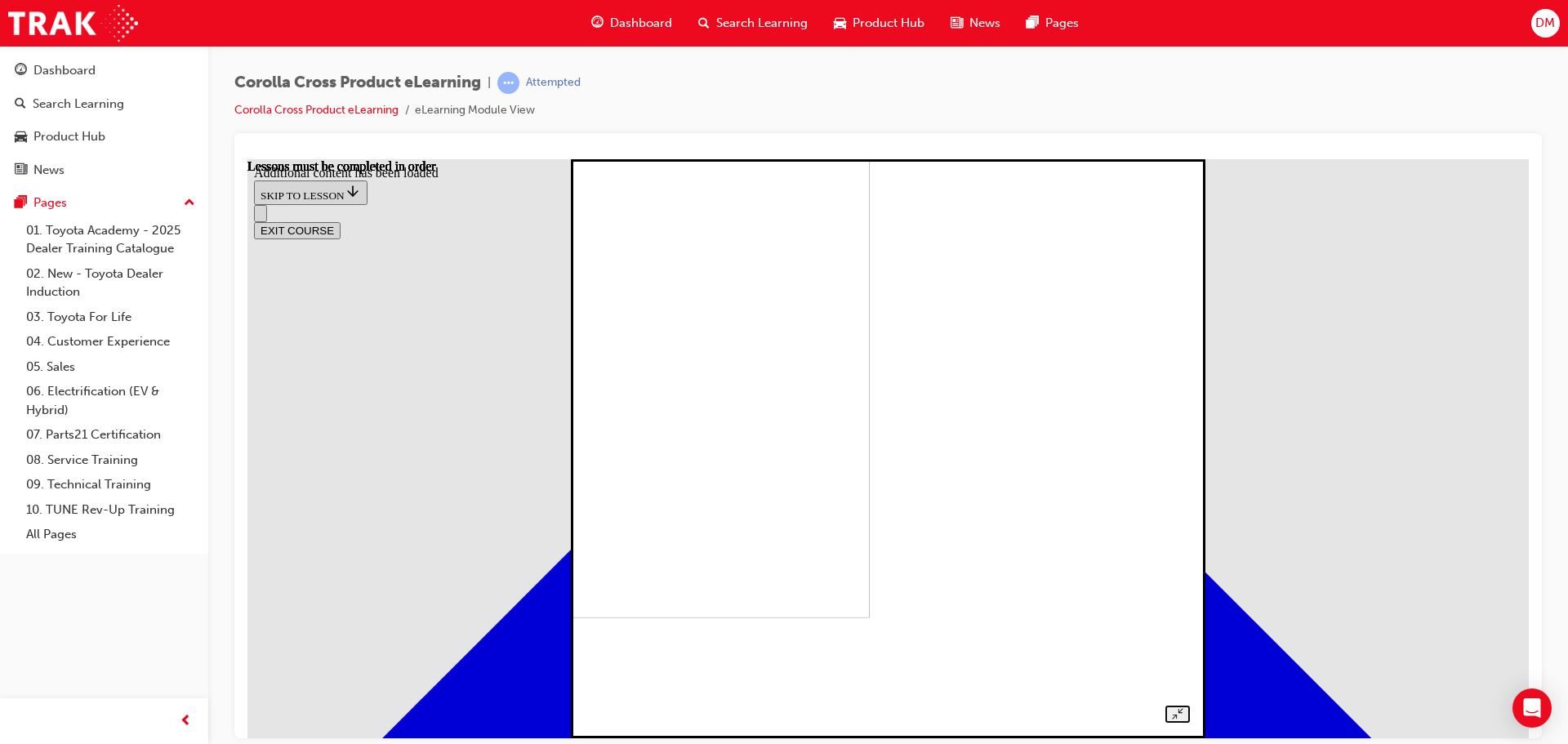
click at [870, 434] on img at bounding box center [580, 327] width 579 height 579
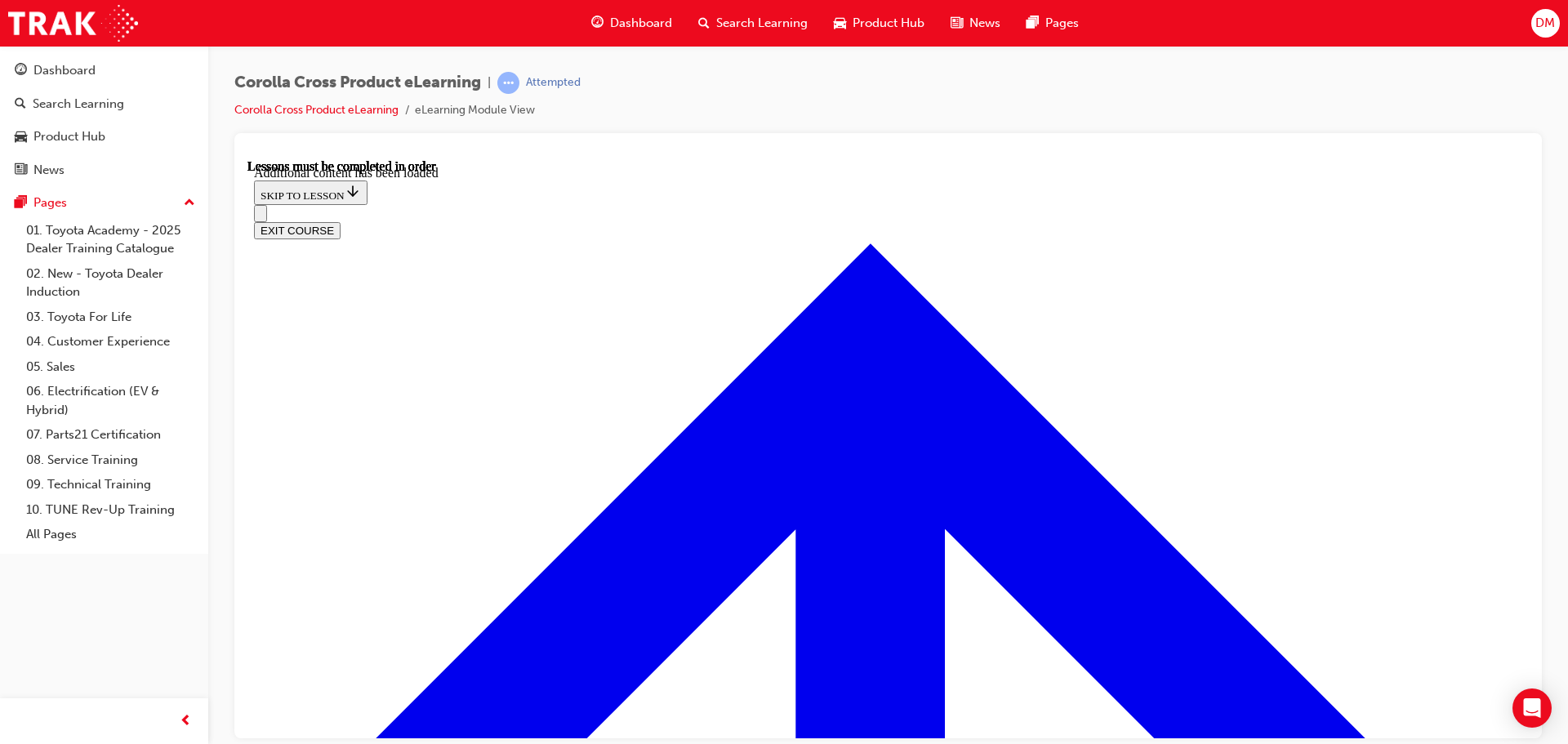
scroll to position [2748, 0]
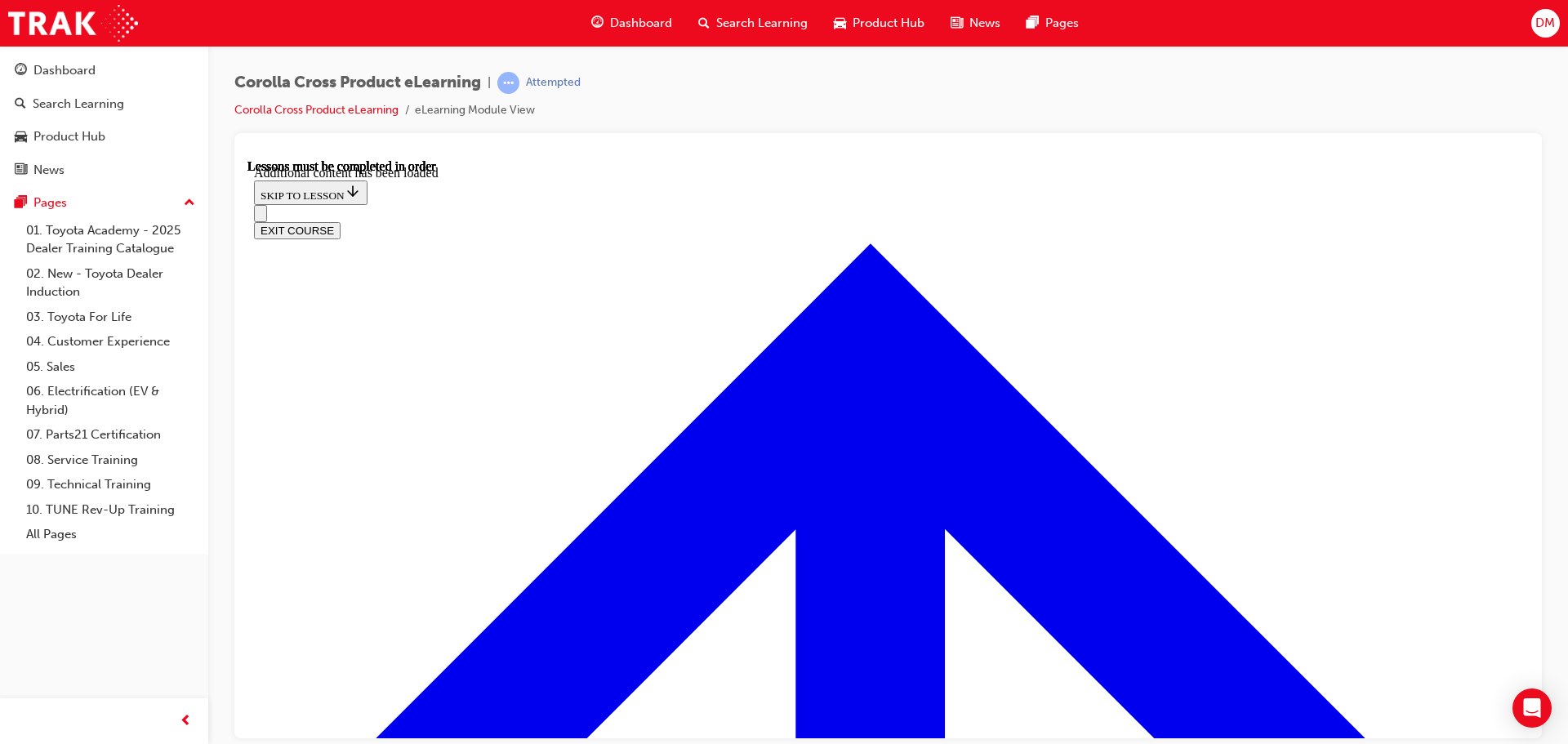
radio input "true"
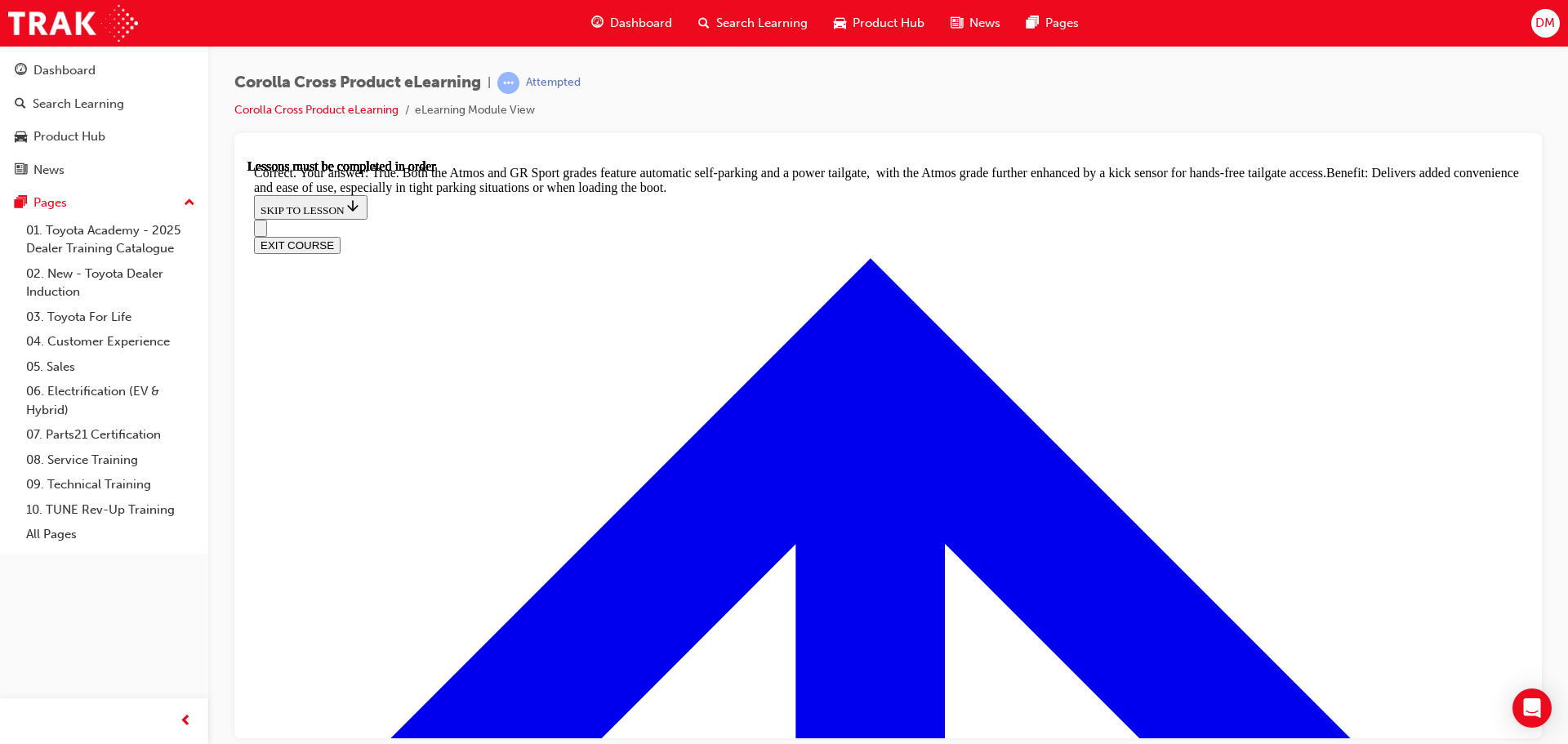
scroll to position [3581, 0]
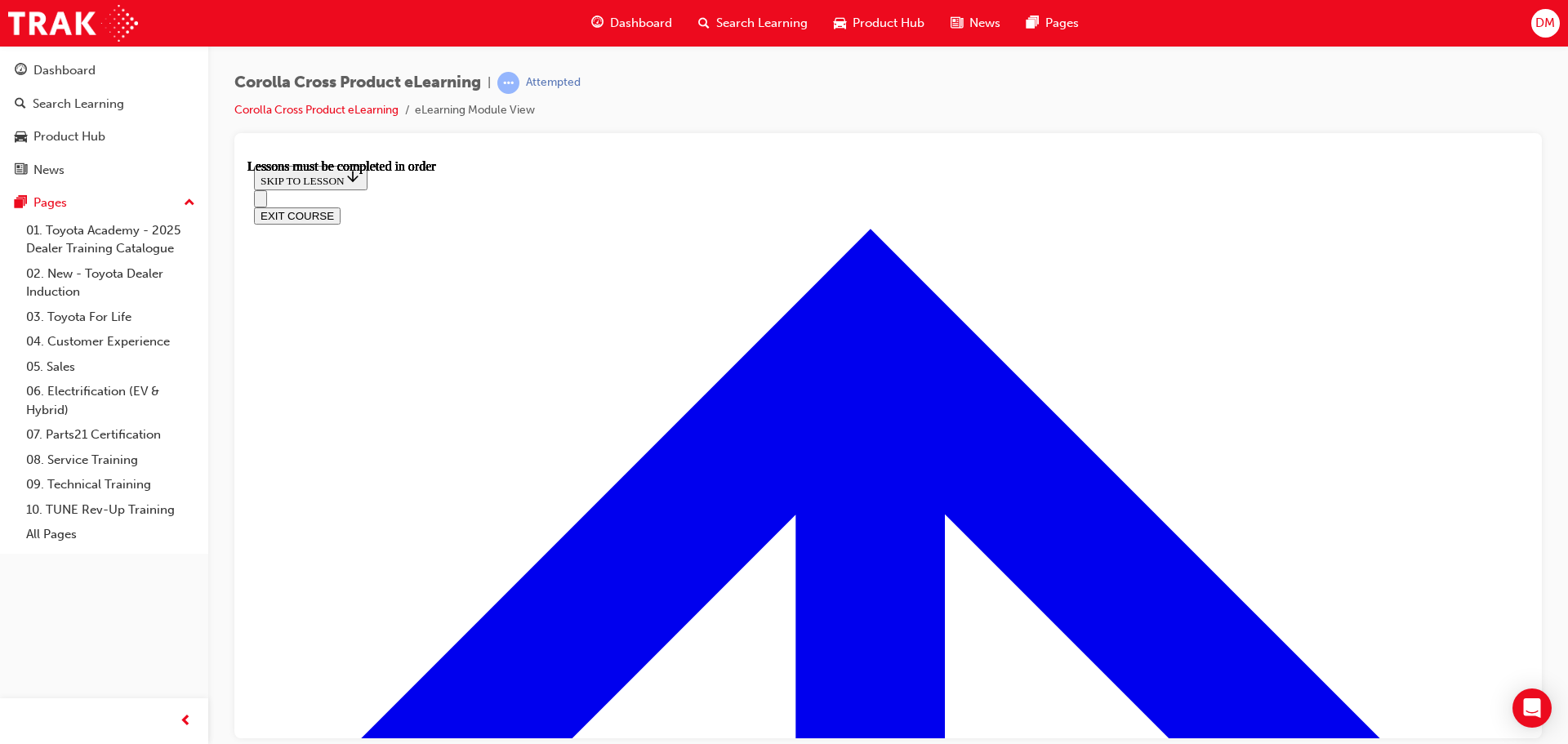
scroll to position [1453, 0]
drag, startPoint x: 554, startPoint y: 635, endPoint x: 562, endPoint y: 629, distance: 10.0
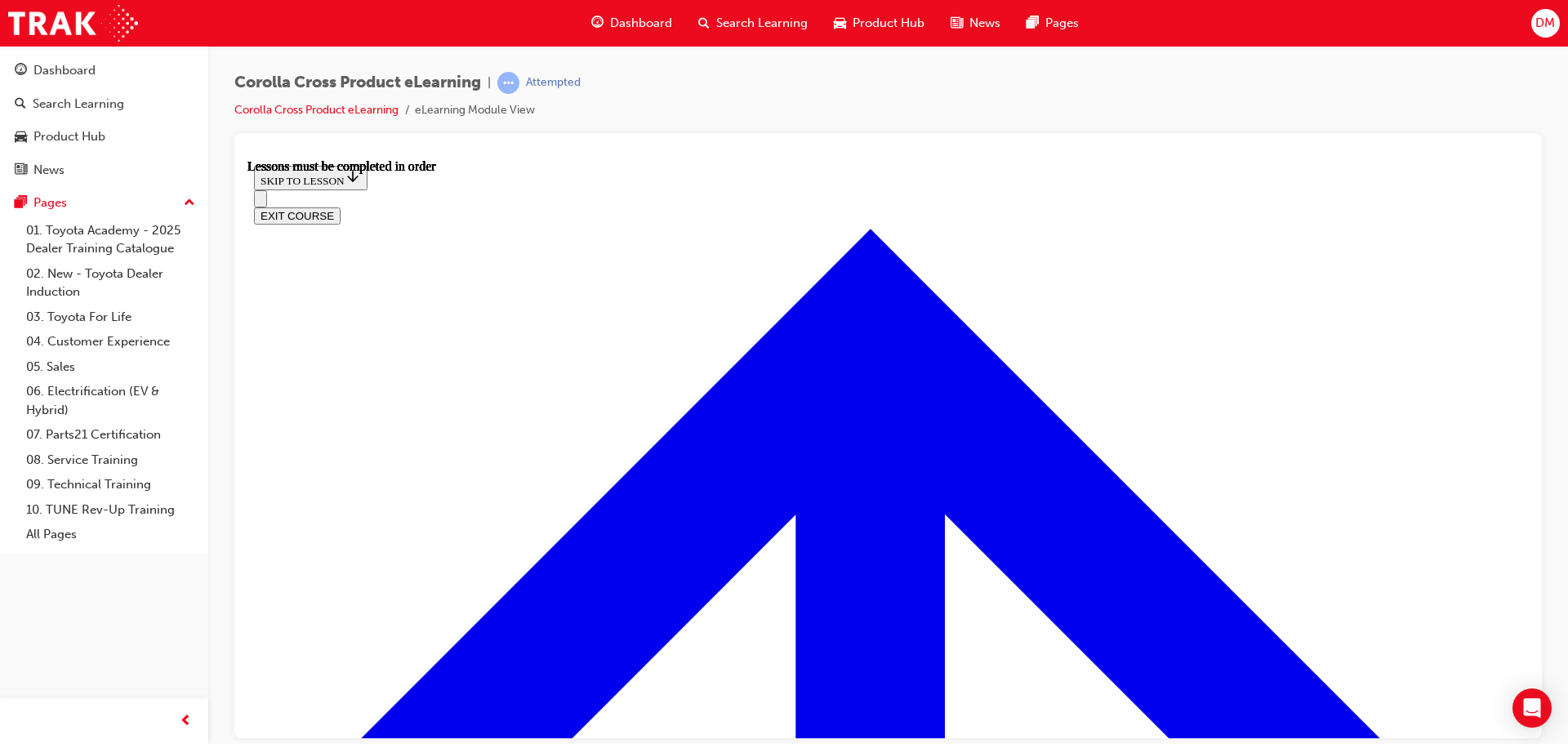
scroll to position [1444, 0]
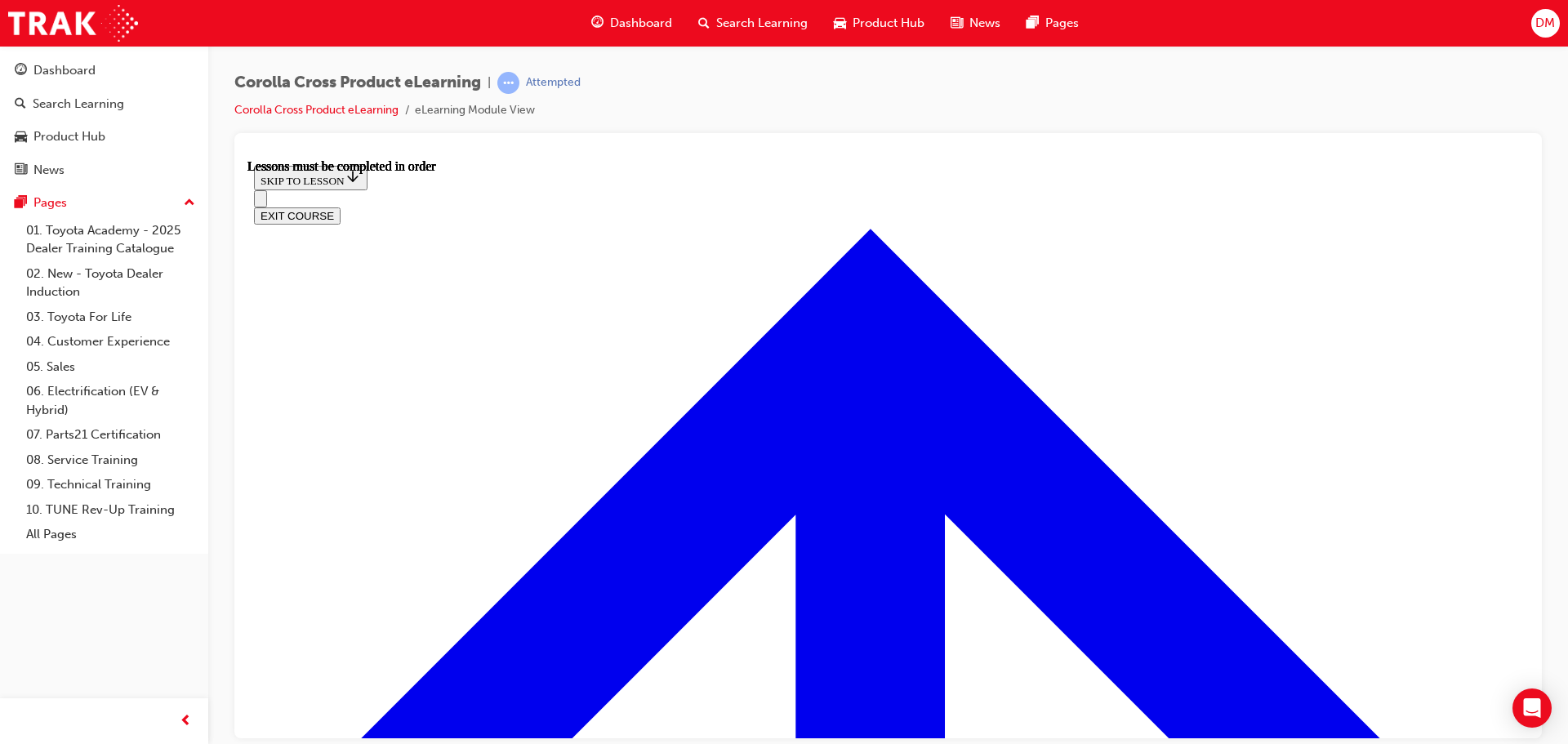
drag, startPoint x: 852, startPoint y: 629, endPoint x: 862, endPoint y: 570, distance: 59.8
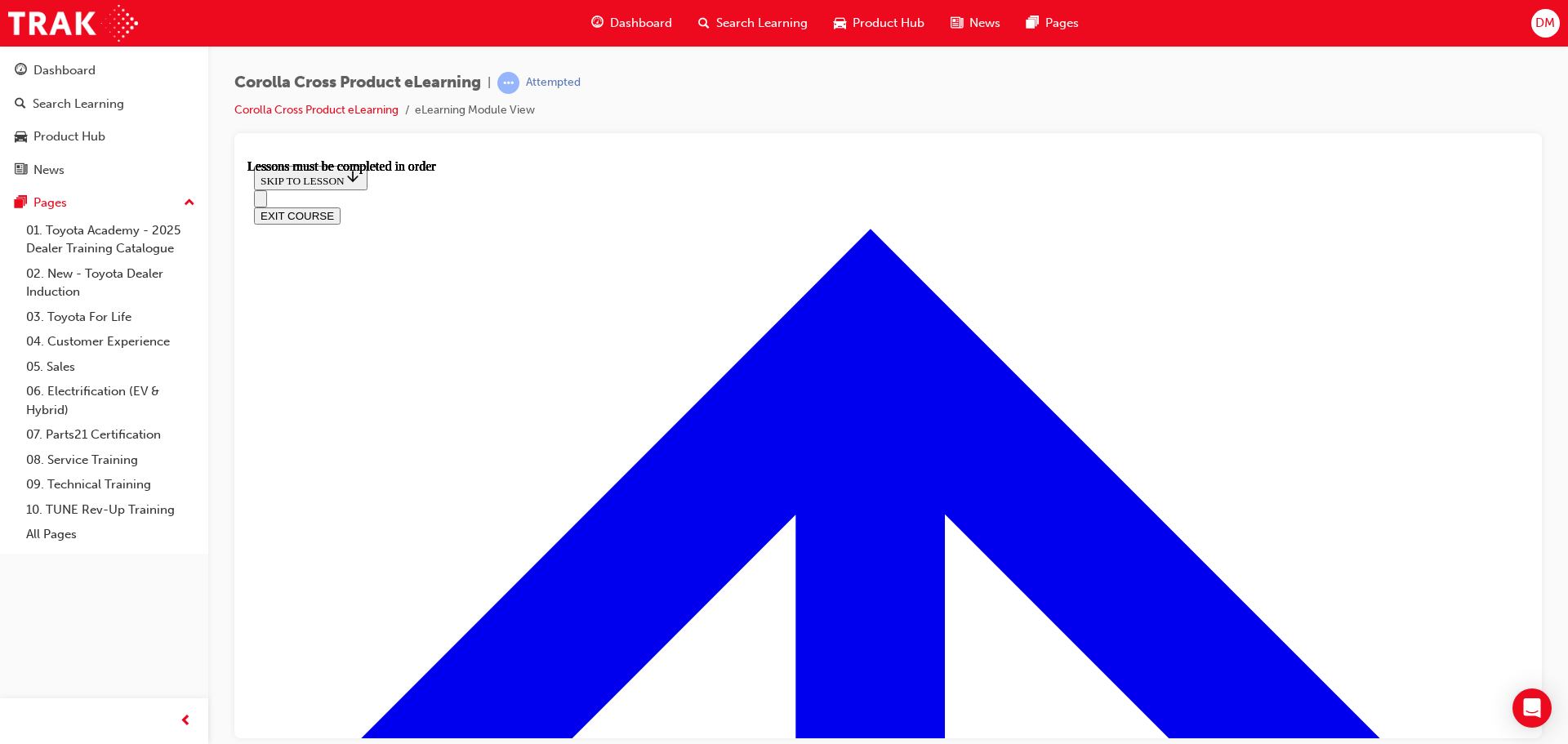
scroll to position [1201, 0]
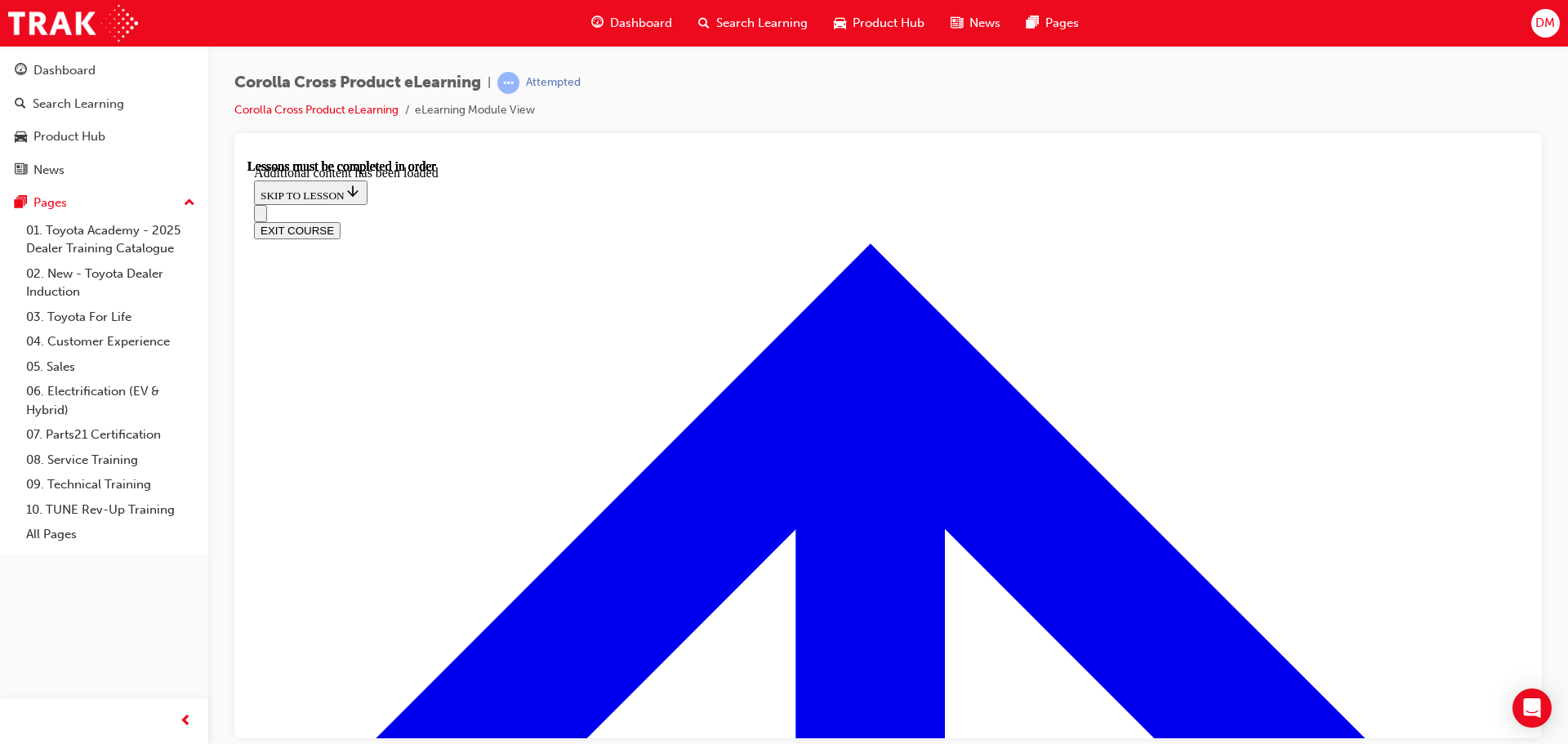
scroll to position [2264, 0]
radio input "true"
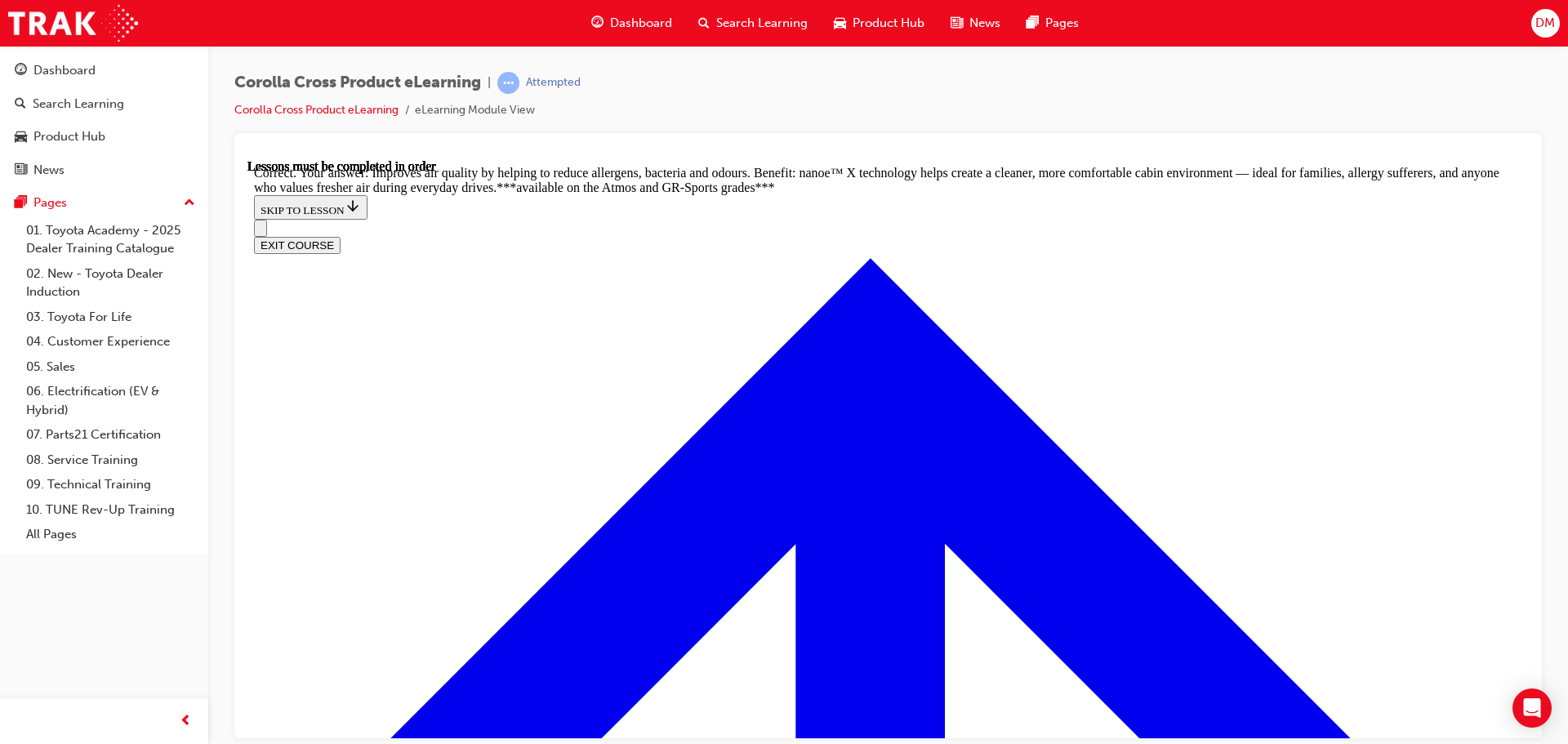
scroll to position [3224, 0]
radio input "true"
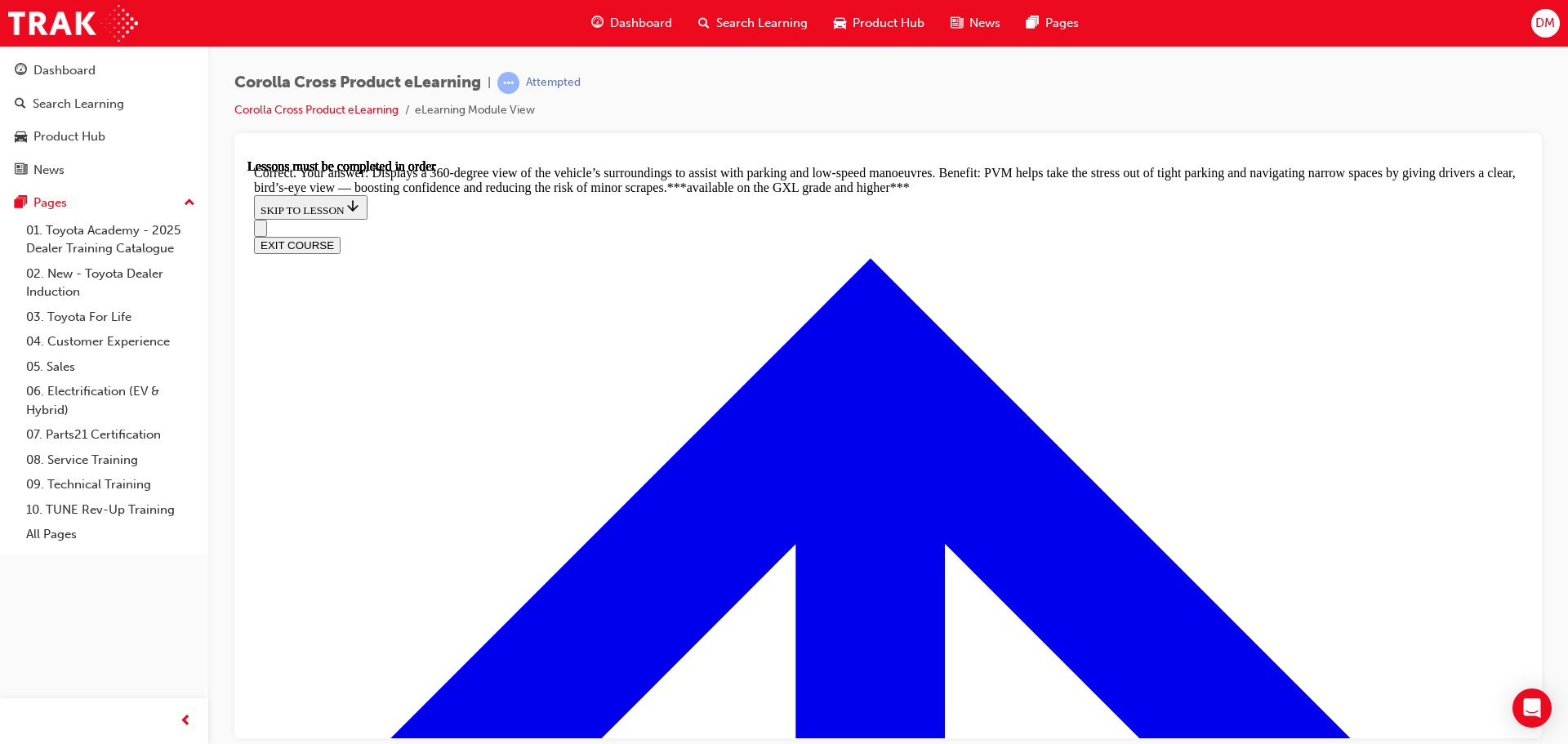
scroll to position [3653, 0]
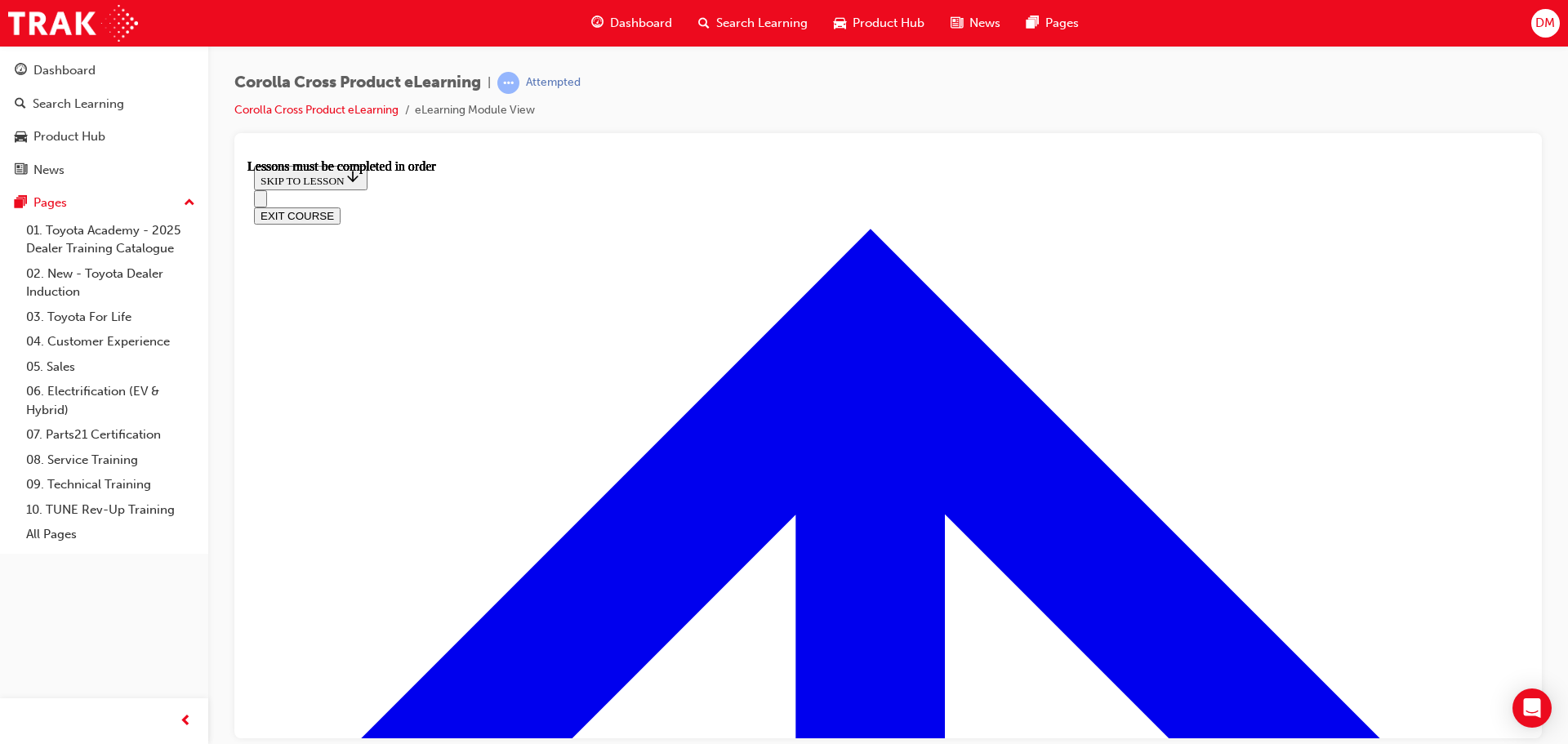
scroll to position [1466, 0]
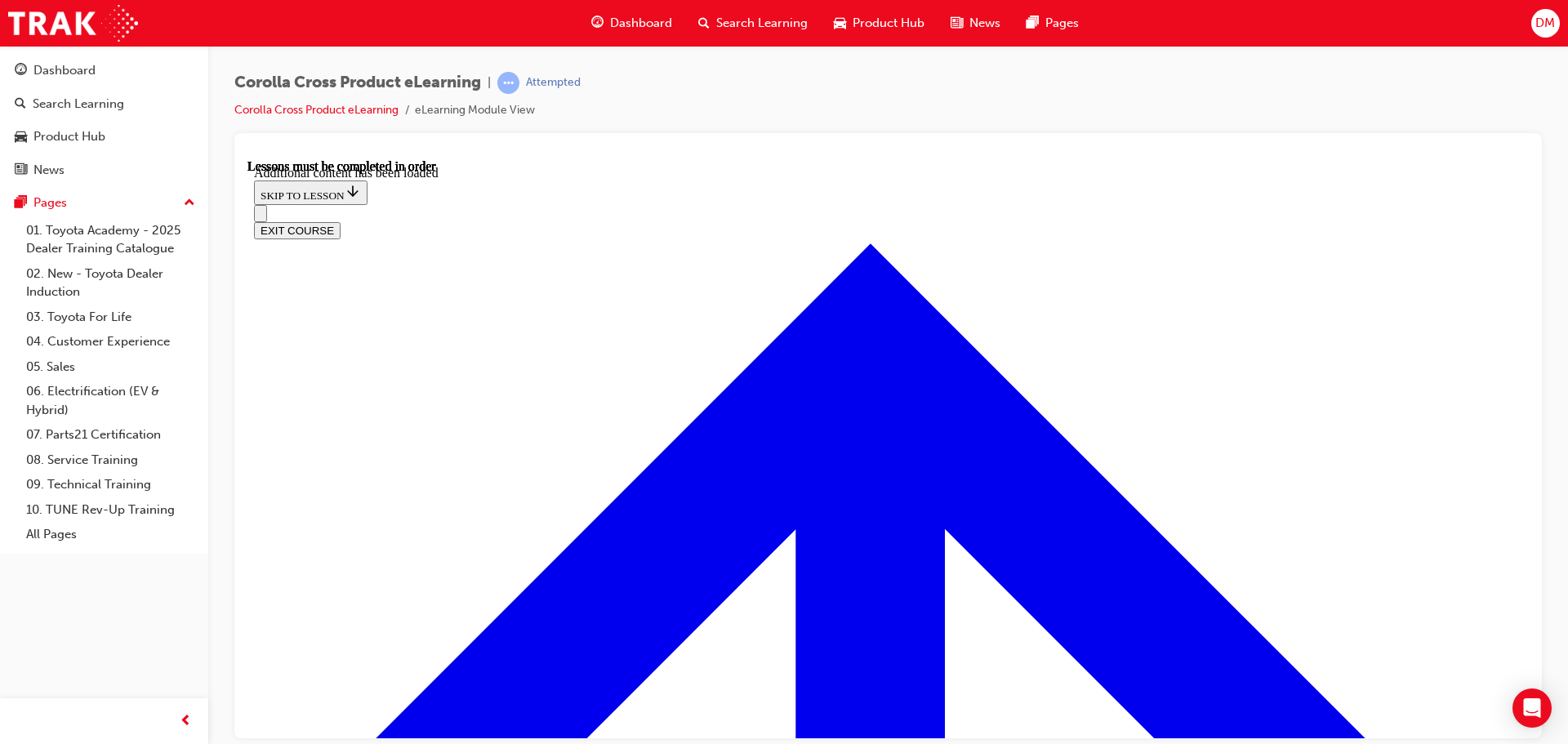
scroll to position [2423, 0]
radio input "true"
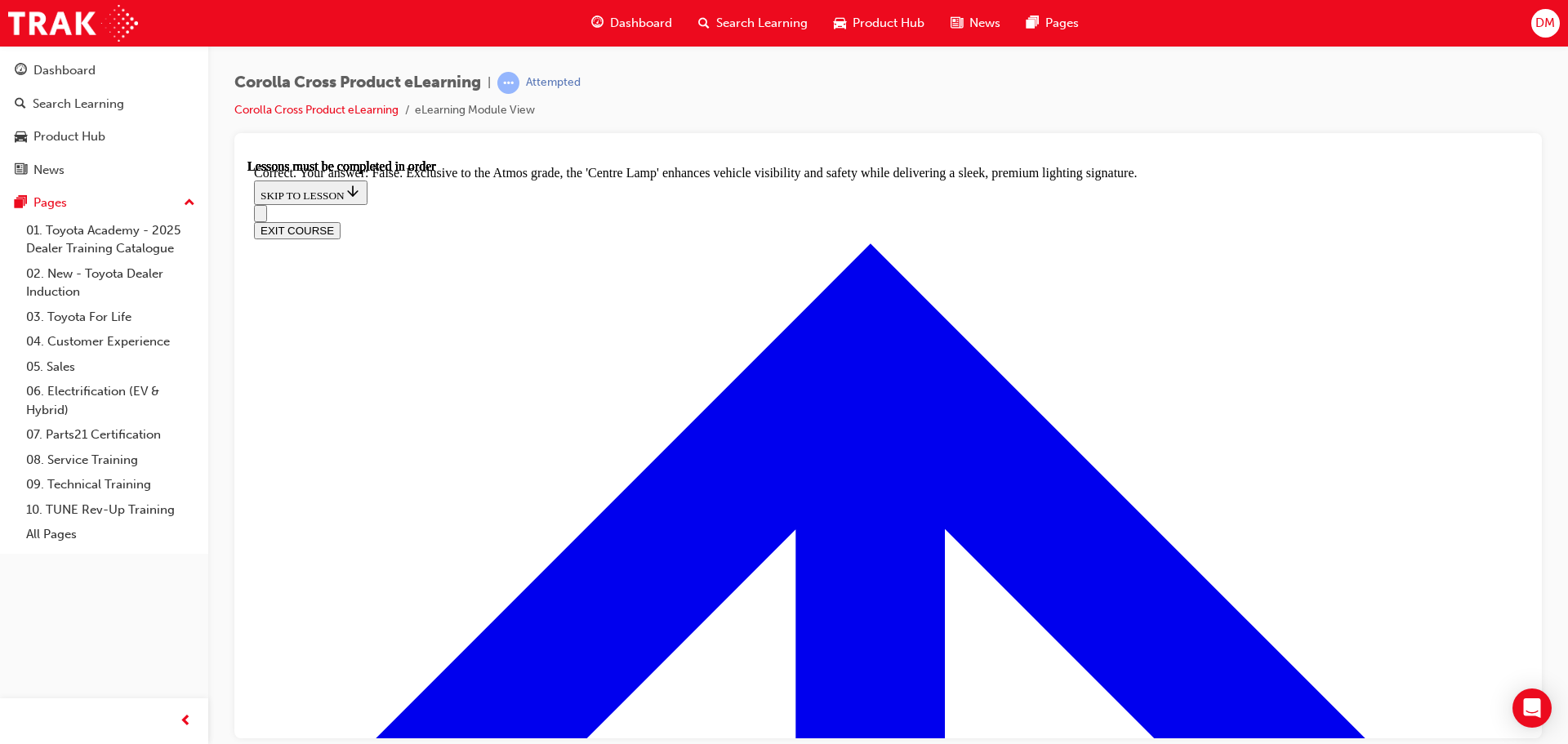
scroll to position [2899, 0]
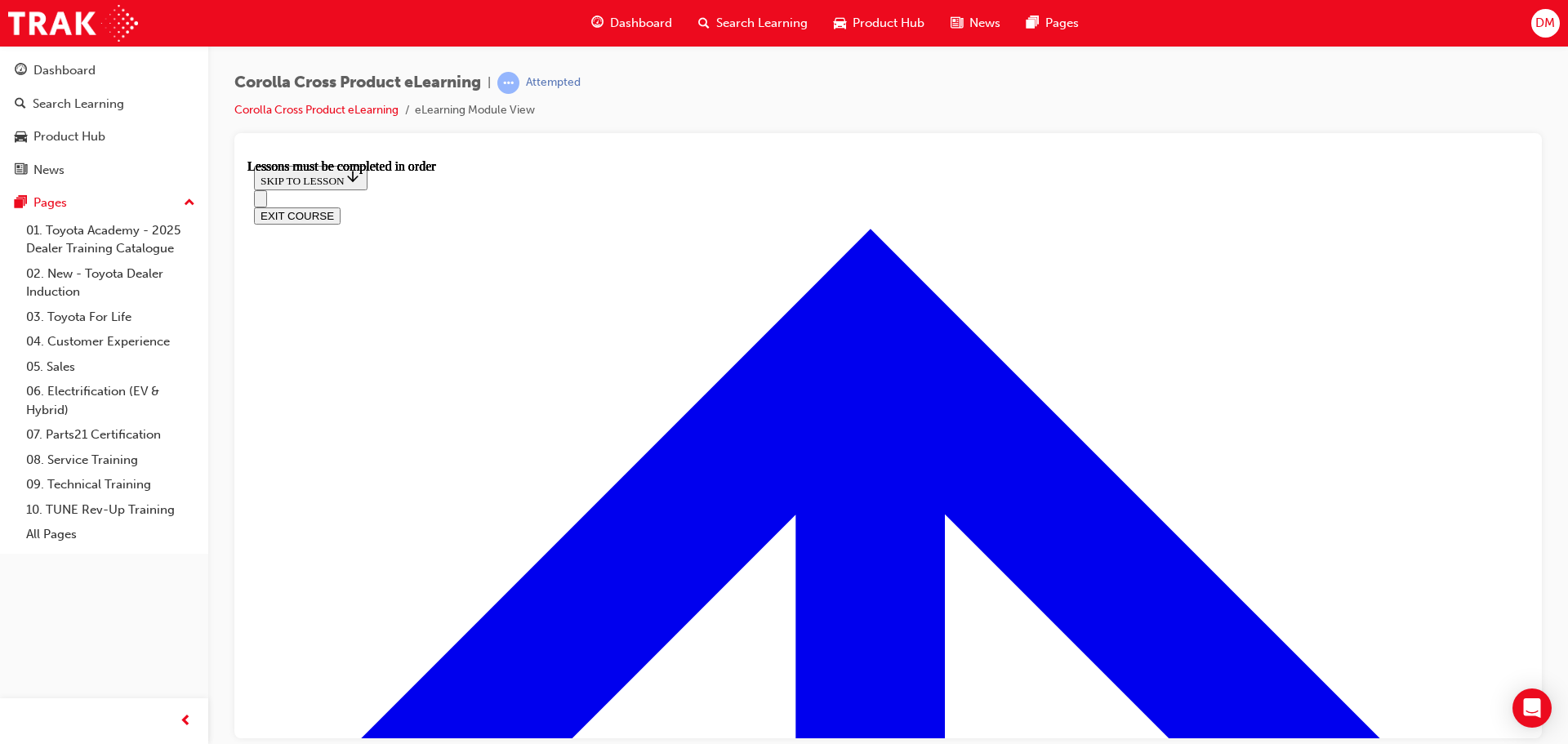
scroll to position [1384, 0]
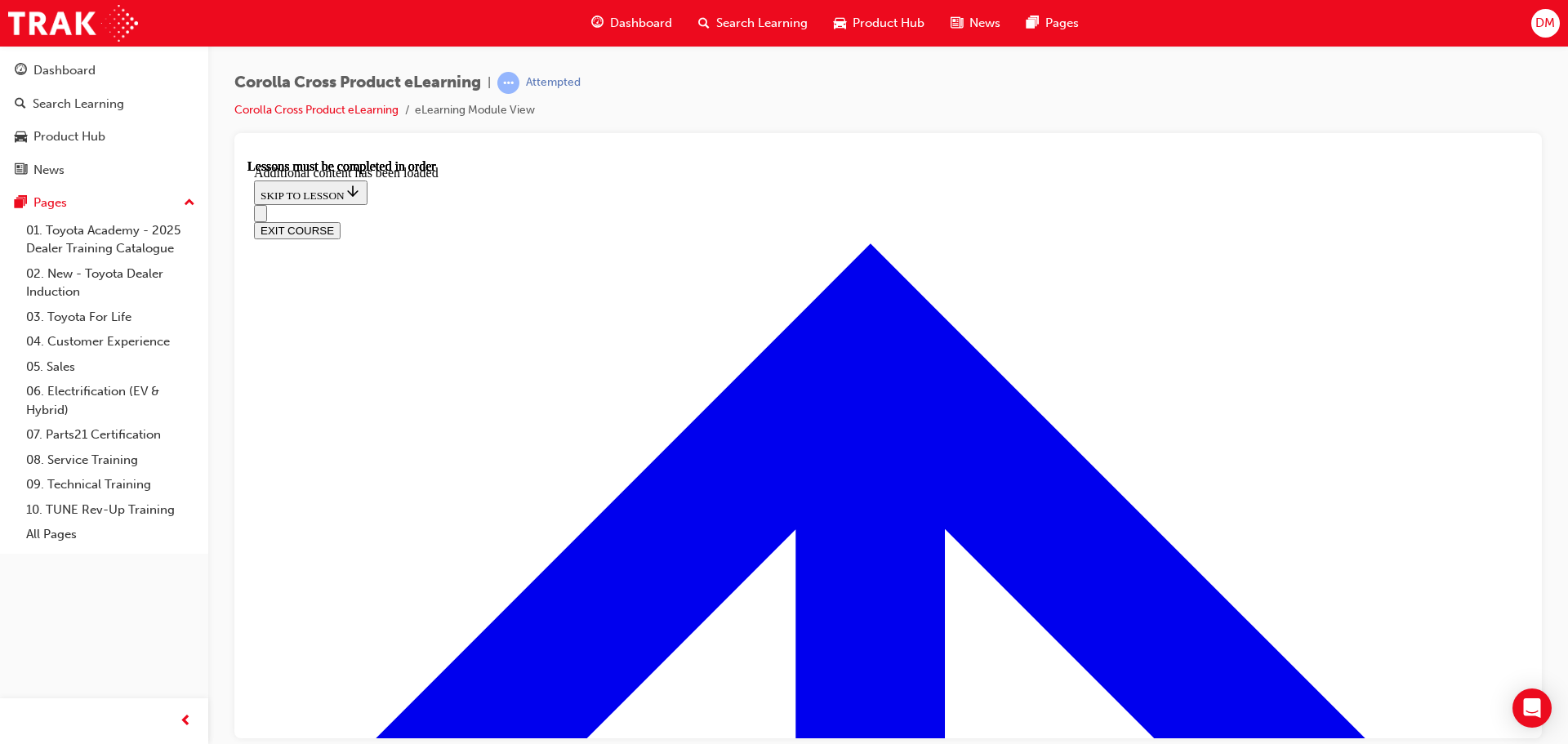
scroll to position [1997, 0]
radio input "true"
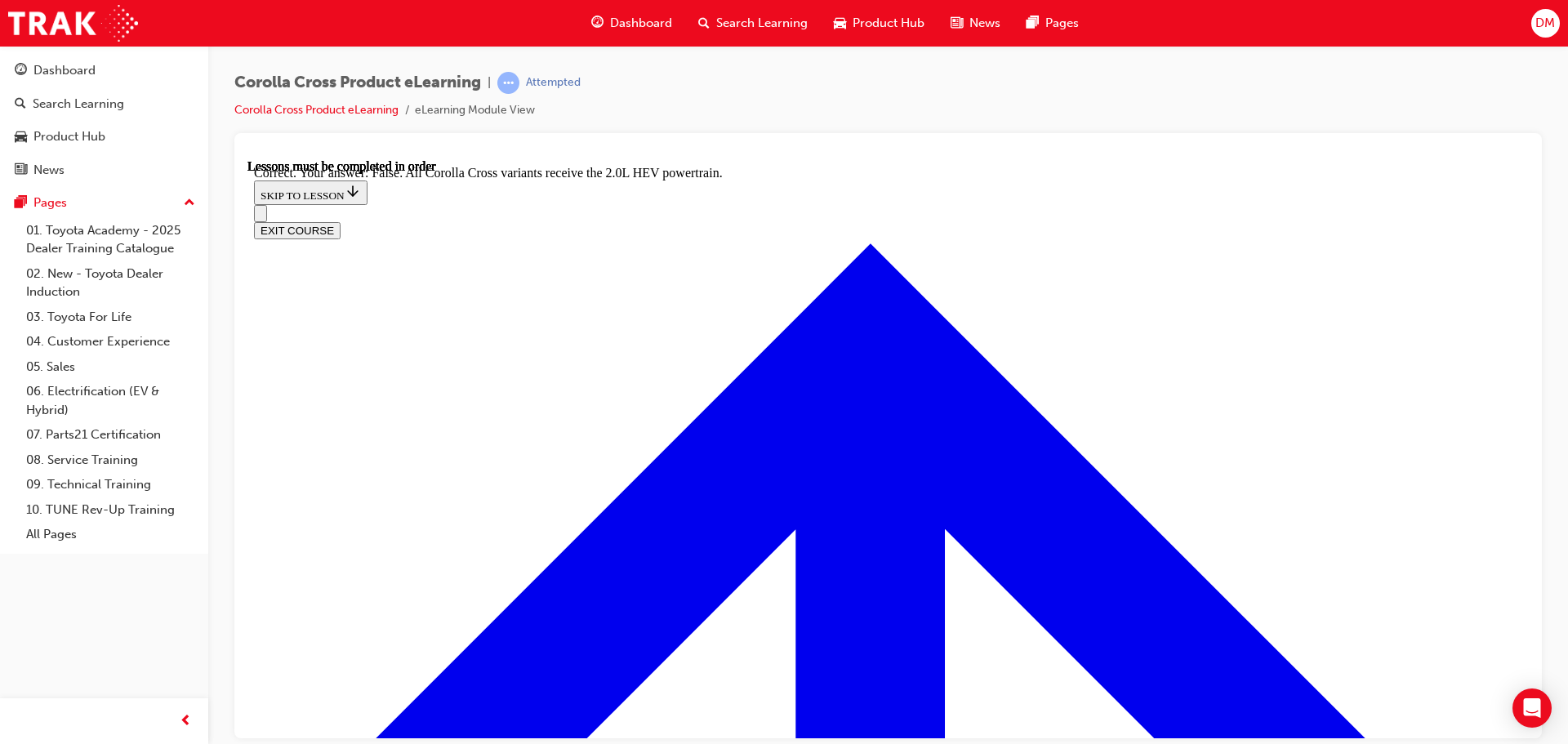
scroll to position [2291, 0]
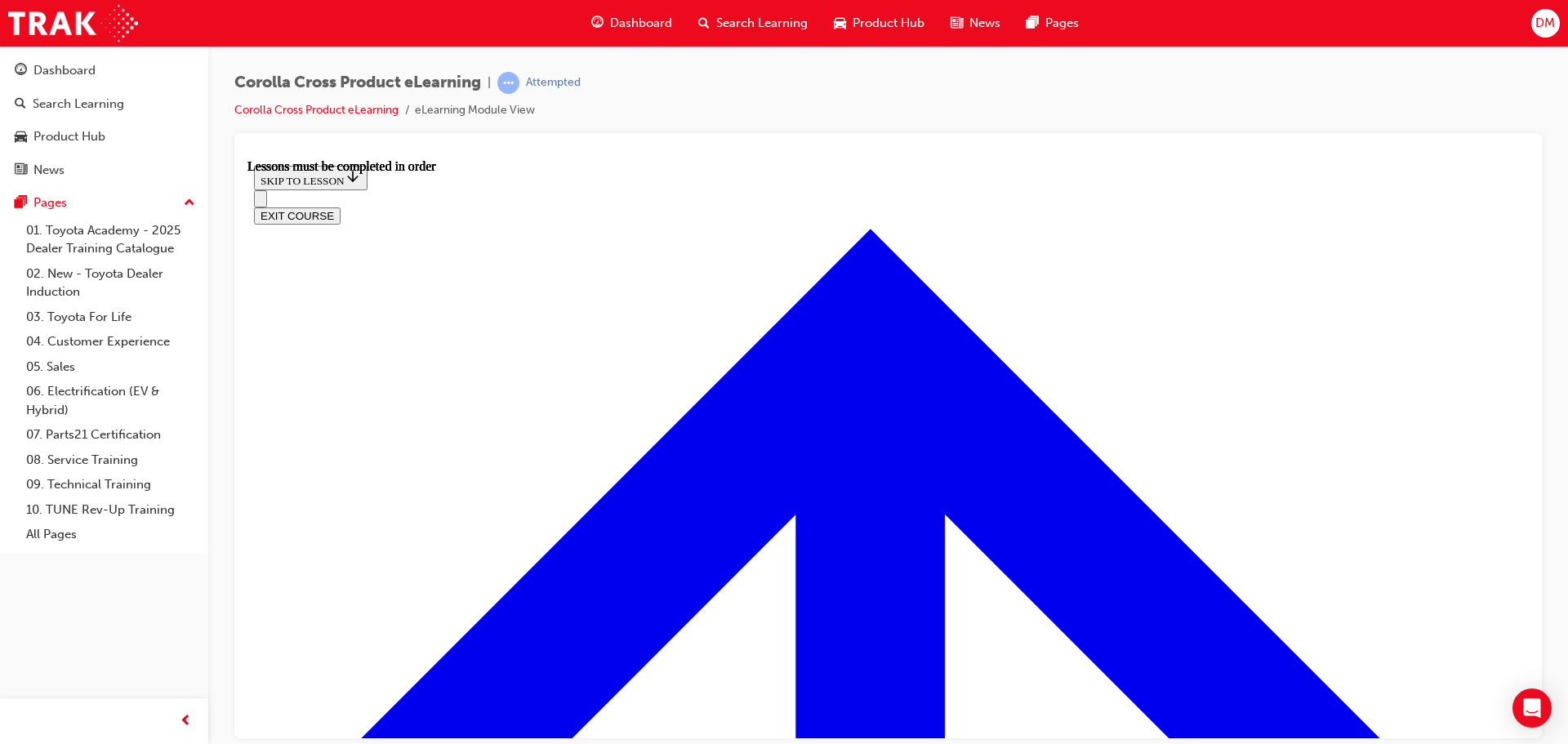
scroll to position [1303, 0]
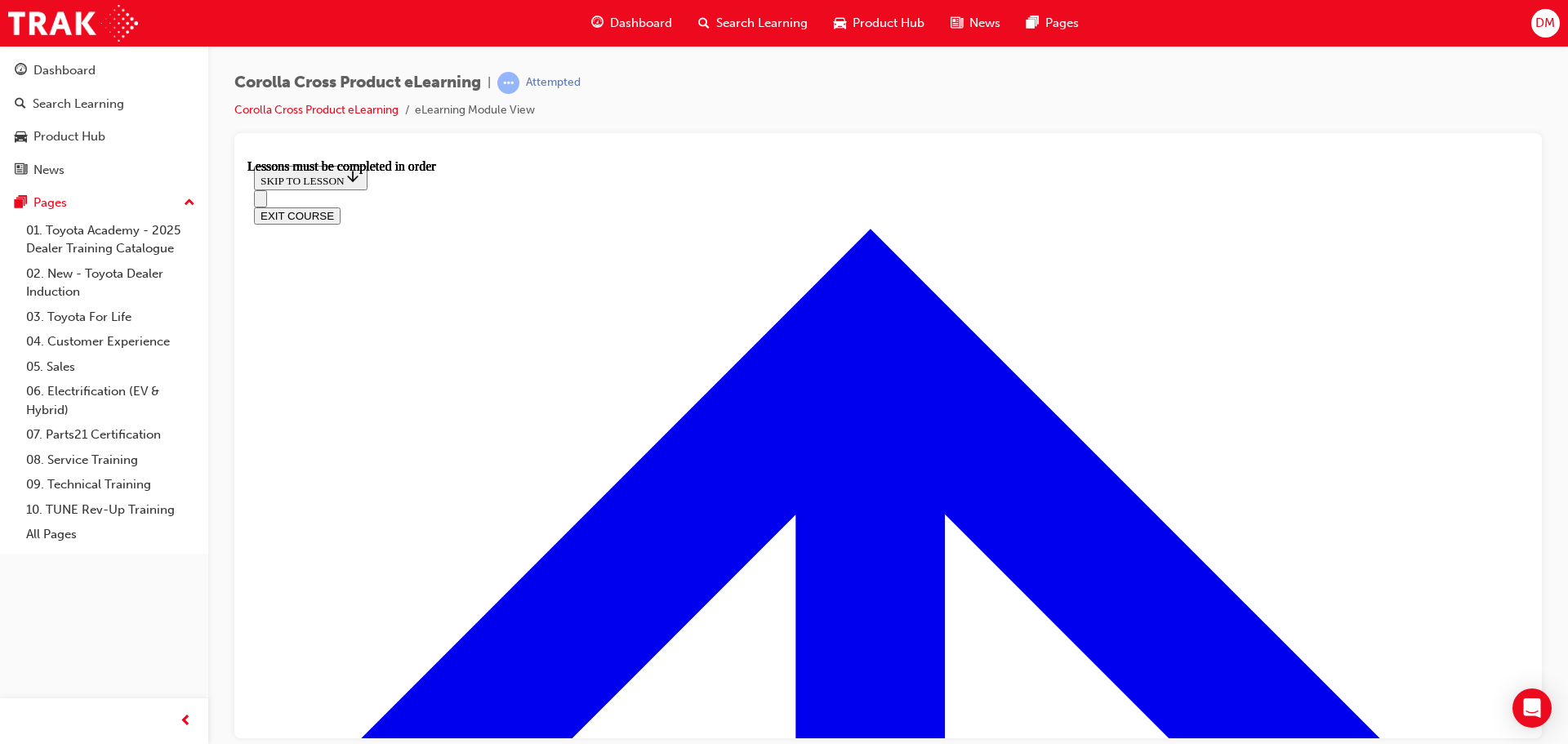
scroll to position [1633, 0]
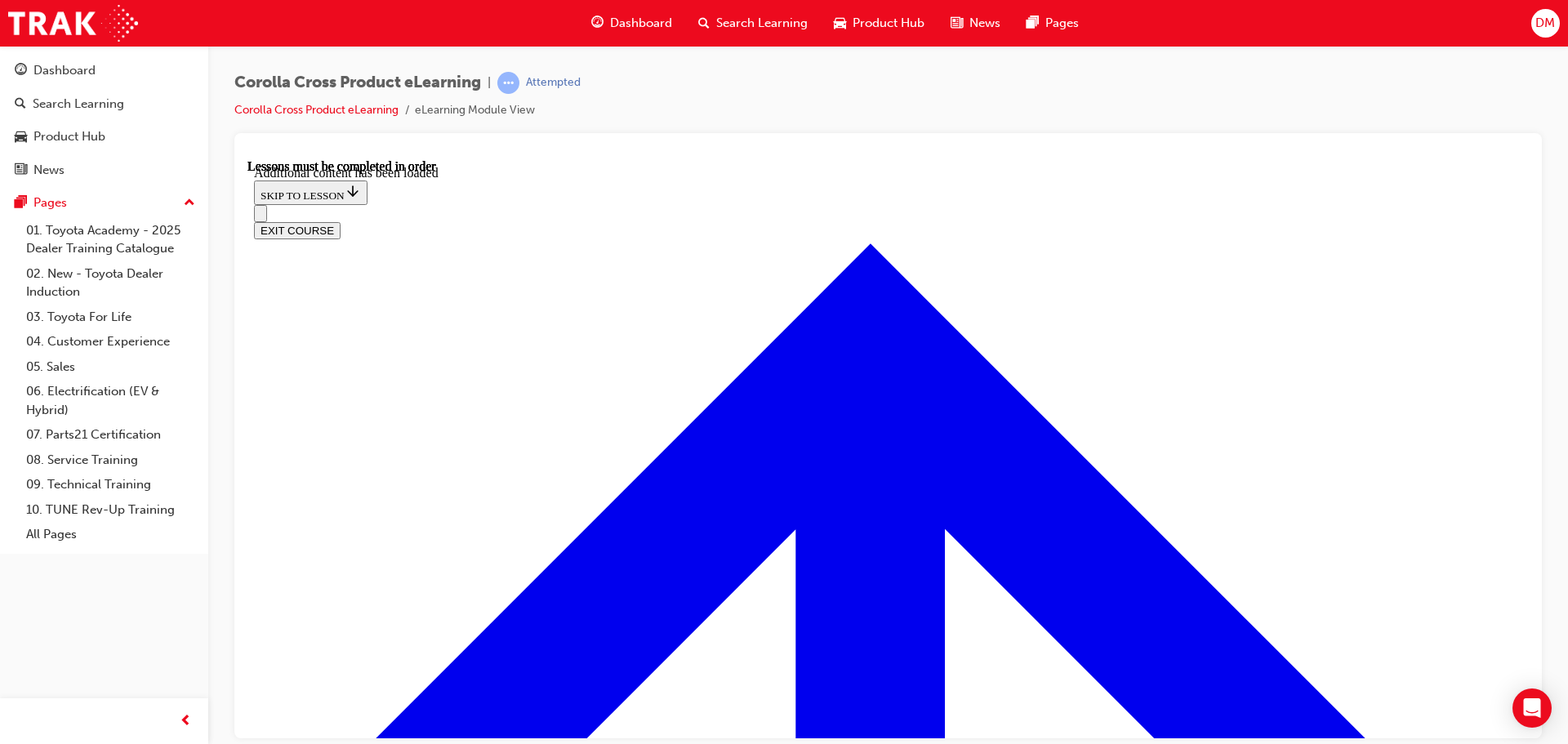
scroll to position [2039, 0]
radio input "true"
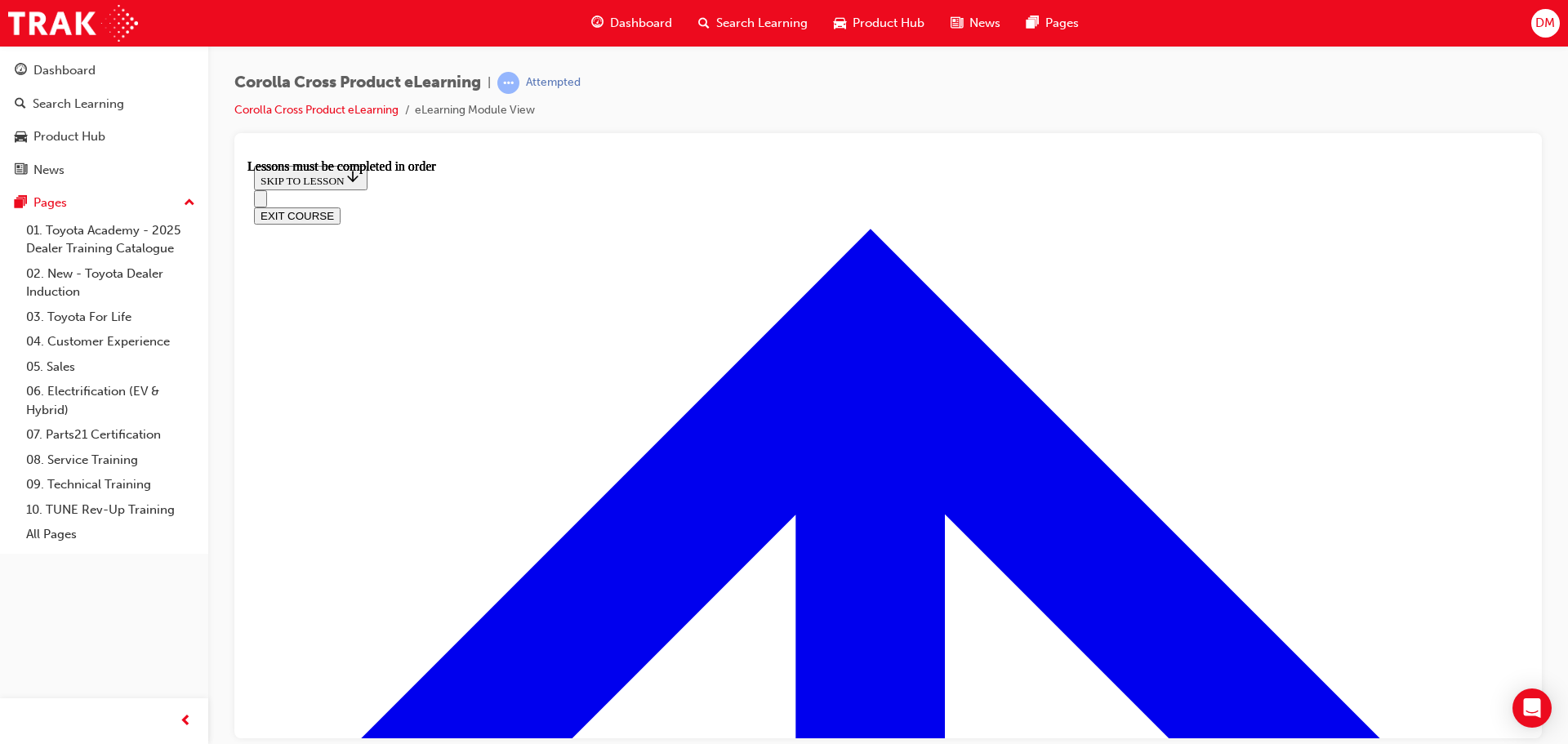
scroll to position [1425, 0]
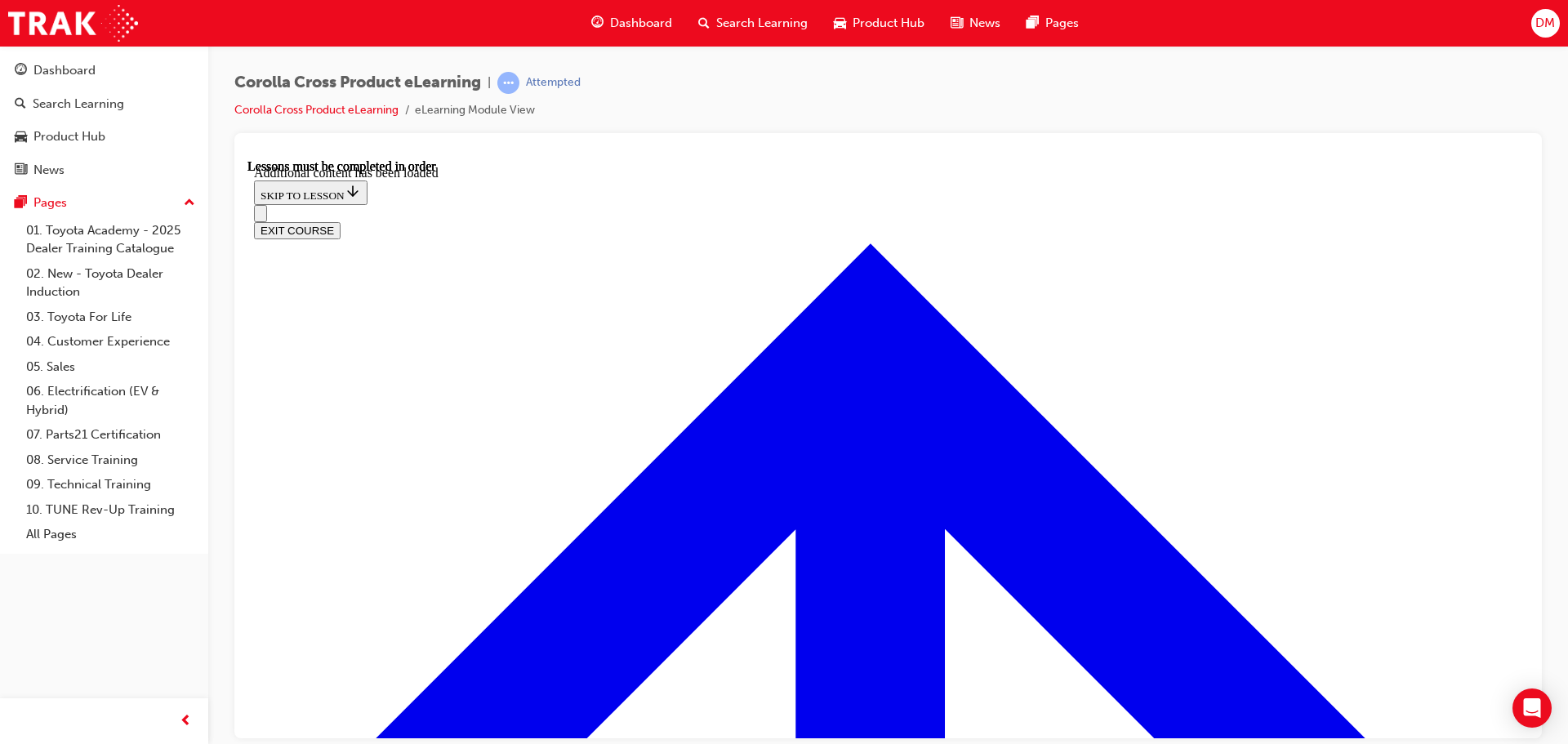
scroll to position [2526, 0]
radio input "true"
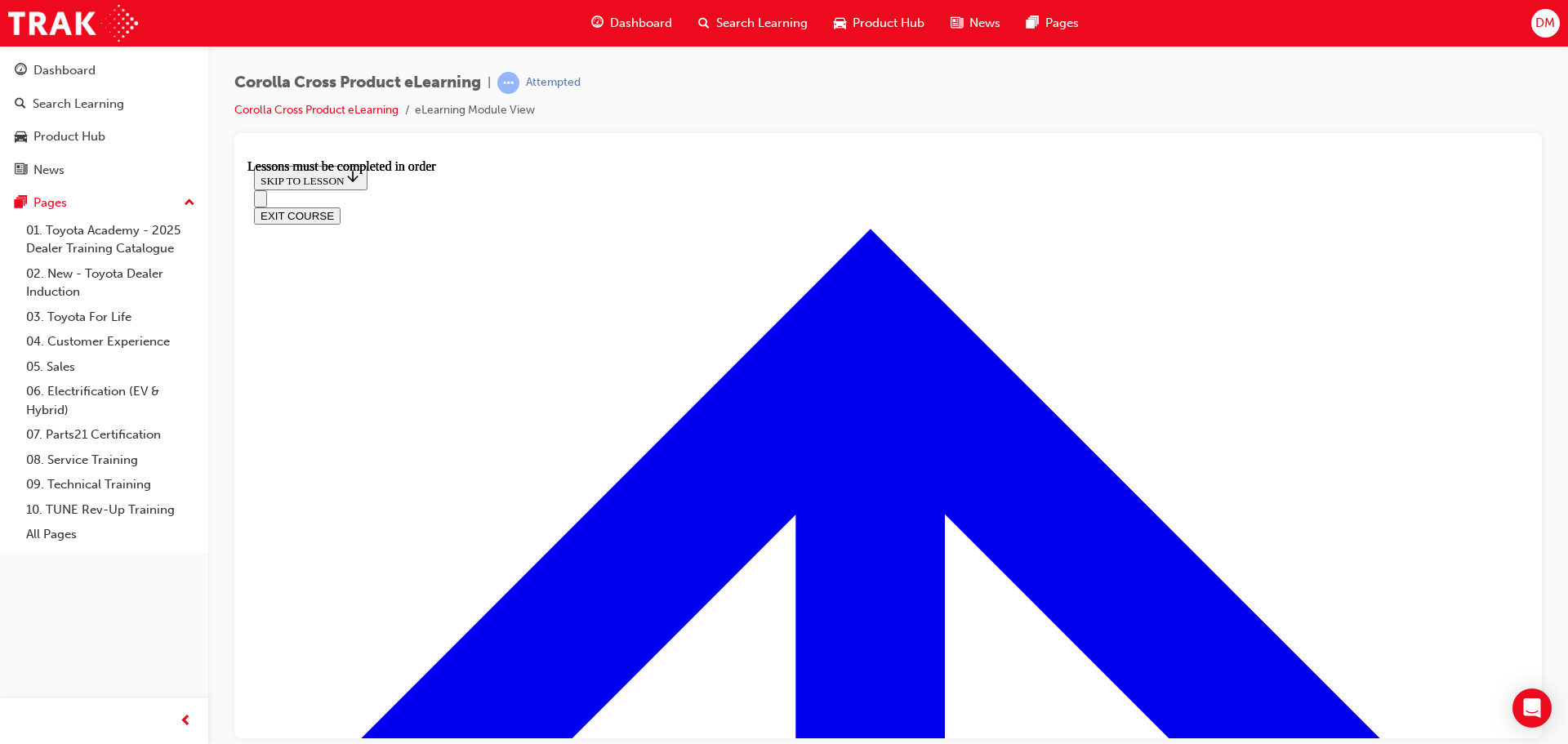
scroll to position [1445, 0]
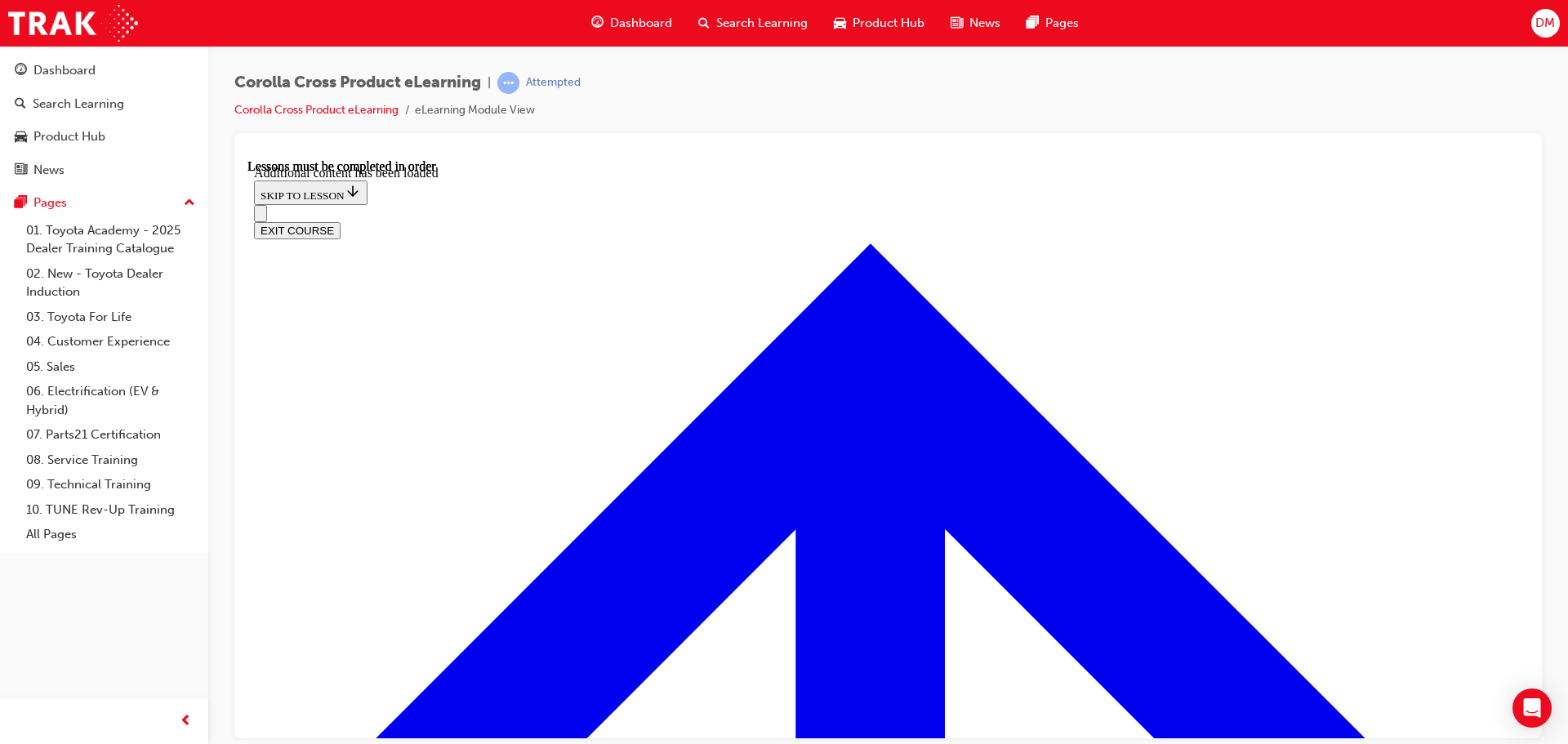
scroll to position [2352, 0]
radio input "true"
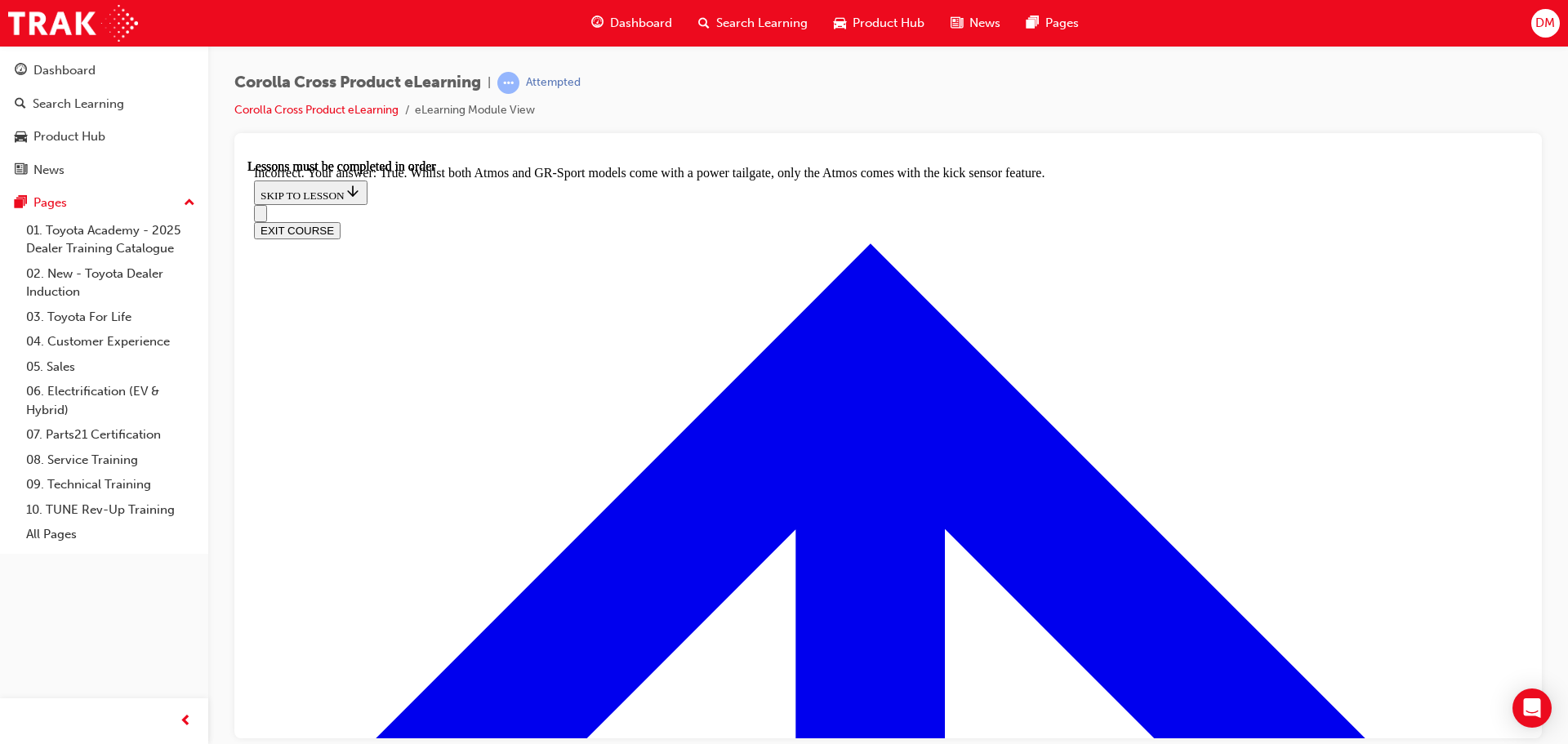
scroll to position [2515, 0]
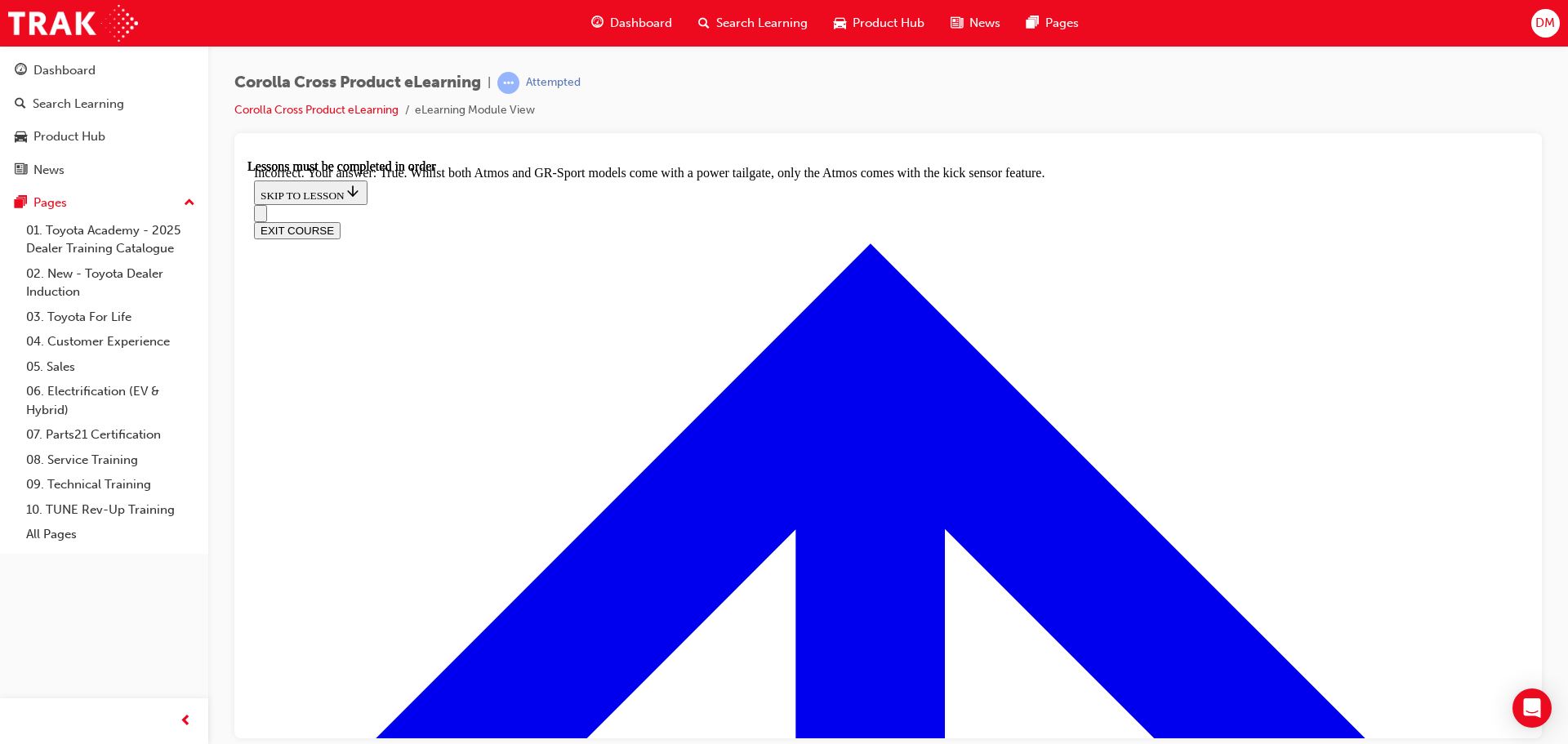
radio input "true"
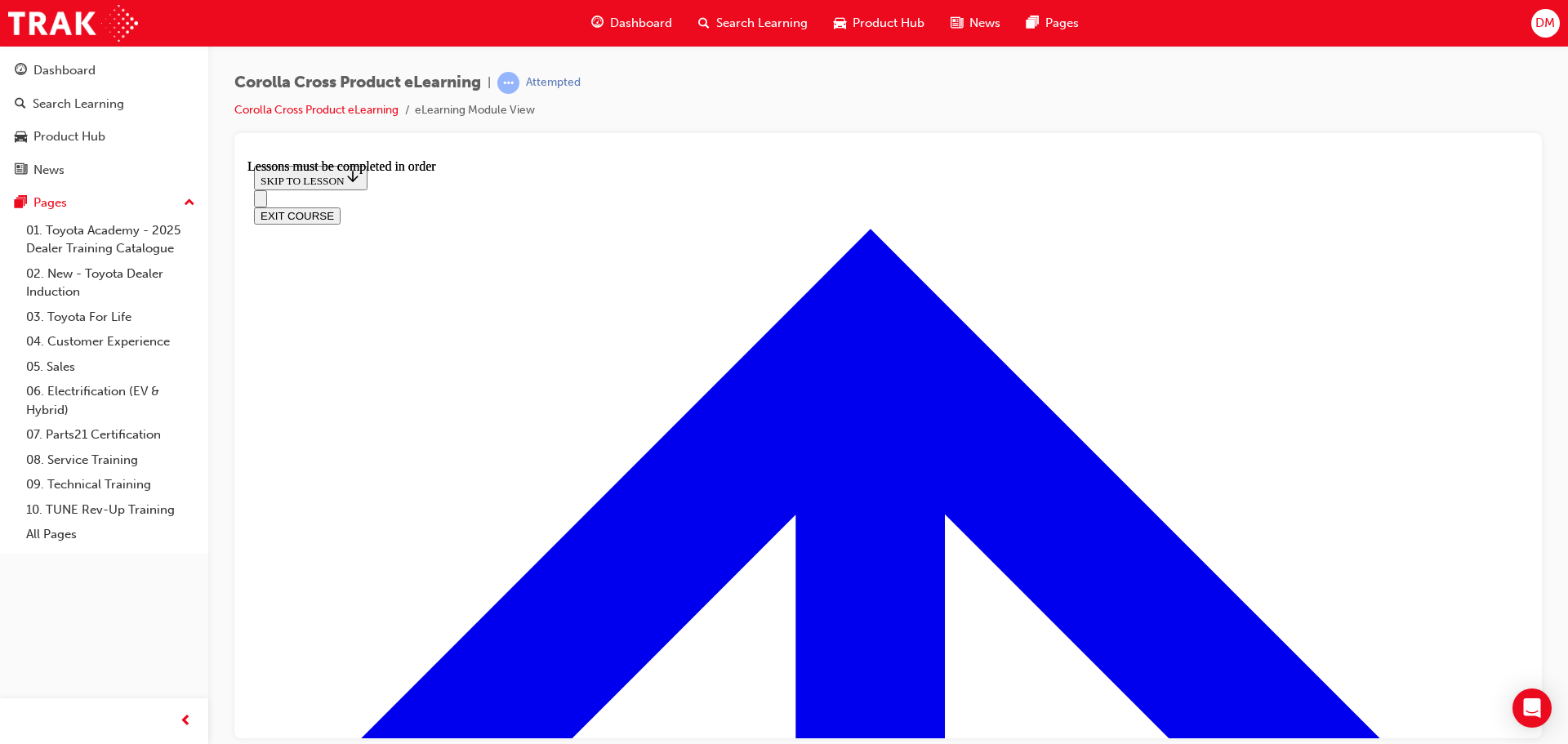
scroll to position [1997, 0]
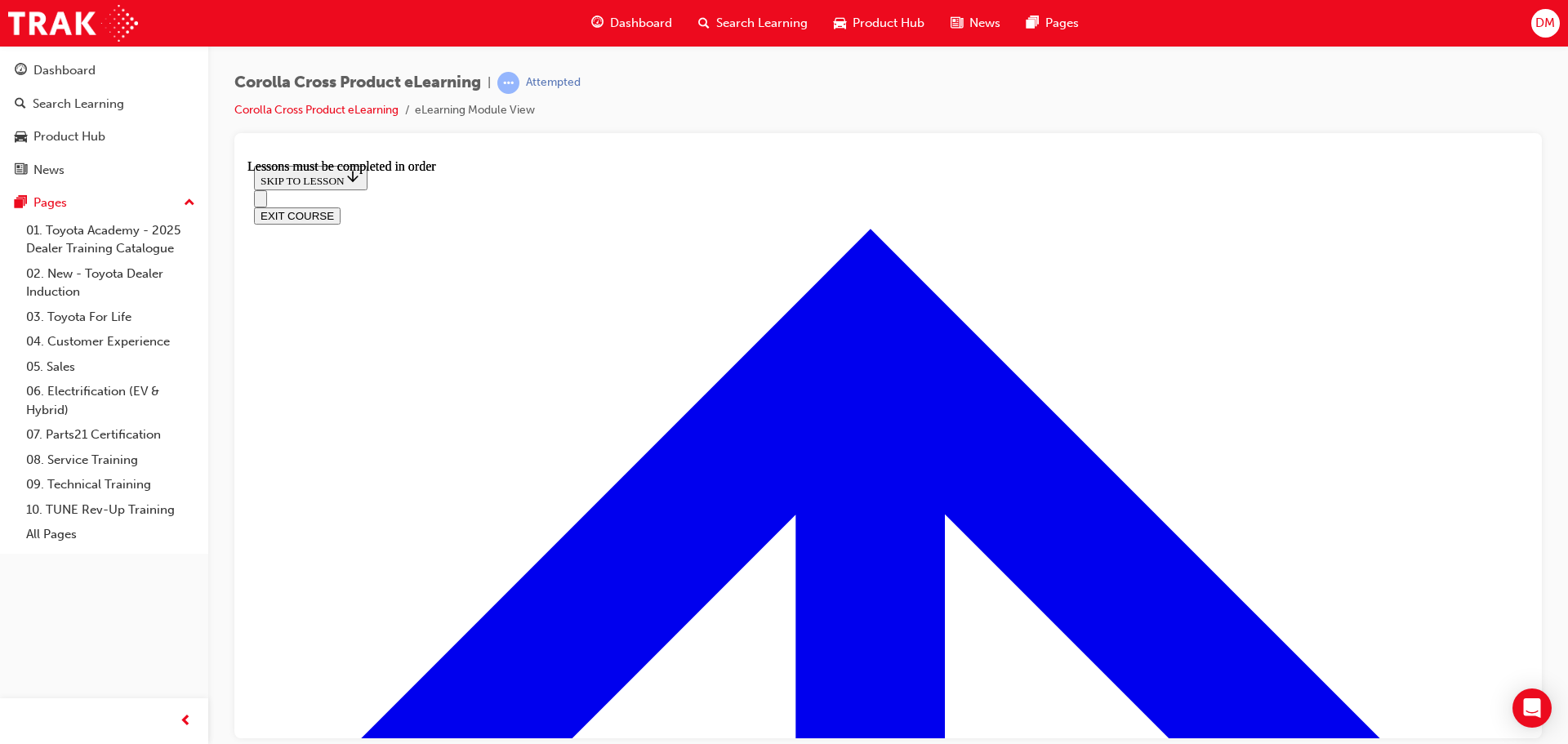
scroll to position [1638, 0]
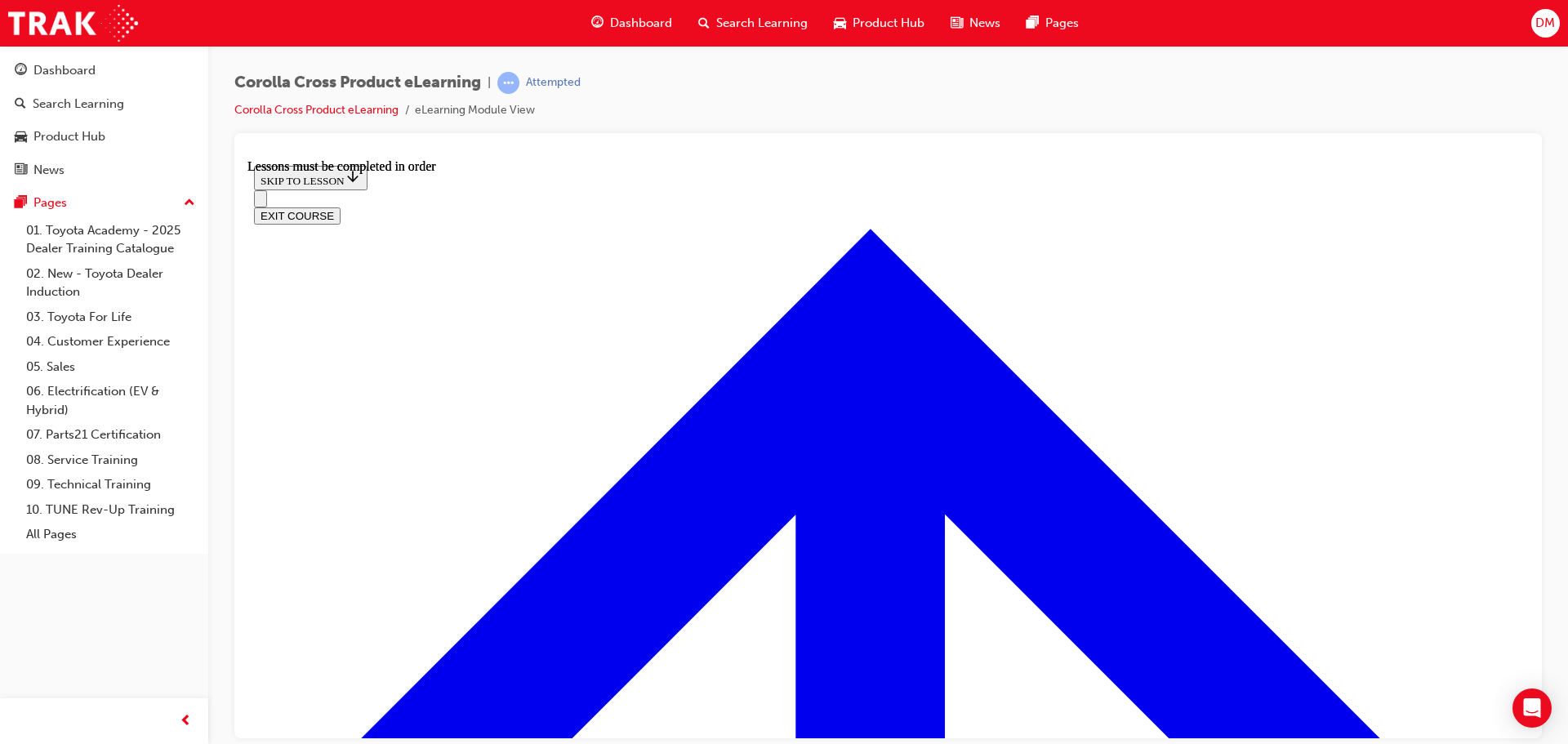
scroll to position [2087, 0]
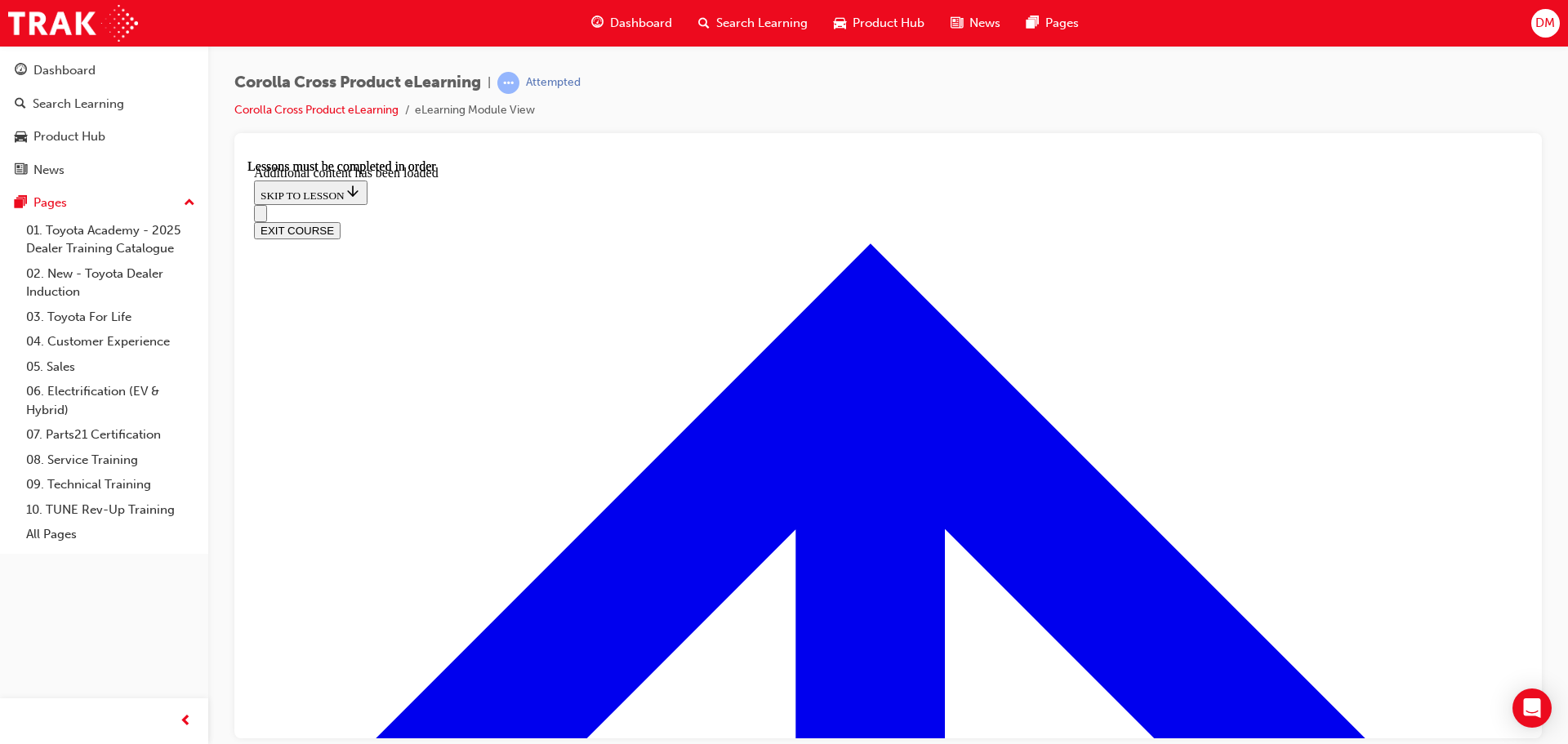
scroll to position [3946, 0]
checkbox input "true"
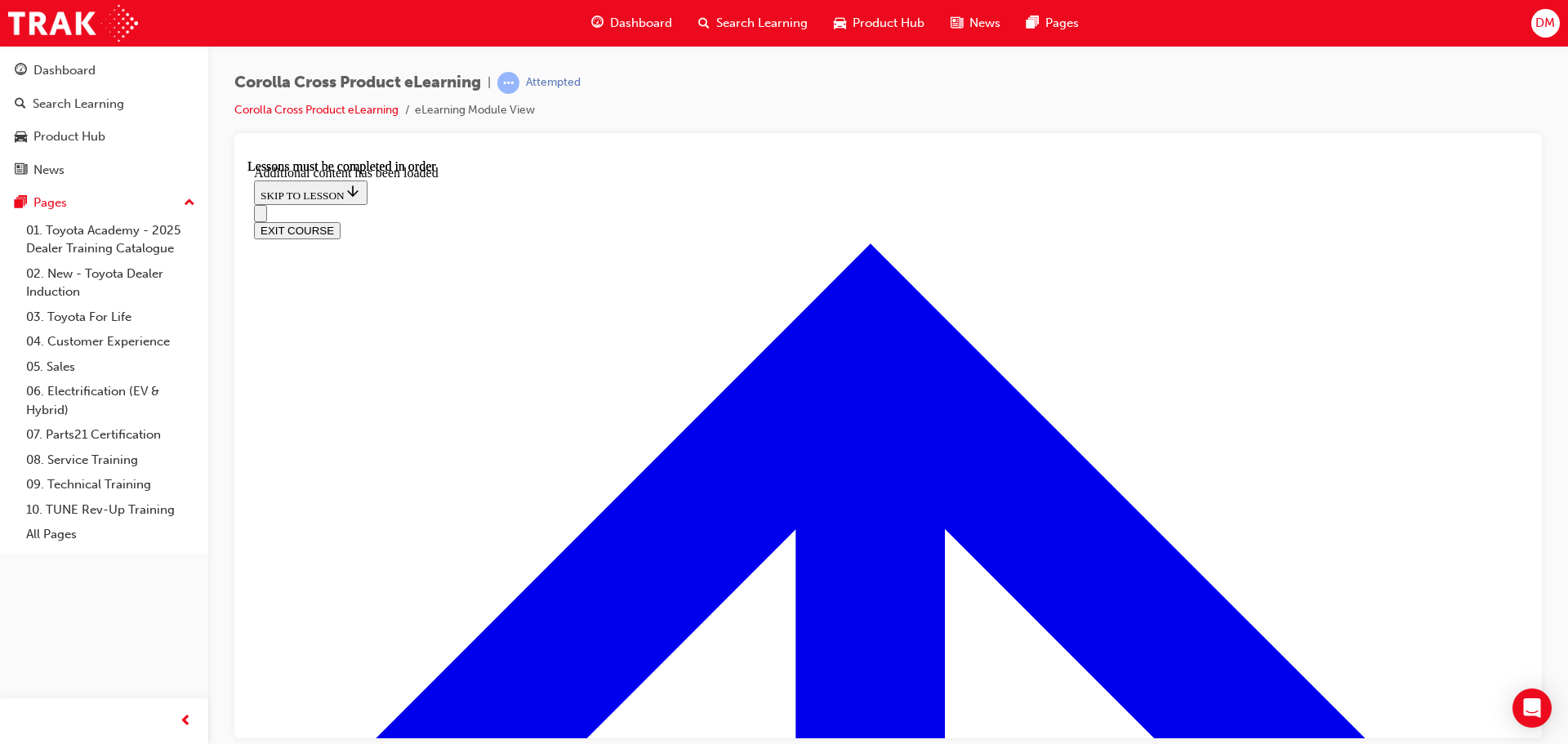
checkbox input "true"
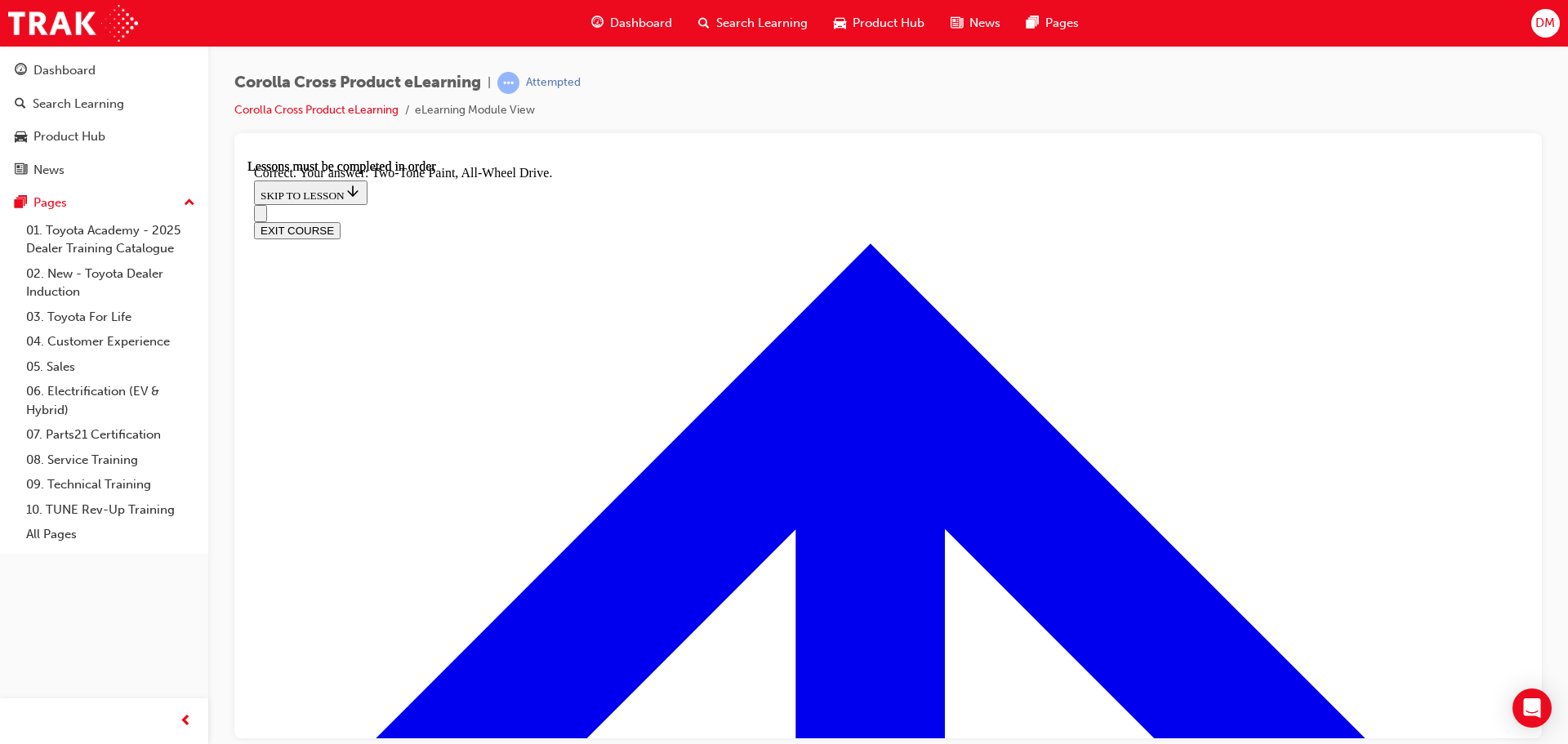
radio input "true"
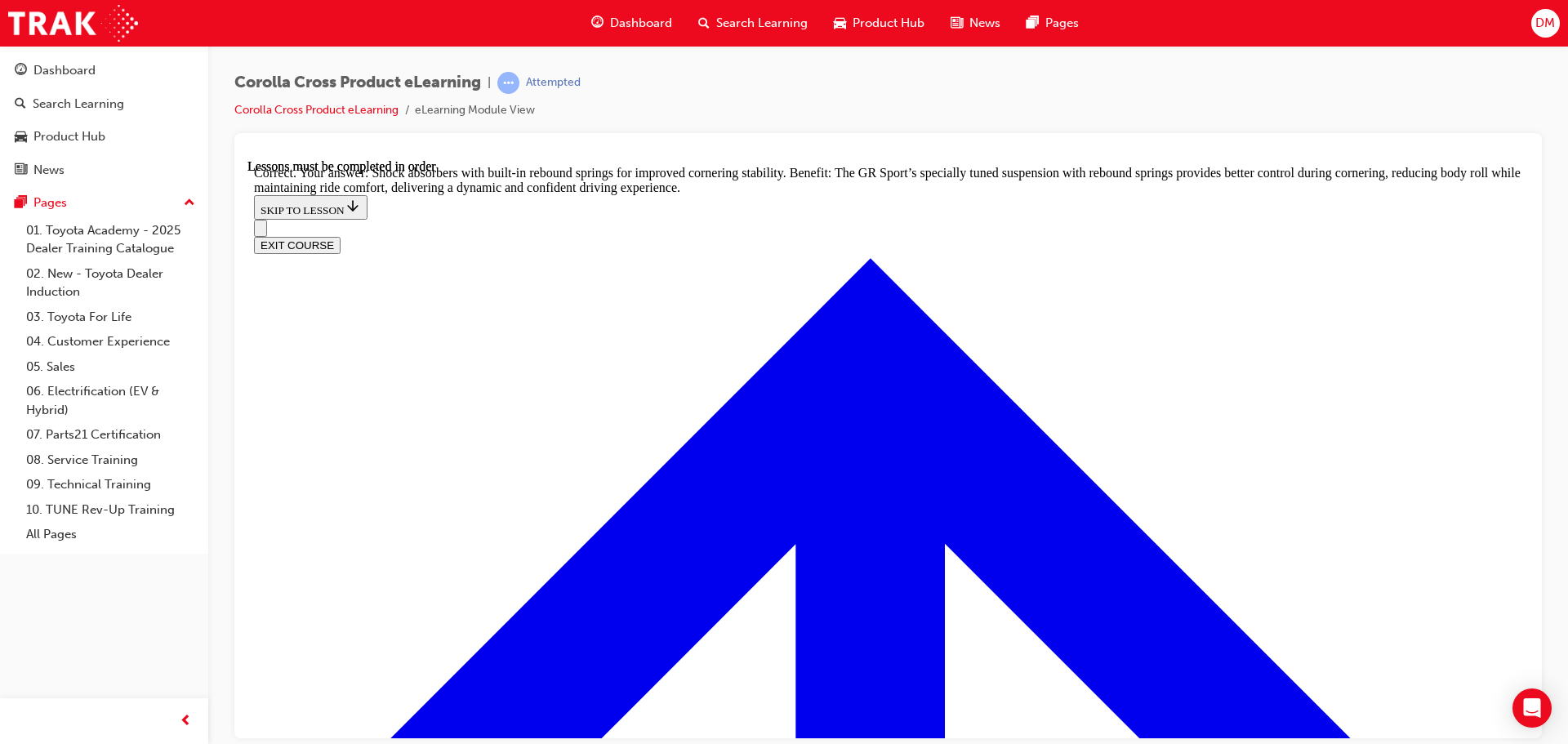
scroll to position [5216, 0]
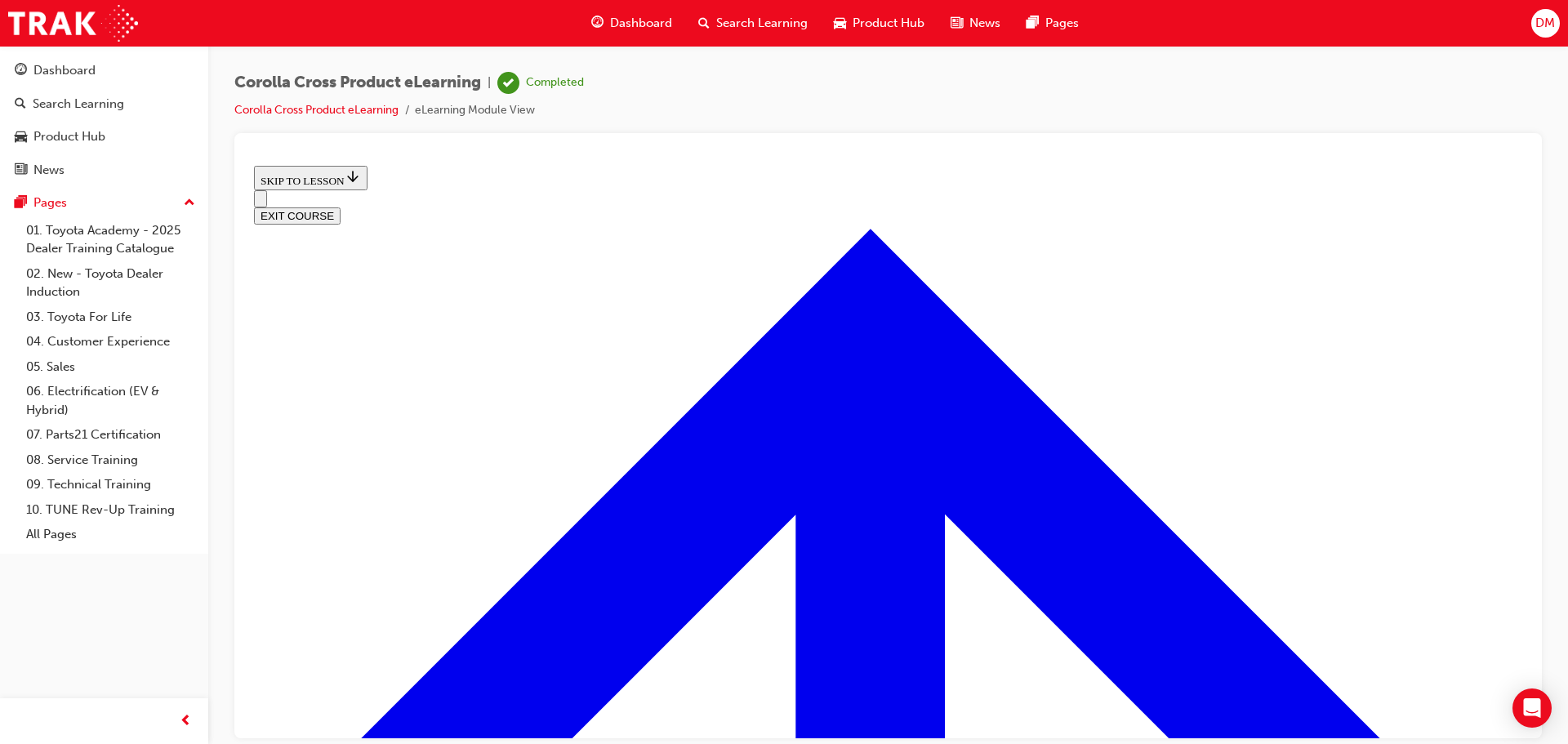
click at [341, 206] on button "EXIT COURSE" at bounding box center [297, 214] width 86 height 17
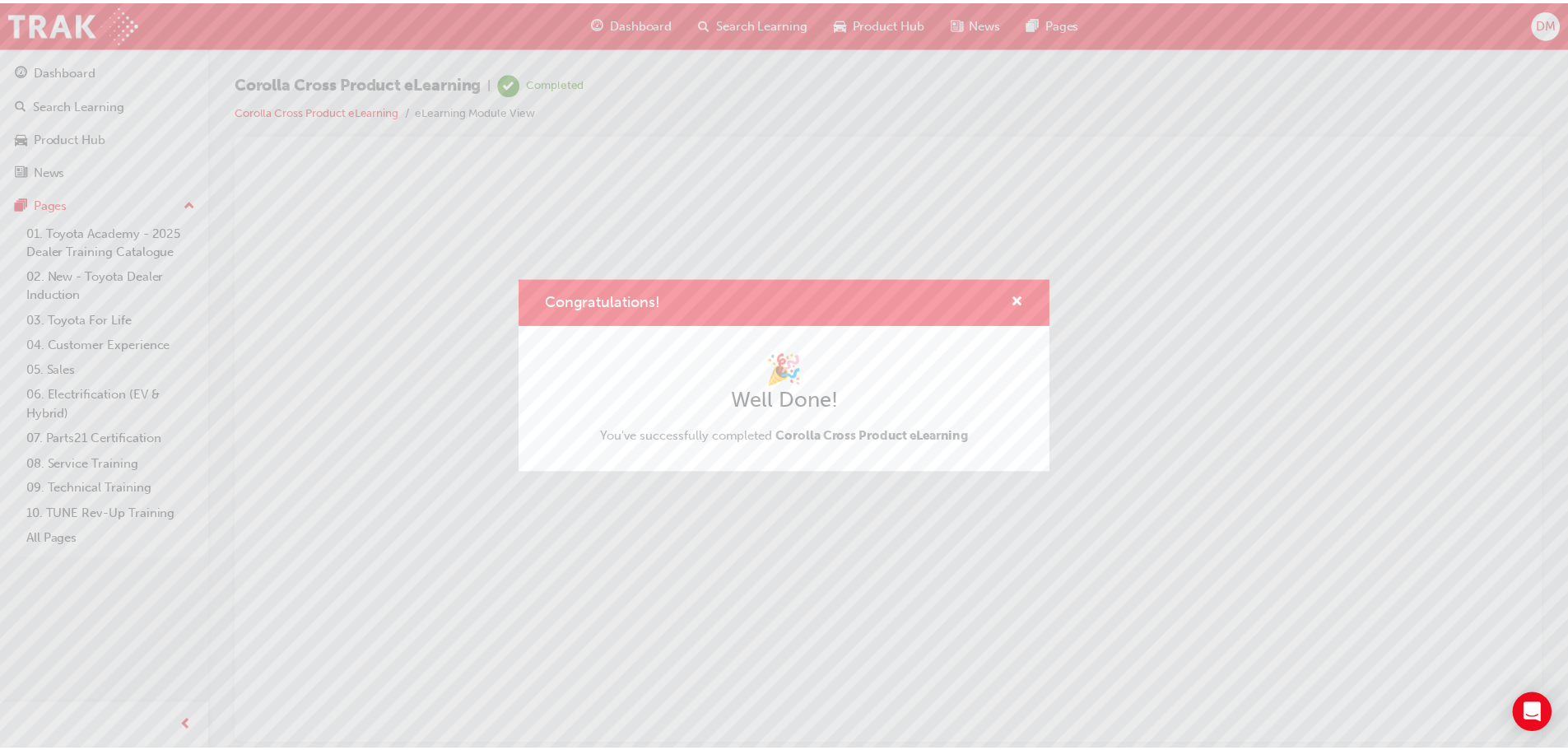
scroll to position [0, 0]
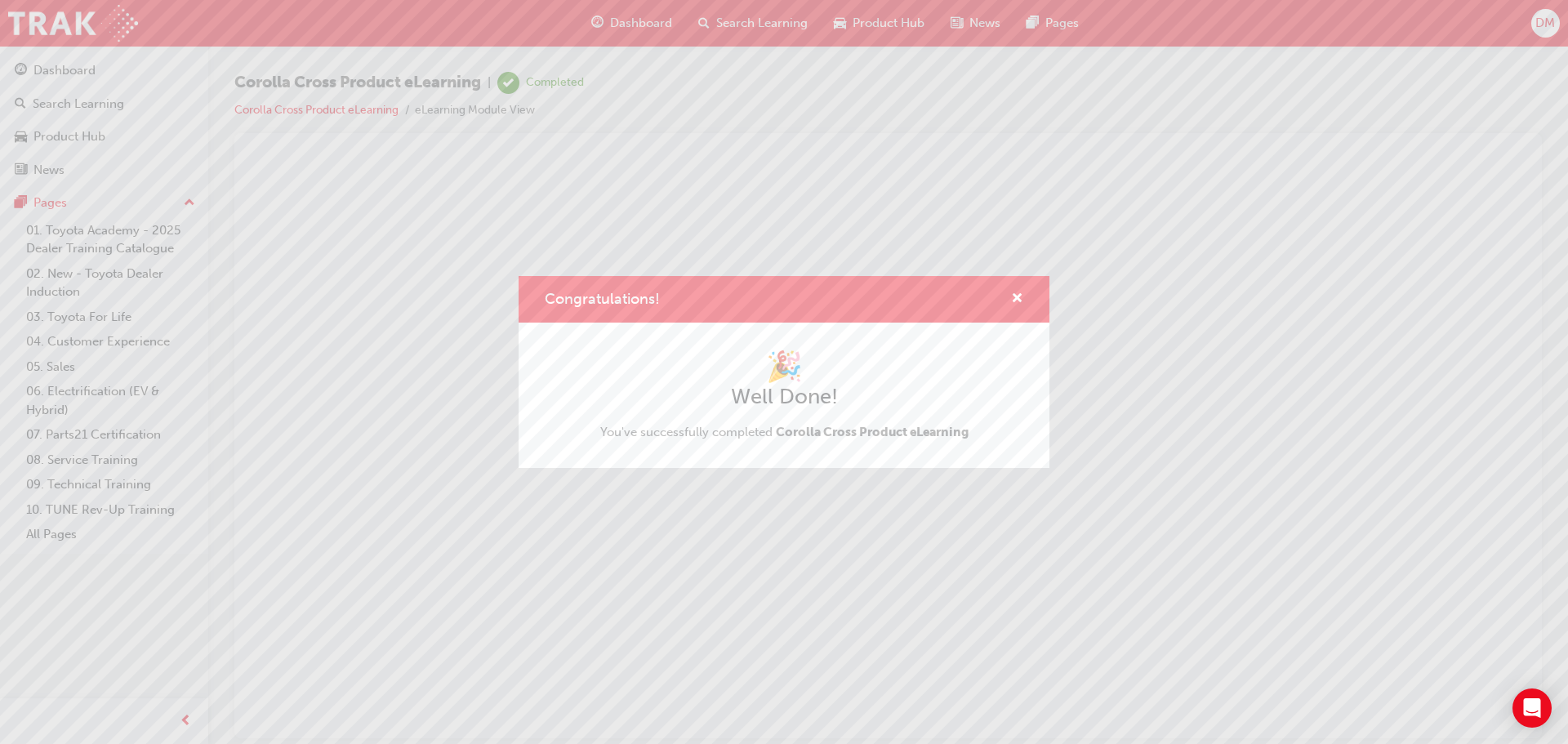
click at [799, 564] on div "Congratulations! 🎉 Well Done! You've successfully completed Corolla Cross Produ…" at bounding box center [784, 372] width 1568 height 744
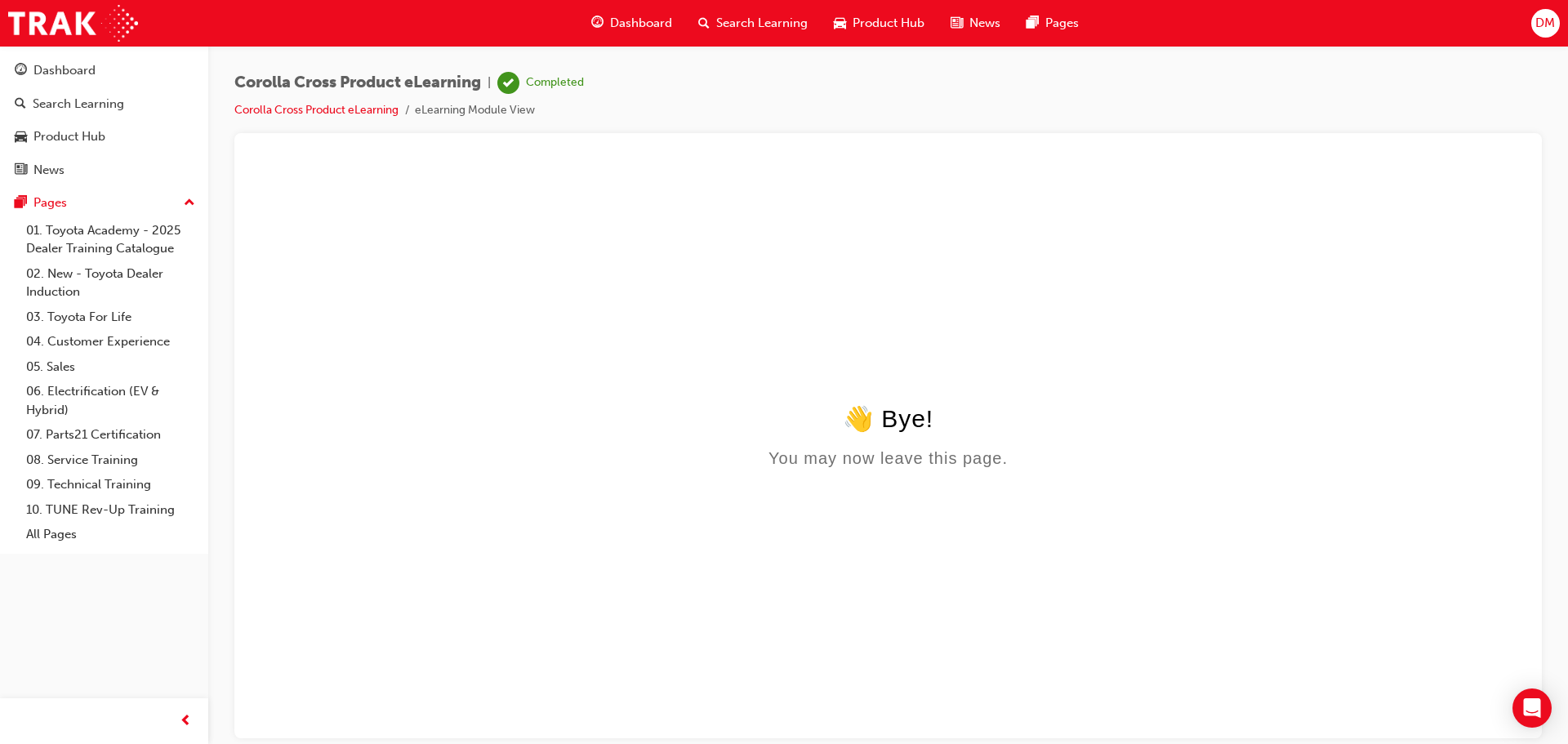
click at [622, 20] on span "Dashboard" at bounding box center [641, 23] width 62 height 19
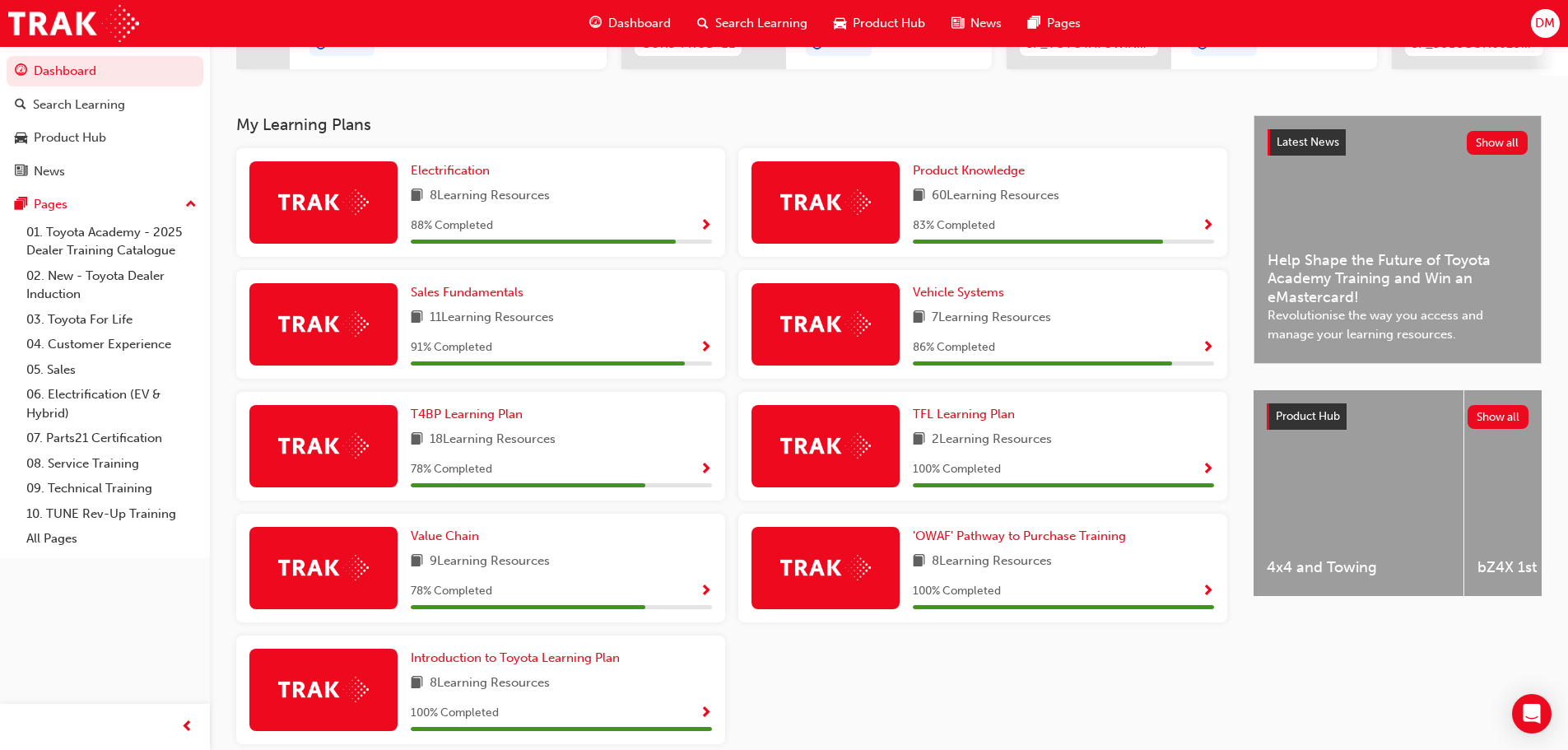
scroll to position [303, 0]
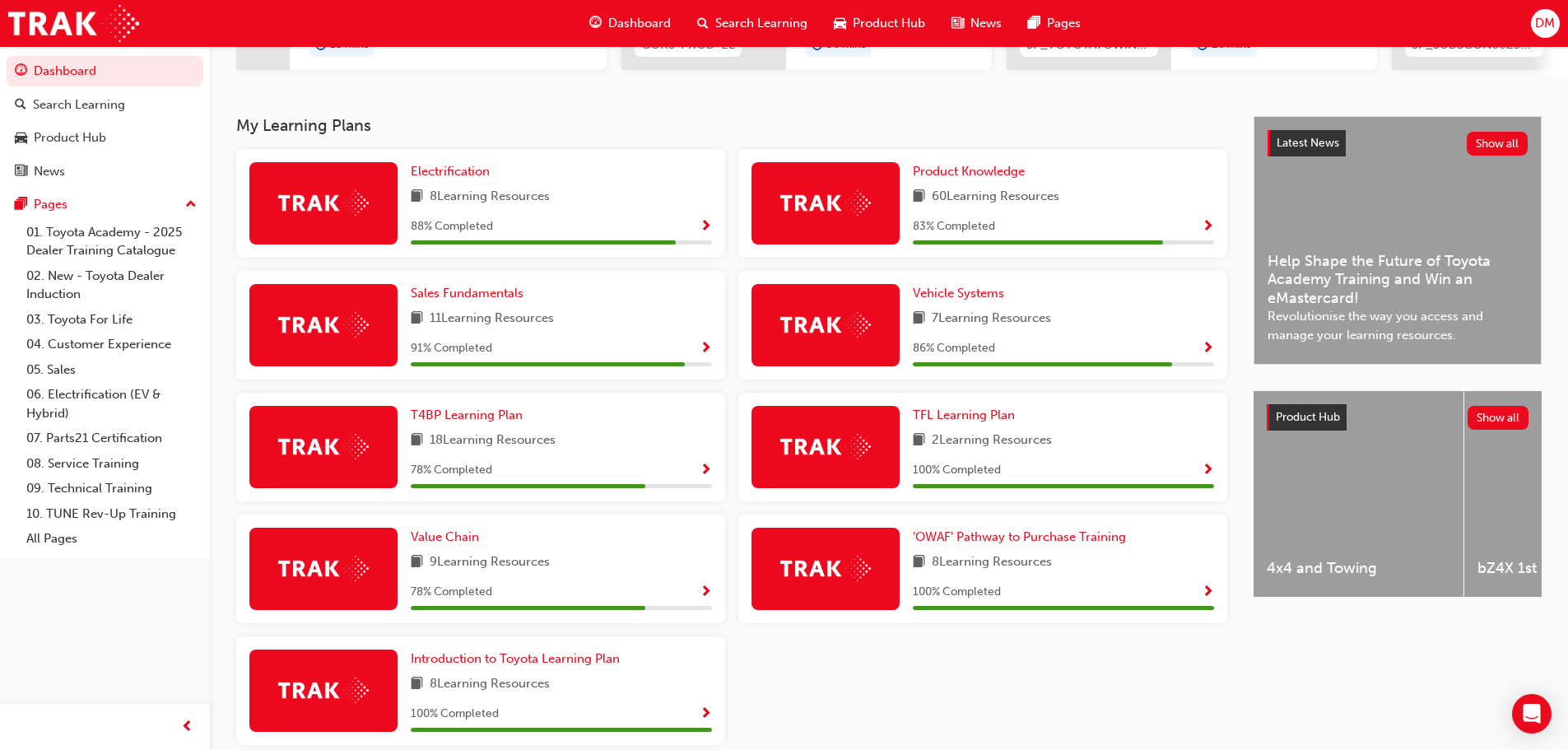
click at [705, 232] on span "Show Progress" at bounding box center [705, 227] width 12 height 15
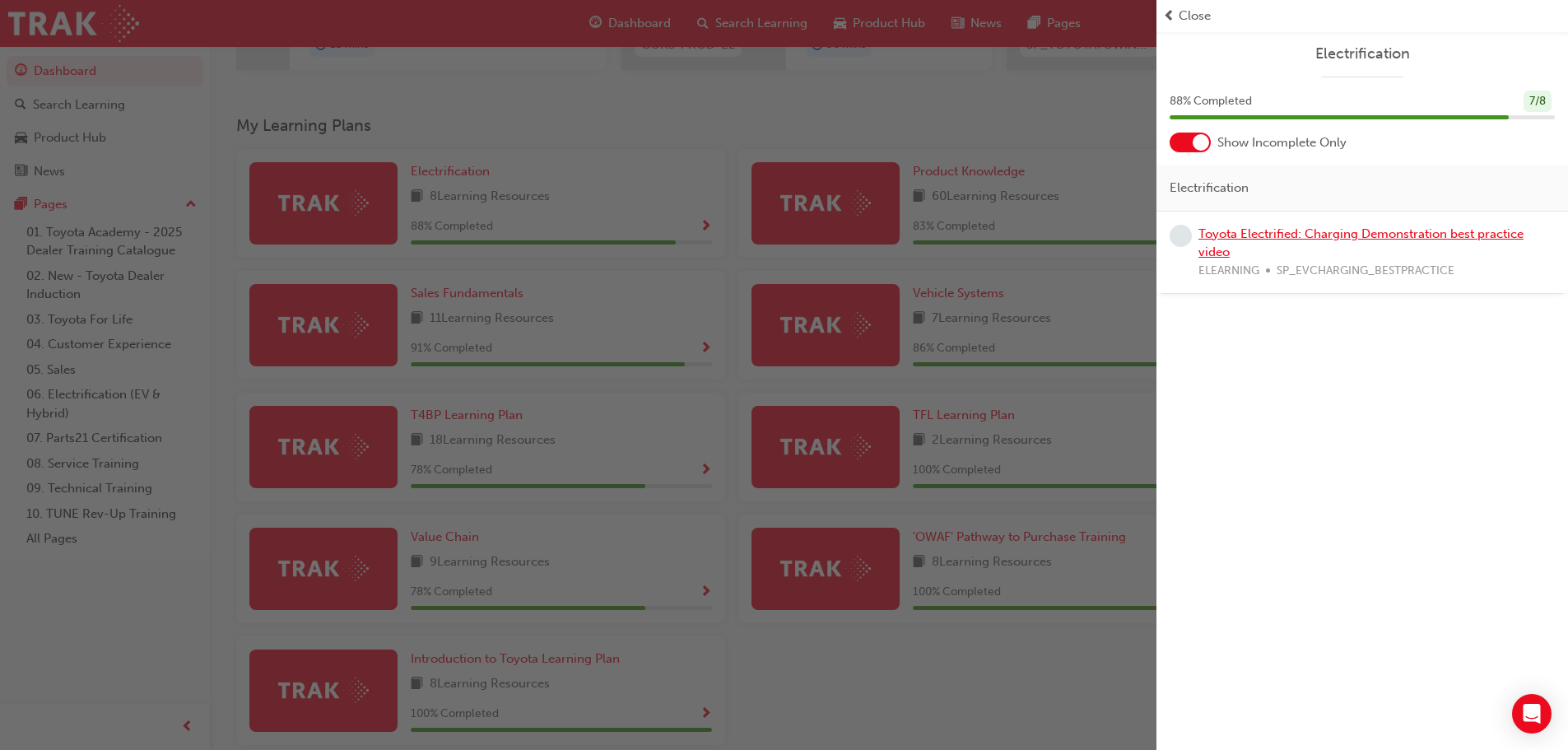
click at [1225, 234] on link "Toyota Electrified: Charging Demonstration best practice video" at bounding box center [1360, 243] width 325 height 34
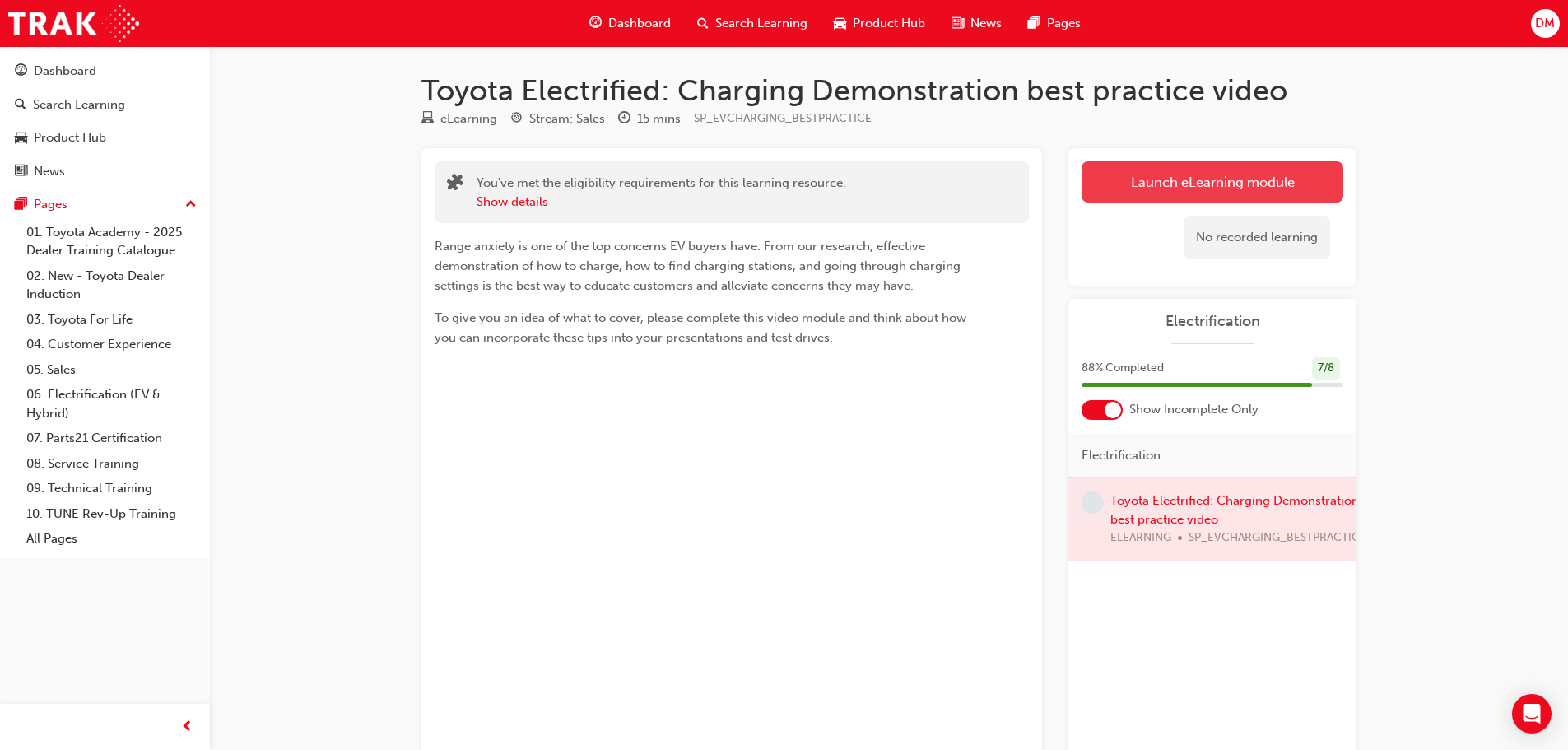
click at [1162, 190] on link "Launch eLearning module" at bounding box center [1212, 181] width 262 height 41
